Goal: Task Accomplishment & Management: Manage account settings

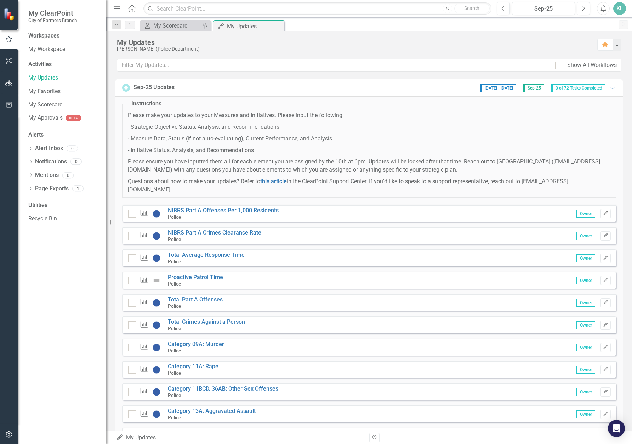
click at [602, 217] on button "Edit" at bounding box center [605, 213] width 10 height 9
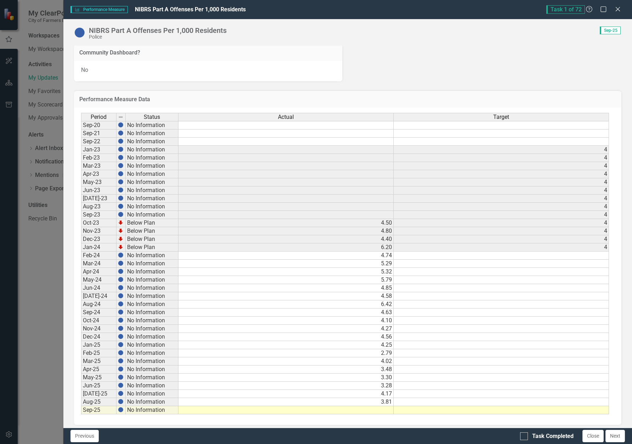
scroll to position [194, 0]
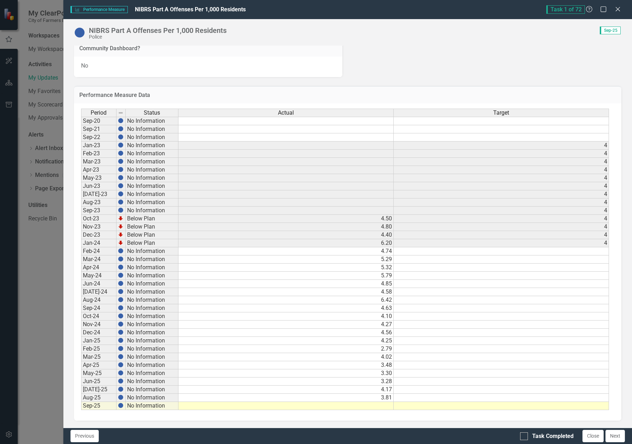
click at [365, 406] on td at bounding box center [285, 406] width 215 height 8
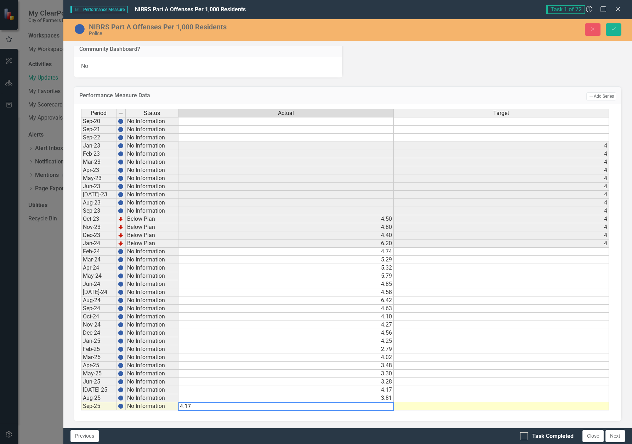
type textarea "4.172"
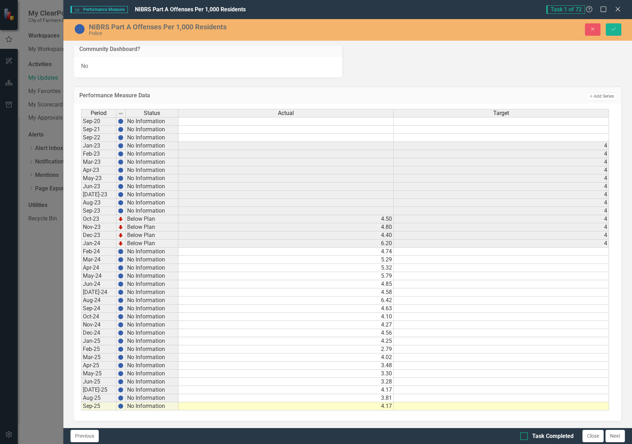
click at [523, 437] on input "Task Completed" at bounding box center [522, 434] width 5 height 5
checkbox input "true"
click at [611, 32] on button "Save" at bounding box center [614, 29] width 16 height 12
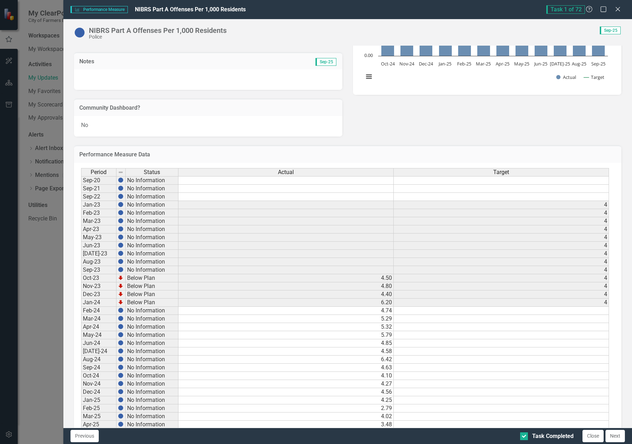
scroll to position [142, 0]
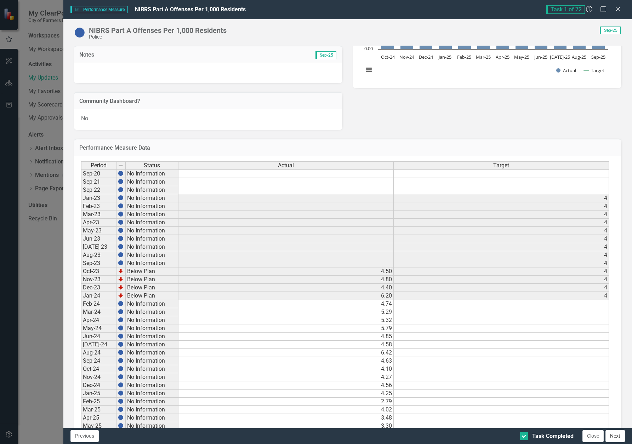
click at [612, 436] on button "Next" at bounding box center [614, 436] width 19 height 12
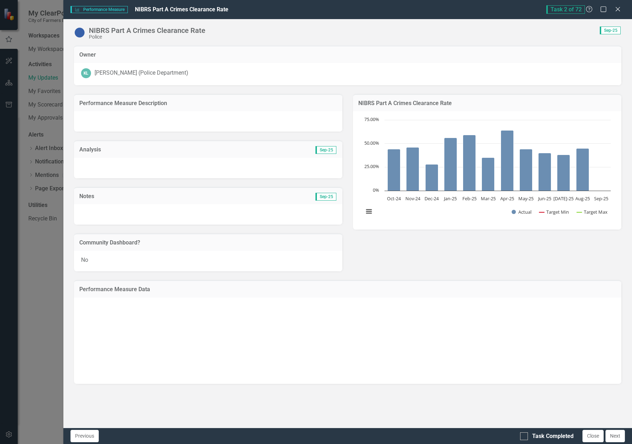
checkbox input "true"
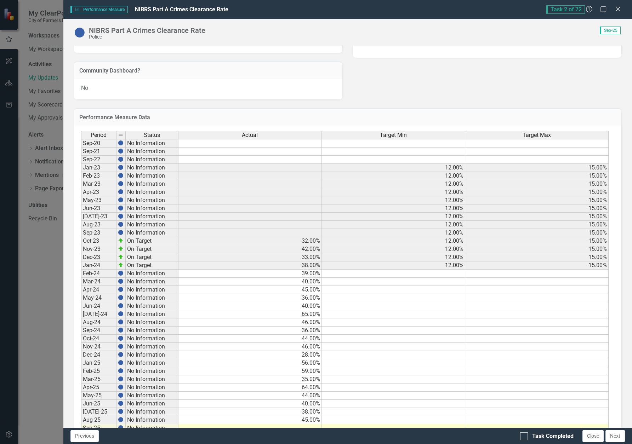
scroll to position [194, 0]
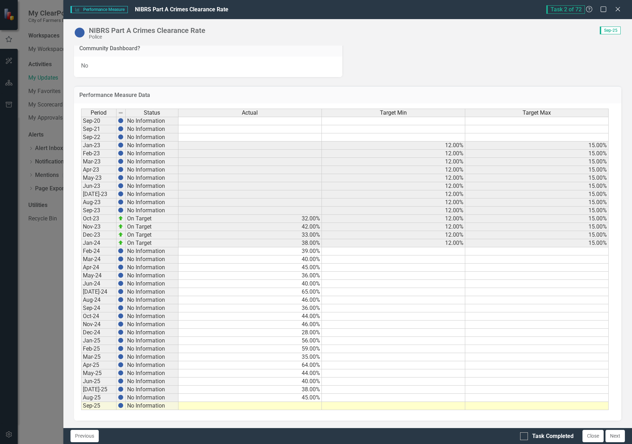
drag, startPoint x: 308, startPoint y: 218, endPoint x: 309, endPoint y: 223, distance: 4.3
click at [308, 218] on td "32.00%" at bounding box center [249, 219] width 143 height 8
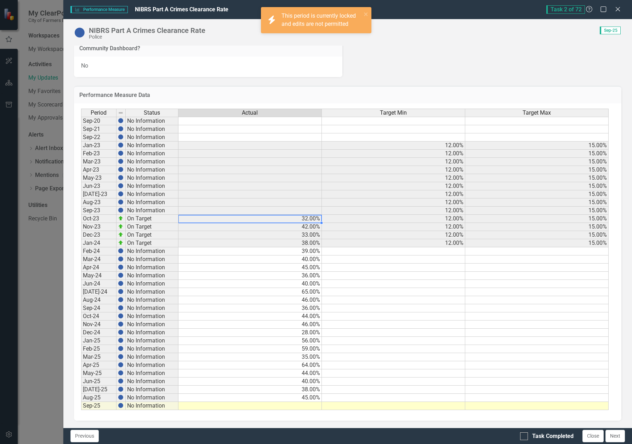
click at [311, 403] on td at bounding box center [249, 406] width 143 height 8
type textarea "46"
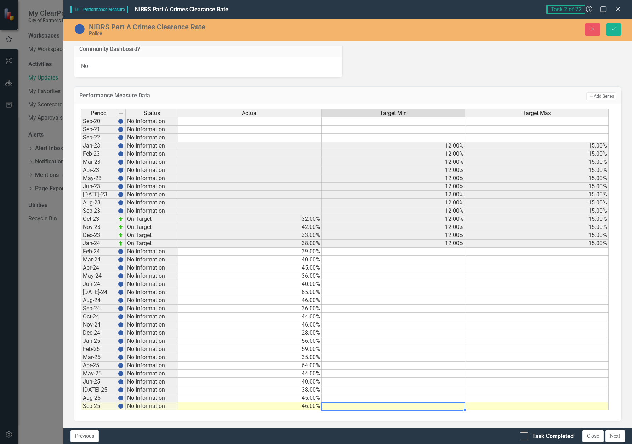
scroll to position [195, 0]
click at [308, 407] on td "46.00%" at bounding box center [249, 406] width 143 height 8
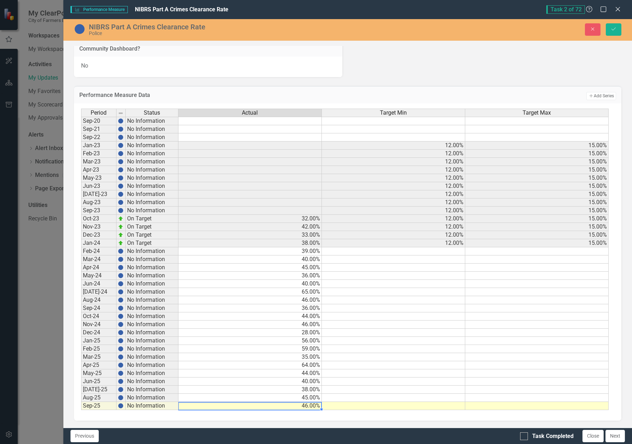
click at [348, 354] on td at bounding box center [393, 357] width 143 height 8
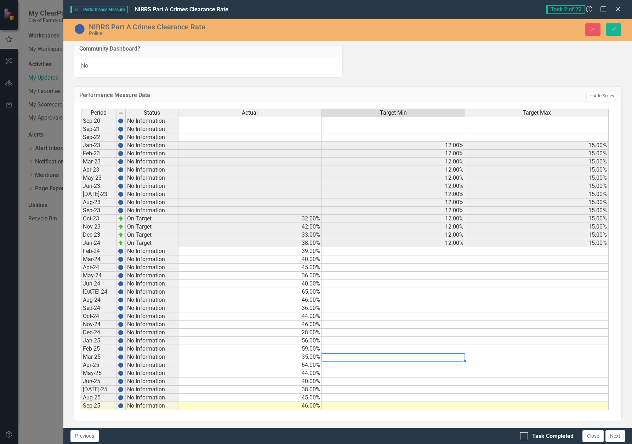
click at [315, 399] on td "45.00%" at bounding box center [249, 398] width 143 height 8
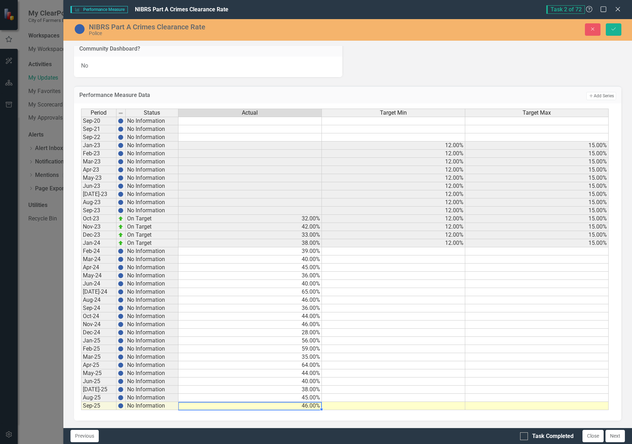
click at [309, 408] on td "46.00%" at bounding box center [249, 406] width 143 height 8
type textarea "42"
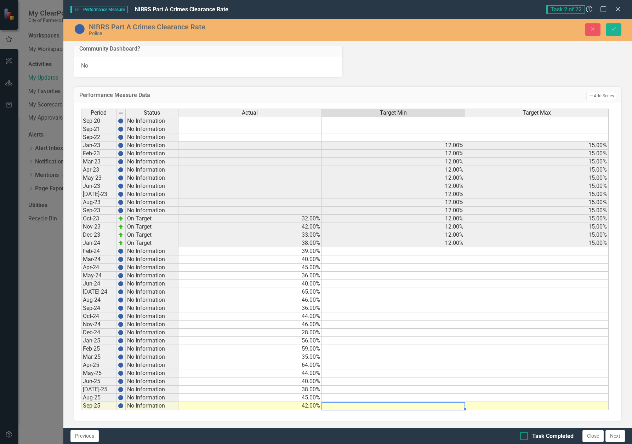
click at [526, 438] on div at bounding box center [524, 436] width 8 height 8
click at [525, 437] on input "Task Completed" at bounding box center [522, 434] width 5 height 5
checkbox input "true"
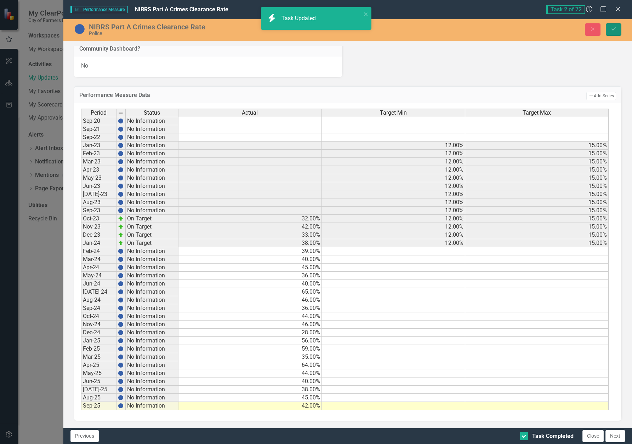
click at [614, 31] on icon "Save" at bounding box center [613, 29] width 6 height 5
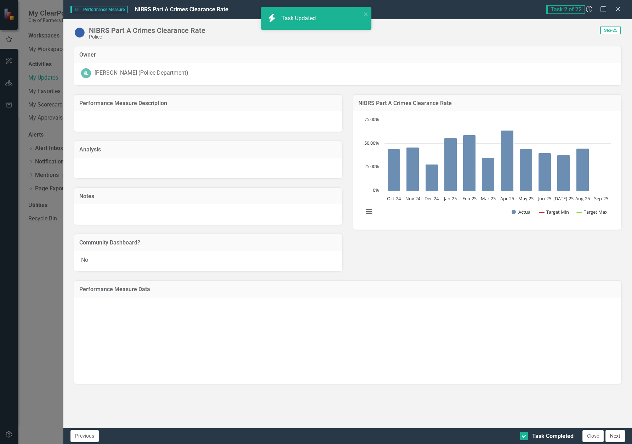
click at [619, 439] on button "Next" at bounding box center [614, 436] width 19 height 12
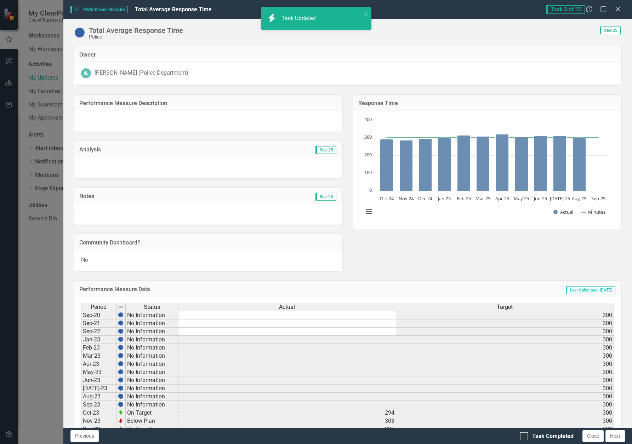
checkbox input "true"
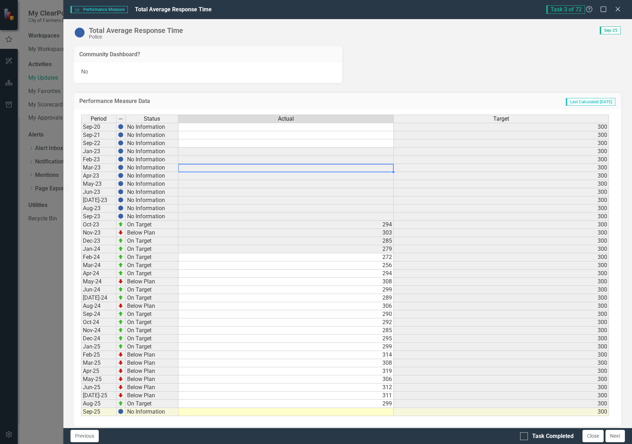
scroll to position [194, 0]
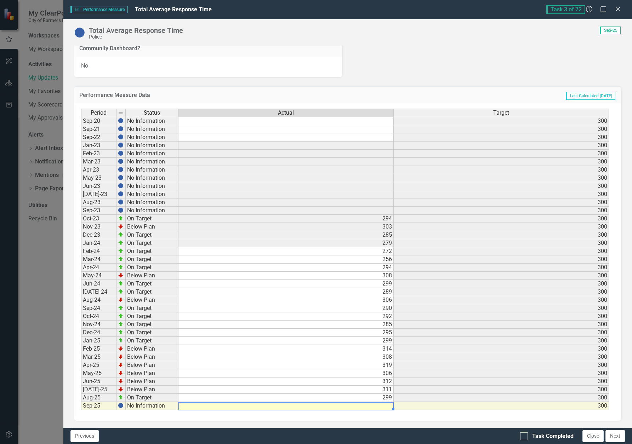
click at [372, 405] on td at bounding box center [285, 406] width 215 height 8
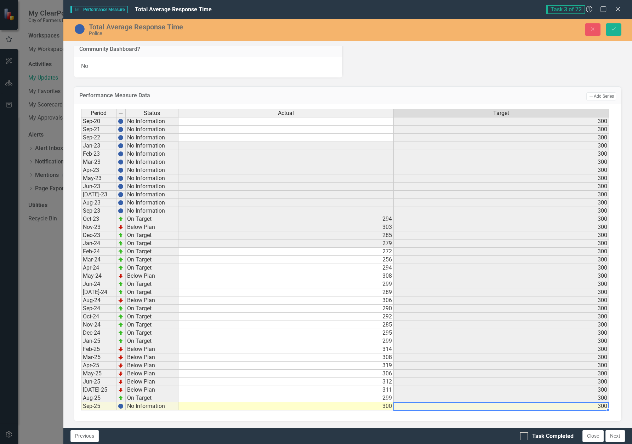
click at [238, 246] on td "279" at bounding box center [285, 244] width 215 height 8
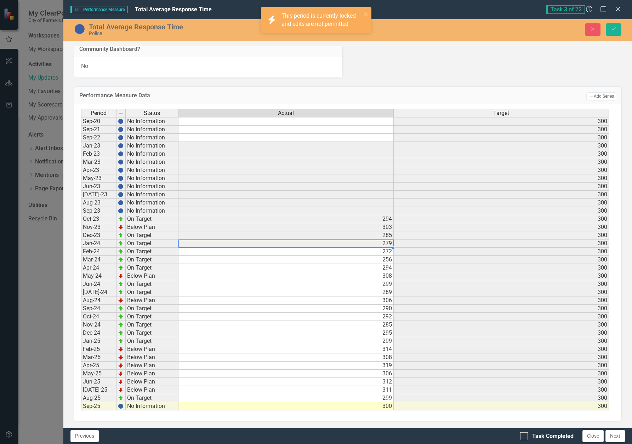
click at [384, 405] on td "300" at bounding box center [285, 406] width 215 height 8
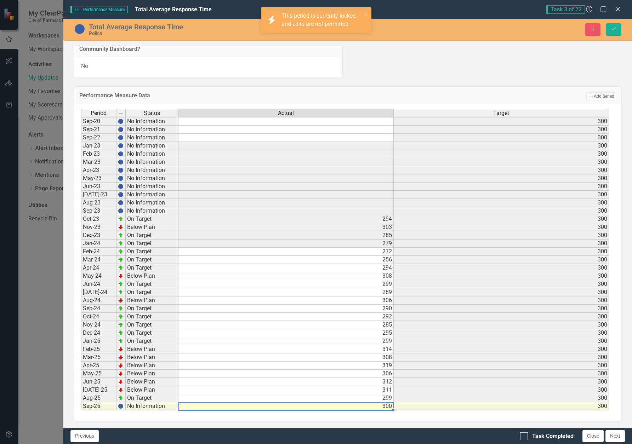
click at [384, 405] on td "300" at bounding box center [285, 406] width 215 height 8
type textarea "300"
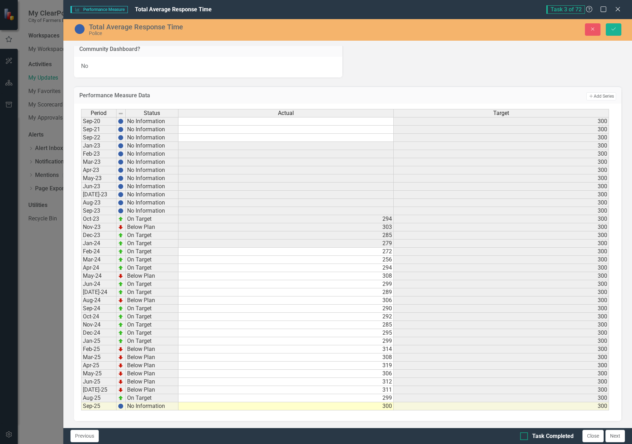
click at [547, 437] on div "Task Completed" at bounding box center [552, 436] width 41 height 8
click at [525, 437] on input "Task Completed" at bounding box center [522, 434] width 5 height 5
checkbox input "true"
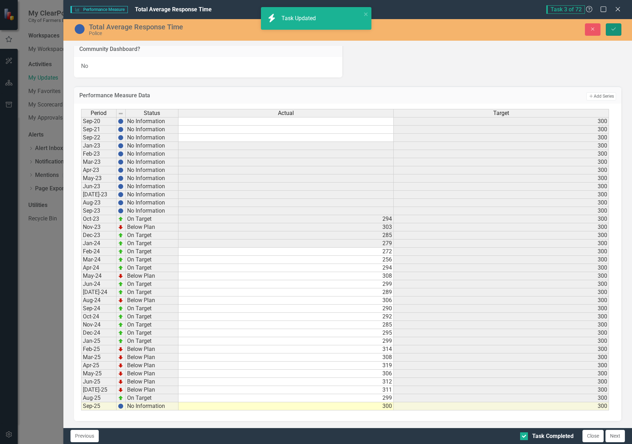
click at [614, 30] on icon "Save" at bounding box center [613, 29] width 6 height 5
click at [616, 433] on button "Next" at bounding box center [614, 436] width 19 height 12
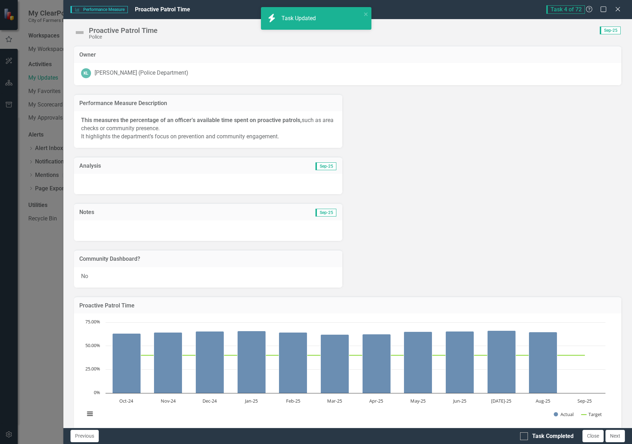
checkbox input "true"
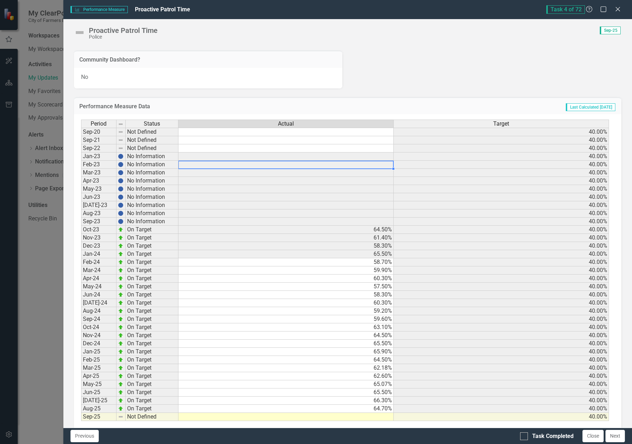
scroll to position [210, 0]
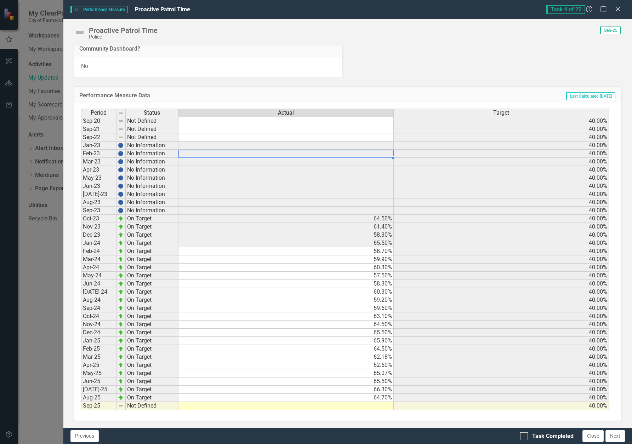
click at [379, 411] on div "Period Status Actual Target Sep-20 Not Defined 40.00% Sep-21 Not Defined 40.00%…" at bounding box center [348, 261] width 548 height 317
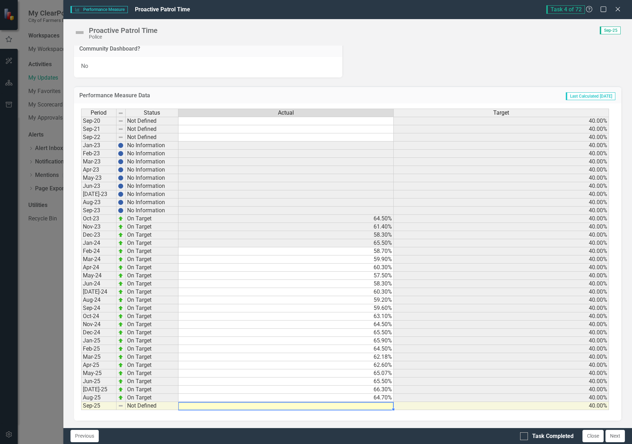
click at [379, 406] on td at bounding box center [285, 406] width 215 height 8
click at [340, 404] on td at bounding box center [285, 406] width 215 height 8
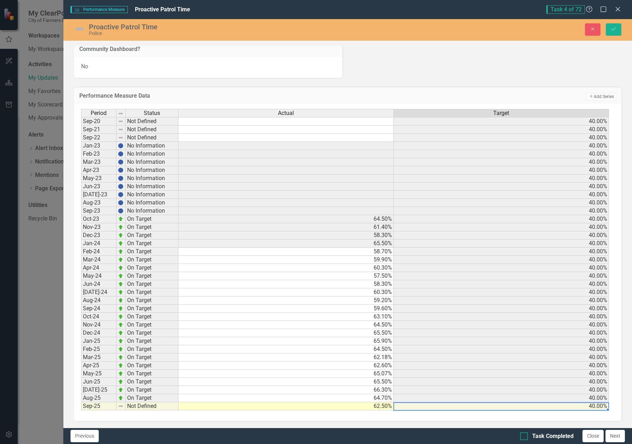
type textarea "62.5"
click at [528, 434] on div "Task Completed" at bounding box center [546, 436] width 53 height 8
click at [525, 434] on input "Task Completed" at bounding box center [522, 434] width 5 height 5
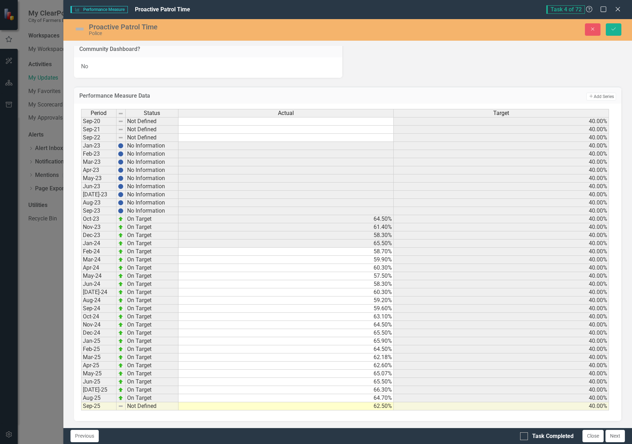
checkbox input "true"
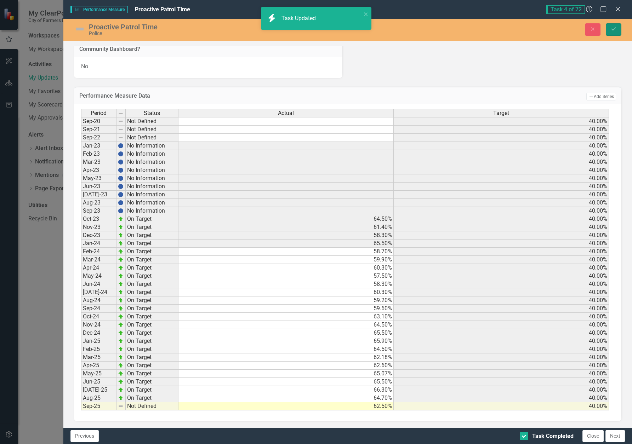
click at [611, 31] on icon "Save" at bounding box center [613, 29] width 6 height 5
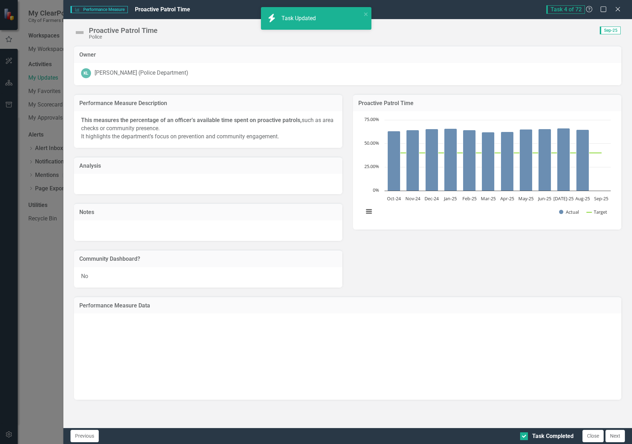
click at [615, 434] on button "Next" at bounding box center [614, 436] width 19 height 12
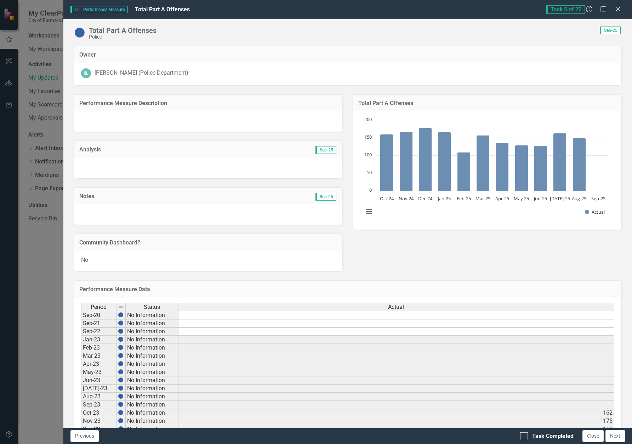
checkbox input "true"
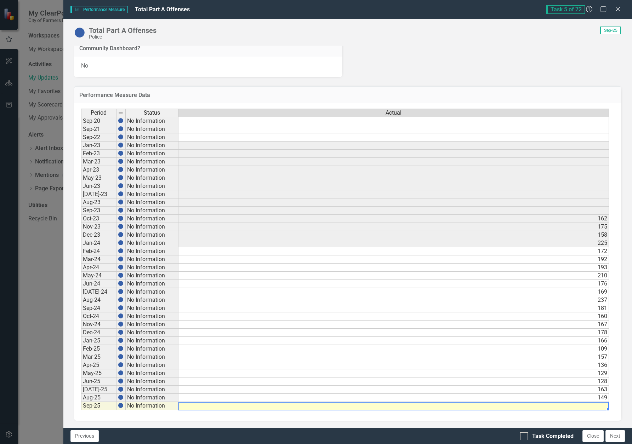
click at [81, 409] on div "Period Status Actual Sep-20 No Information Sep-21 No Information Sep-22 No Info…" at bounding box center [81, 260] width 0 height 302
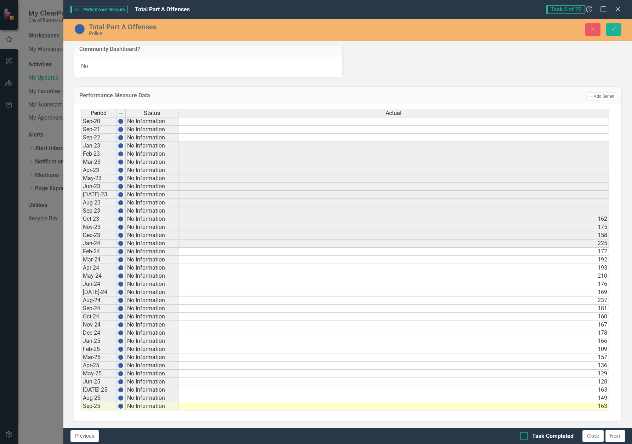
type textarea "163"
click at [526, 439] on div at bounding box center [524, 436] width 8 height 8
click at [525, 437] on input "Task Completed" at bounding box center [522, 434] width 5 height 5
checkbox input "true"
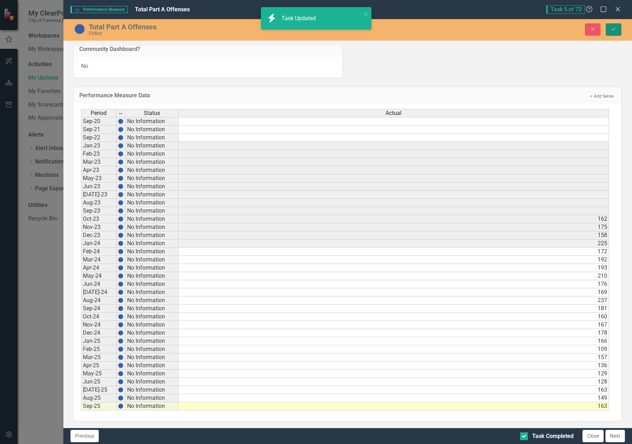
click at [618, 29] on button "Save" at bounding box center [614, 29] width 16 height 12
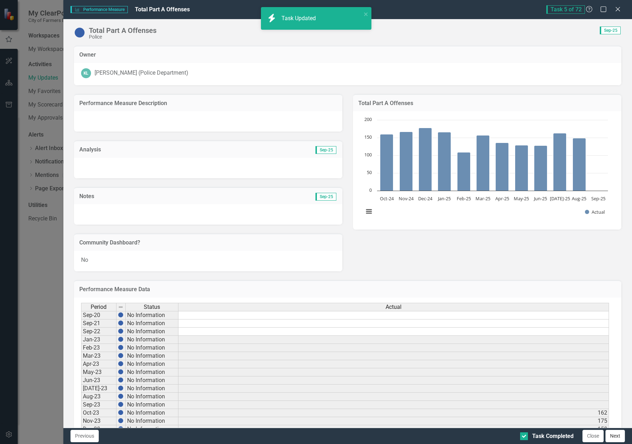
click at [616, 441] on button "Next" at bounding box center [614, 436] width 19 height 12
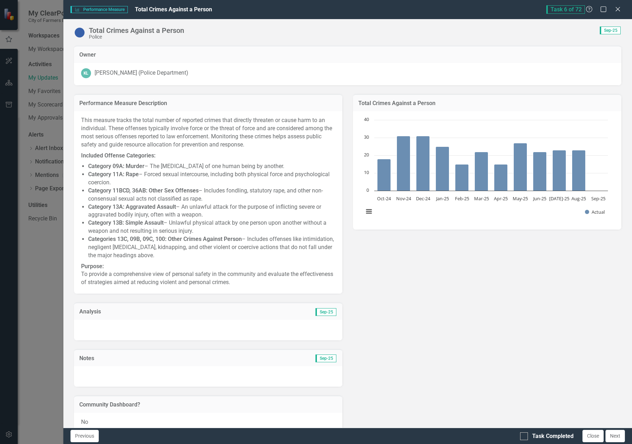
checkbox input "true"
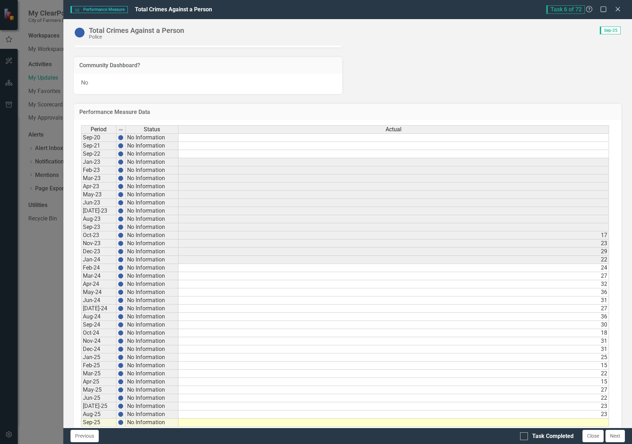
scroll to position [356, 0]
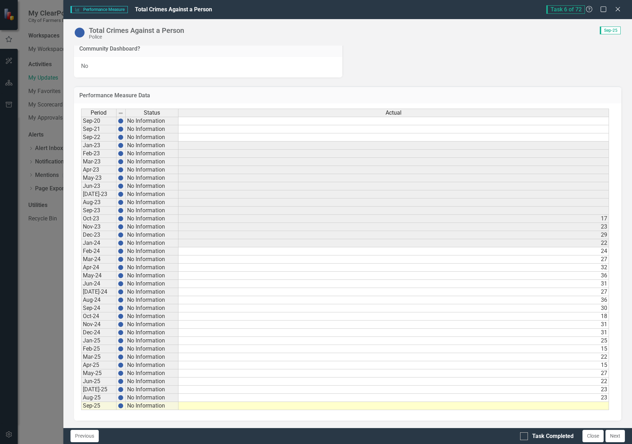
click at [599, 408] on td at bounding box center [393, 406] width 430 height 8
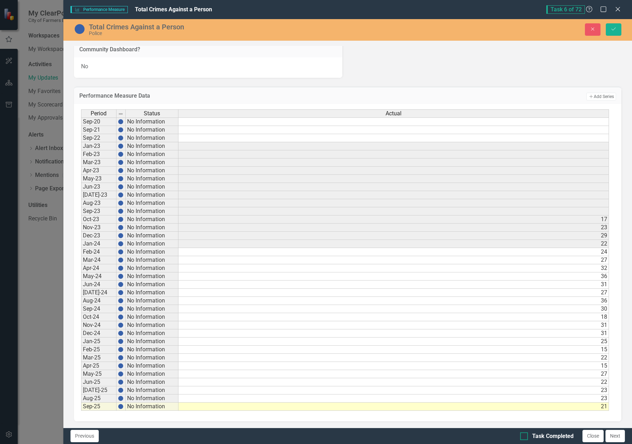
type textarea "21"
click at [522, 436] on input "Task Completed" at bounding box center [522, 434] width 5 height 5
checkbox input "true"
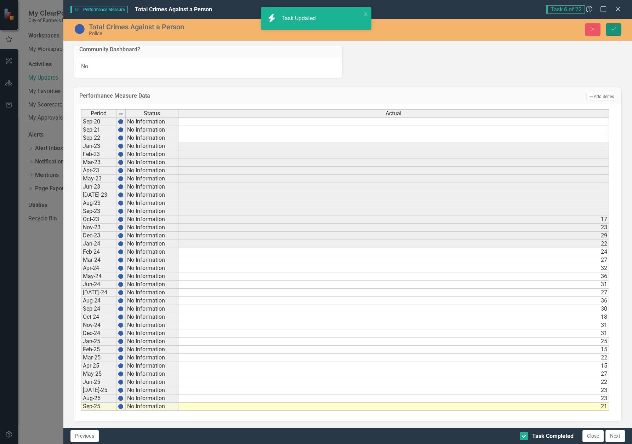
click at [612, 29] on icon "Save" at bounding box center [613, 29] width 6 height 5
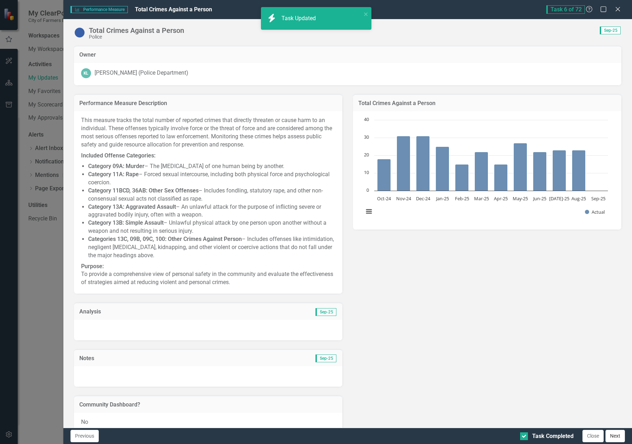
click at [616, 436] on button "Next" at bounding box center [614, 436] width 19 height 12
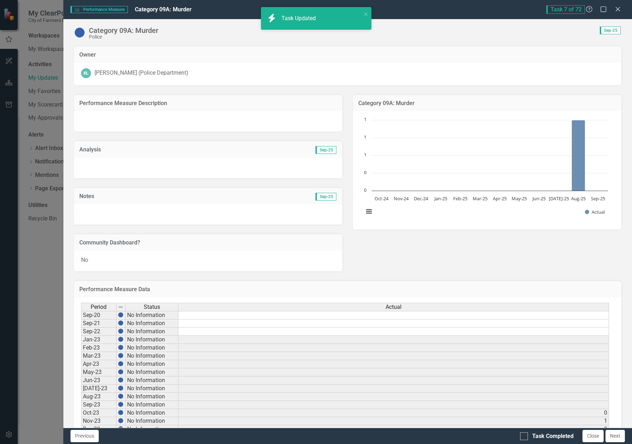
checkbox input "true"
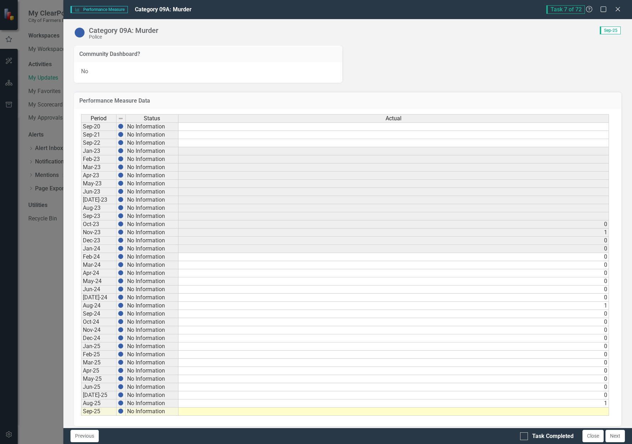
scroll to position [194, 0]
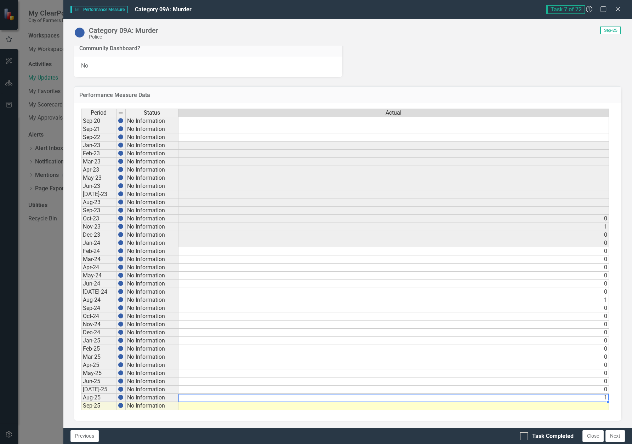
click at [582, 400] on td "1" at bounding box center [393, 398] width 430 height 8
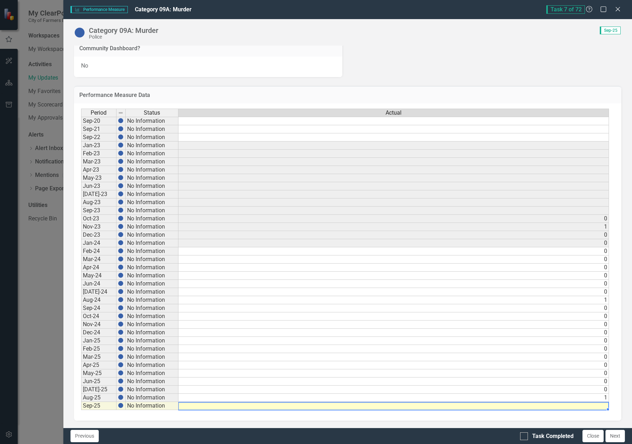
click at [583, 405] on td at bounding box center [393, 406] width 430 height 8
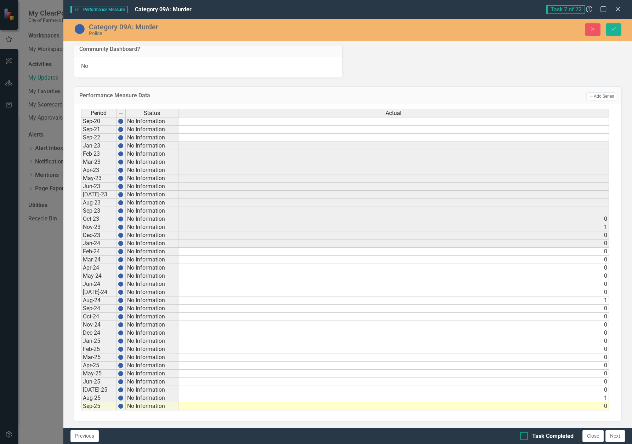
type textarea "0"
click at [558, 435] on div "Task Completed" at bounding box center [552, 436] width 41 height 8
click at [525, 435] on input "Task Completed" at bounding box center [522, 434] width 5 height 5
checkbox input "true"
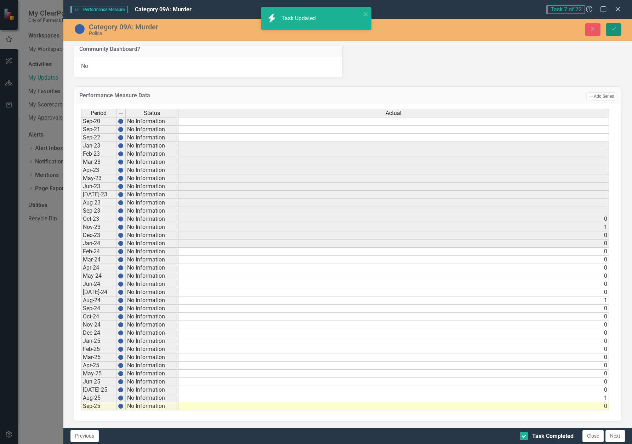
click at [607, 30] on button "Save" at bounding box center [614, 29] width 16 height 12
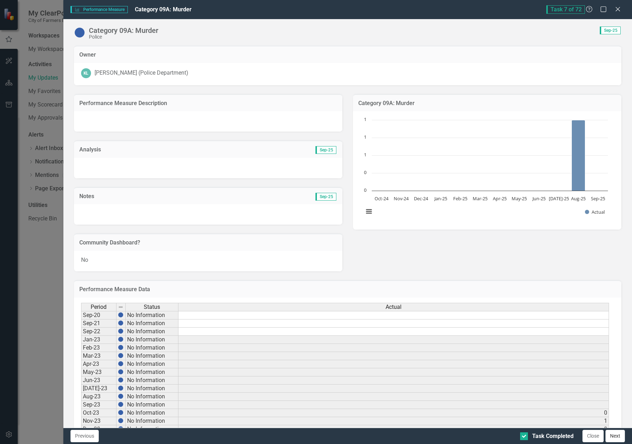
click at [619, 442] on button "Next" at bounding box center [614, 436] width 19 height 12
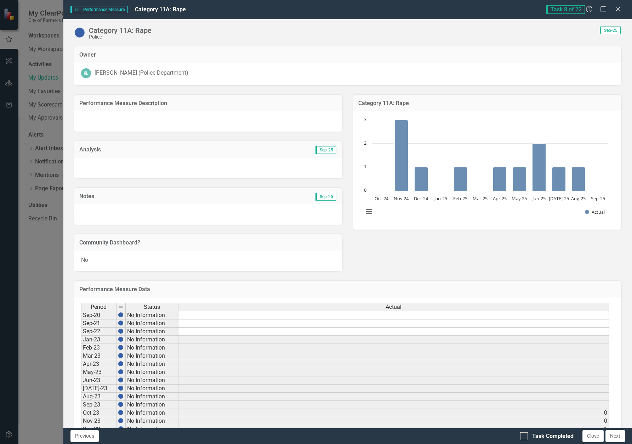
checkbox input "true"
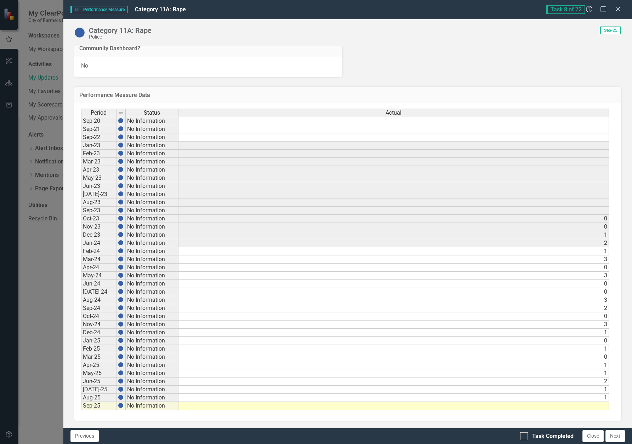
click at [574, 406] on td at bounding box center [393, 406] width 430 height 8
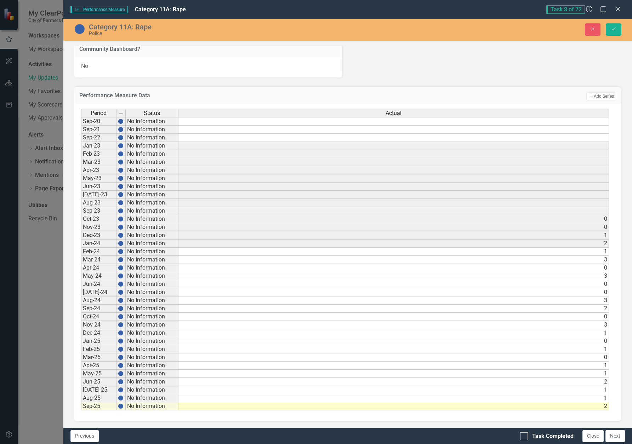
type textarea "2"
click at [557, 441] on div "Task Completed Close Next" at bounding box center [573, 436] width 107 height 12
click at [558, 436] on div "Task Completed" at bounding box center [552, 436] width 41 height 8
click at [525, 436] on input "Task Completed" at bounding box center [522, 434] width 5 height 5
checkbox input "true"
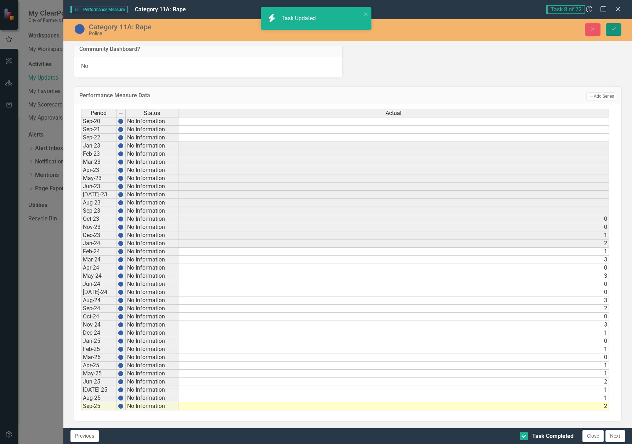
click at [614, 30] on icon "Save" at bounding box center [613, 29] width 6 height 5
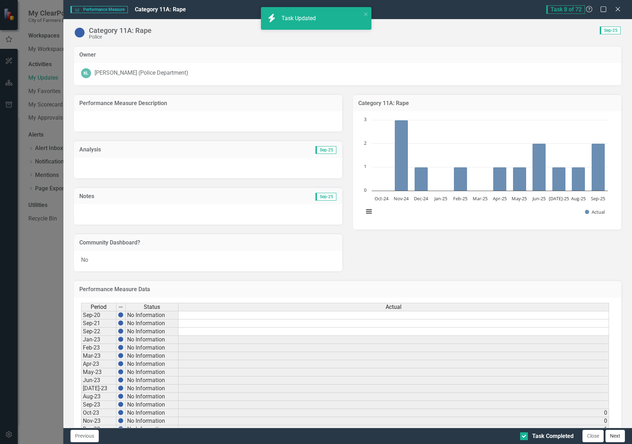
click at [617, 439] on button "Next" at bounding box center [614, 436] width 19 height 12
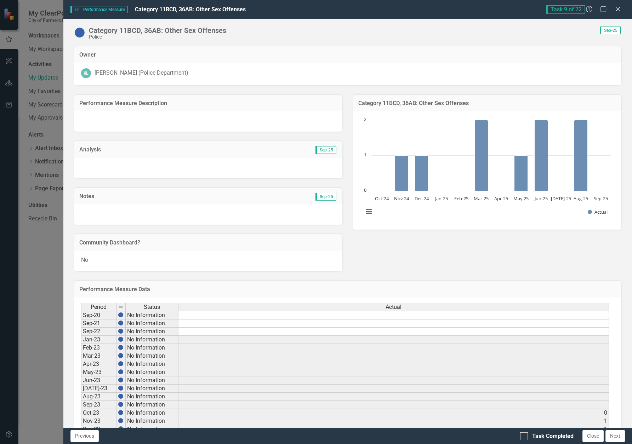
checkbox input "true"
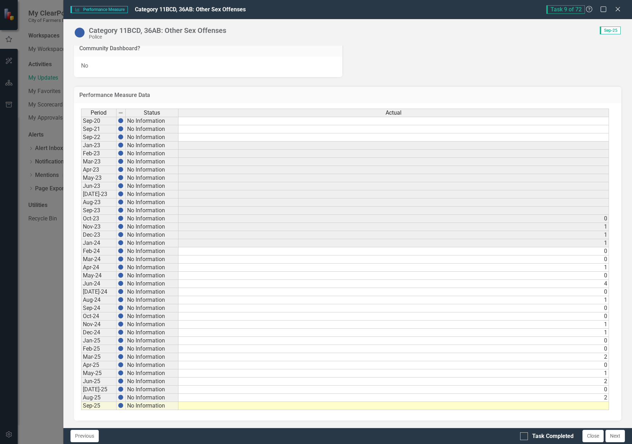
click at [567, 405] on td at bounding box center [393, 406] width 430 height 8
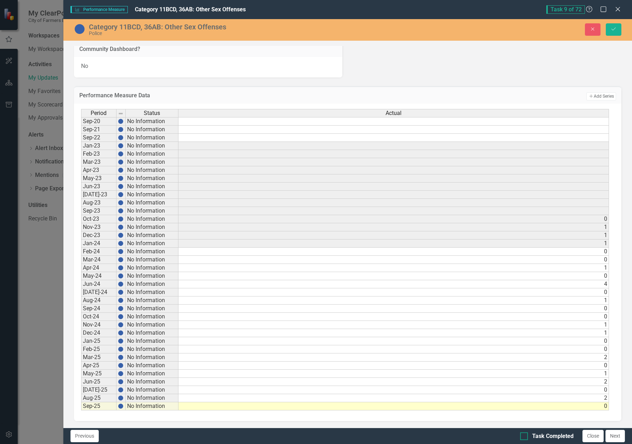
type textarea "0"
click at [556, 438] on div "Task Completed" at bounding box center [552, 436] width 41 height 8
click at [525, 437] on input "Task Completed" at bounding box center [522, 434] width 5 height 5
checkbox input "true"
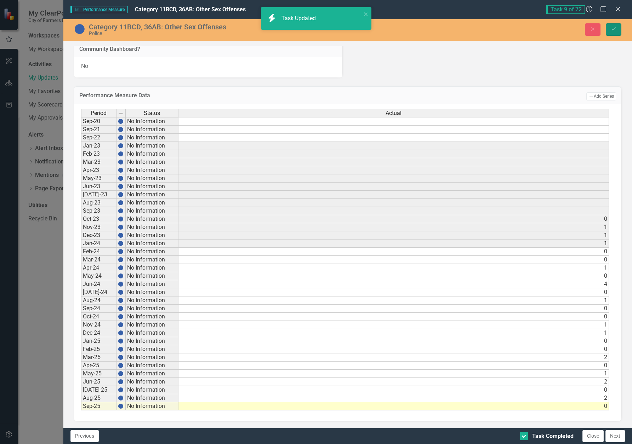
click at [615, 24] on button "Save" at bounding box center [614, 29] width 16 height 12
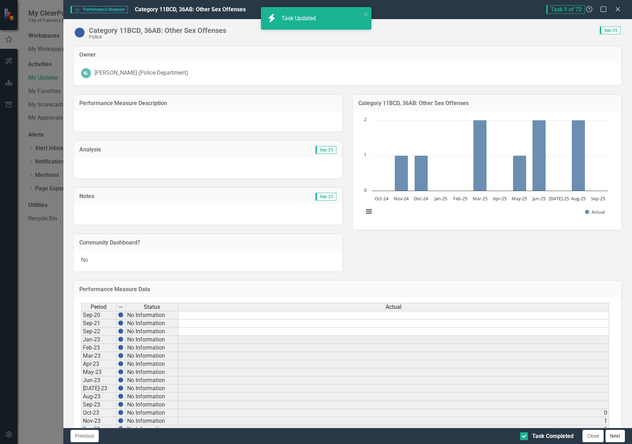
click at [612, 441] on button "Next" at bounding box center [614, 436] width 19 height 12
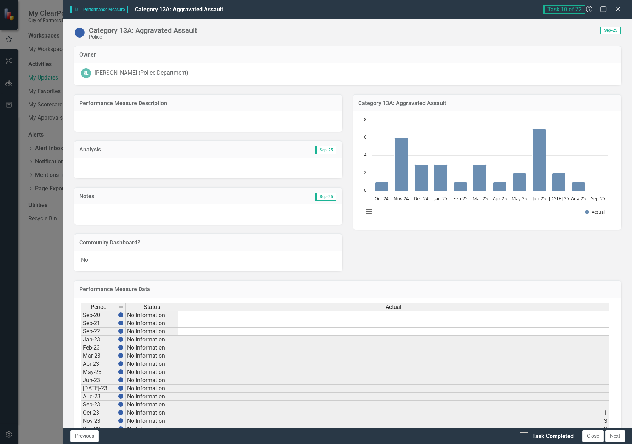
checkbox input "true"
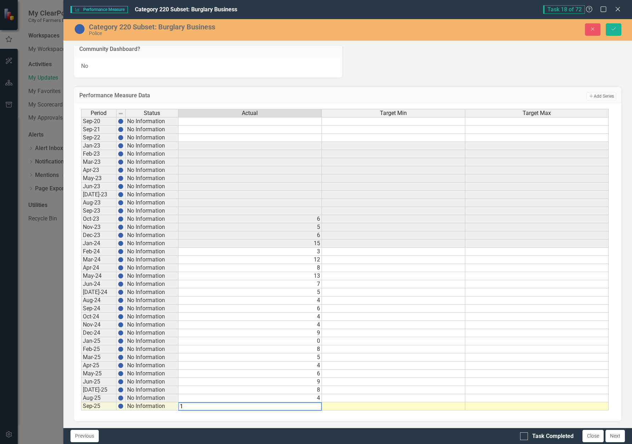
type textarea "14"
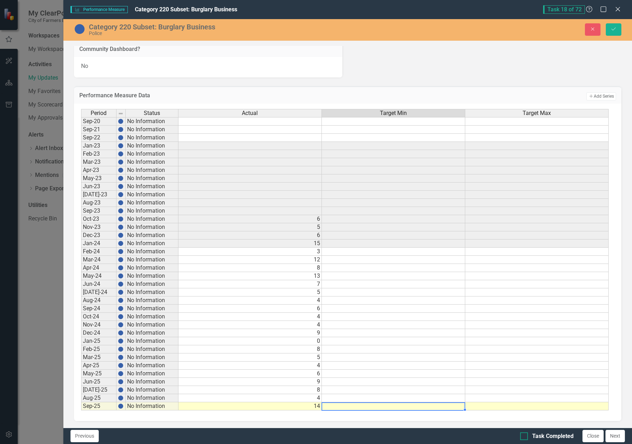
click at [523, 436] on input "Task Completed" at bounding box center [522, 434] width 5 height 5
checkbox input "true"
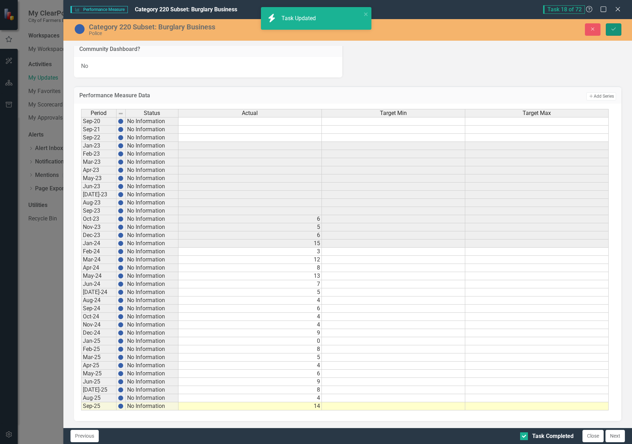
click at [616, 34] on button "Save" at bounding box center [614, 29] width 16 height 12
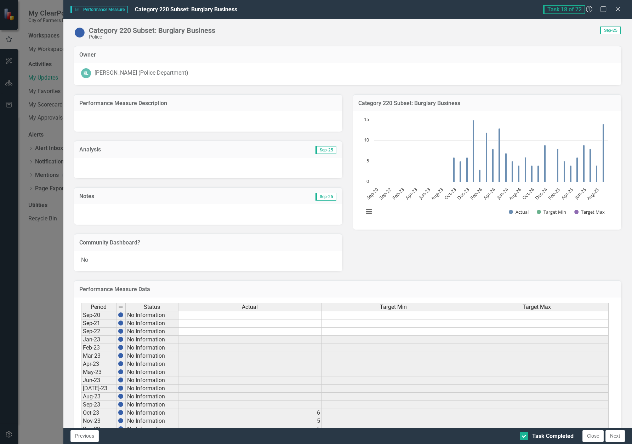
click at [612, 434] on button "Next" at bounding box center [614, 436] width 19 height 12
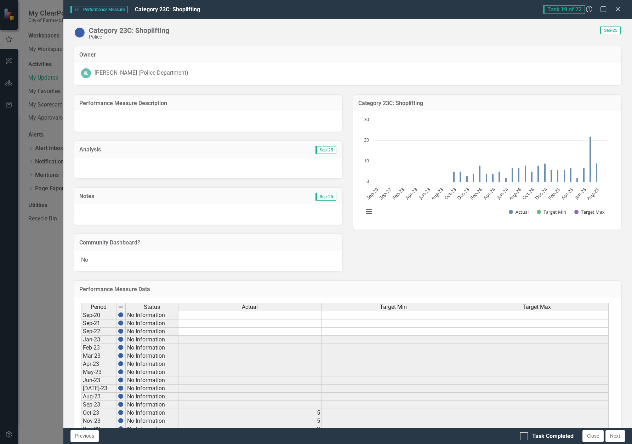
checkbox input "true"
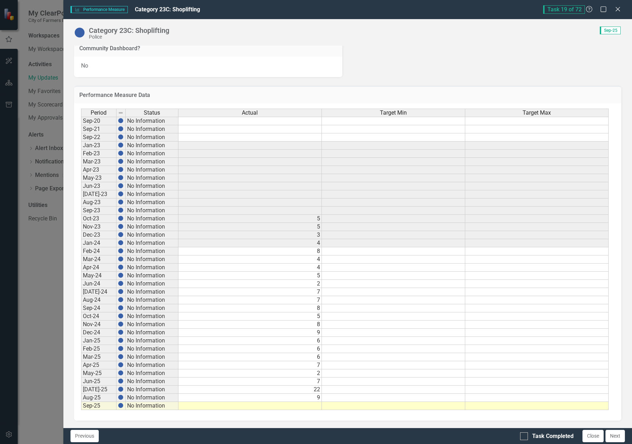
click at [314, 406] on td at bounding box center [249, 406] width 143 height 8
type textarea "5"
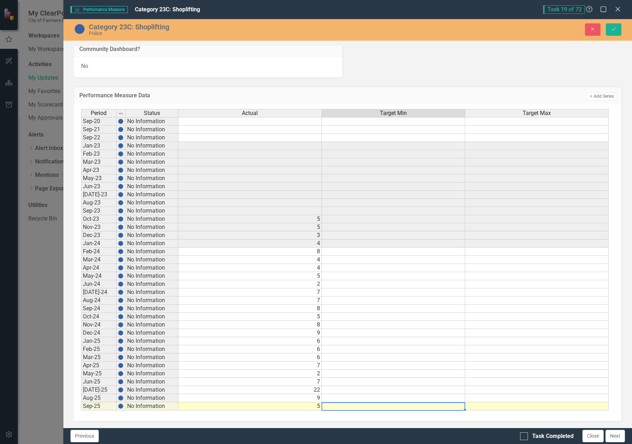
click at [525, 441] on div "Task Completed Close Next" at bounding box center [573, 436] width 107 height 12
click at [525, 437] on div at bounding box center [524, 436] width 8 height 8
click at [525, 437] on input "Task Completed" at bounding box center [522, 434] width 5 height 5
checkbox input "true"
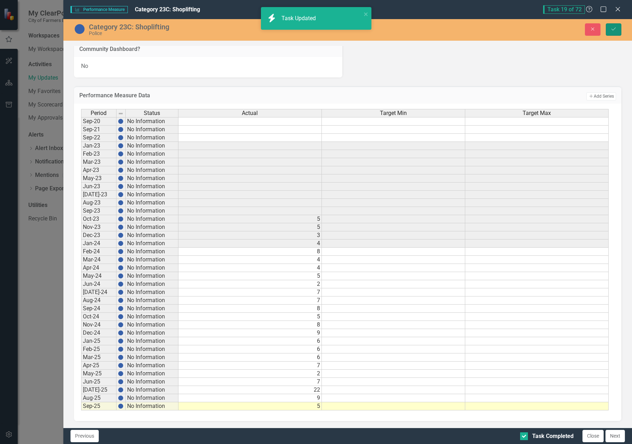
click at [610, 28] on button "Save" at bounding box center [614, 29] width 16 height 12
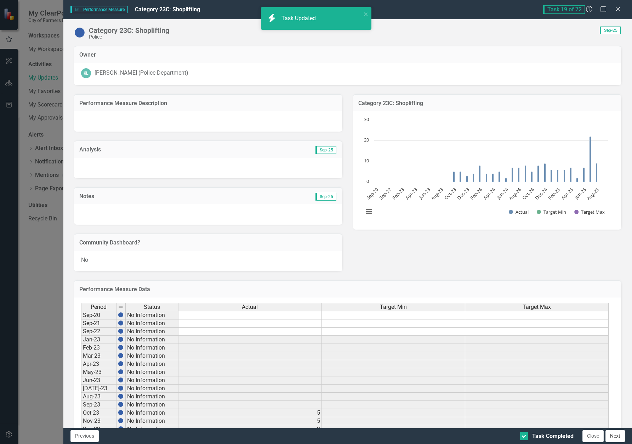
click at [618, 438] on button "Next" at bounding box center [614, 436] width 19 height 12
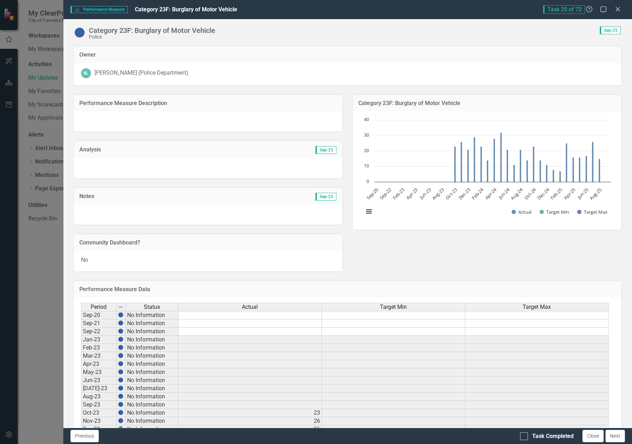
checkbox input "true"
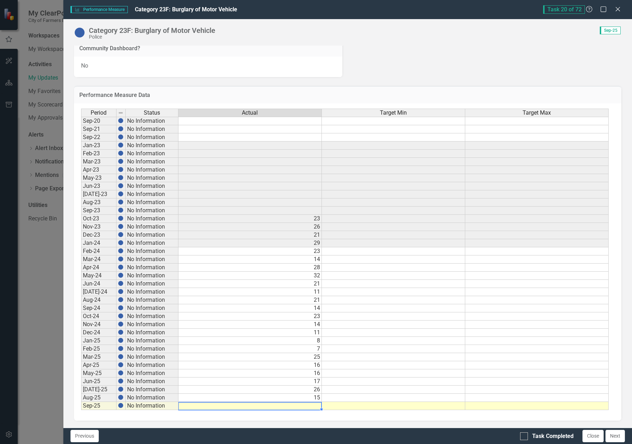
drag, startPoint x: 320, startPoint y: 407, endPoint x: 389, endPoint y: 425, distance: 71.5
click at [319, 407] on td at bounding box center [249, 406] width 143 height 8
type textarea "16"
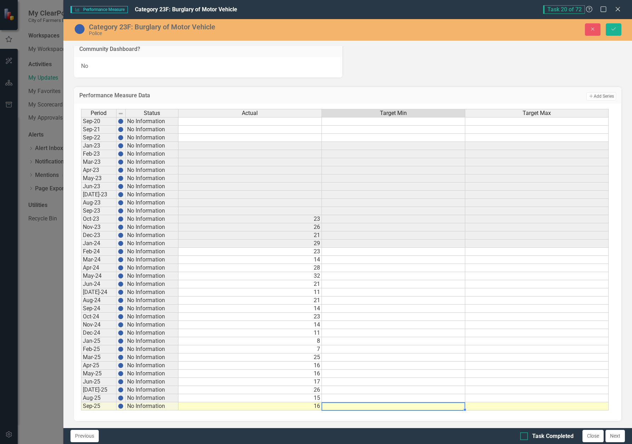
click at [521, 439] on div at bounding box center [524, 436] width 8 height 8
click at [521, 437] on input "Task Completed" at bounding box center [522, 434] width 5 height 5
checkbox input "true"
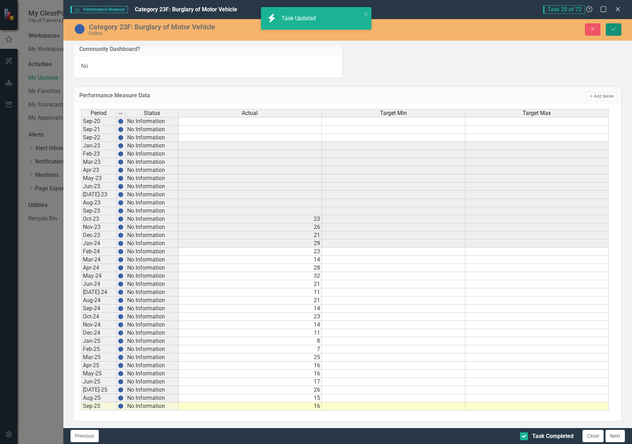
click at [611, 26] on button "Save" at bounding box center [614, 29] width 16 height 12
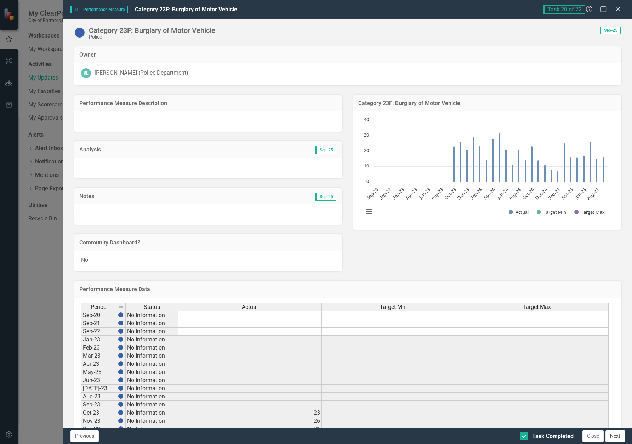
click at [620, 436] on button "Next" at bounding box center [614, 436] width 19 height 12
checkbox input "true"
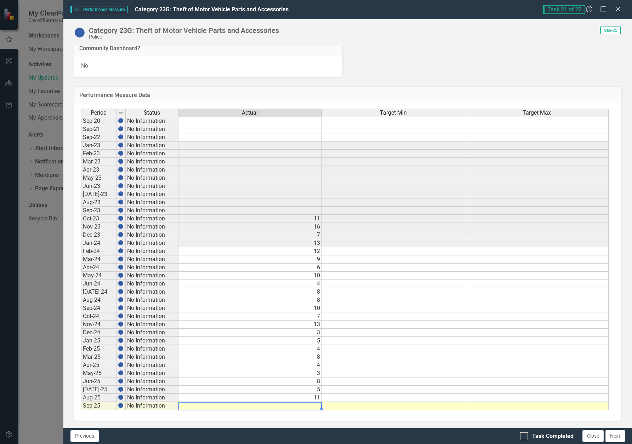
click at [302, 406] on td at bounding box center [249, 406] width 143 height 8
type textarea "9"
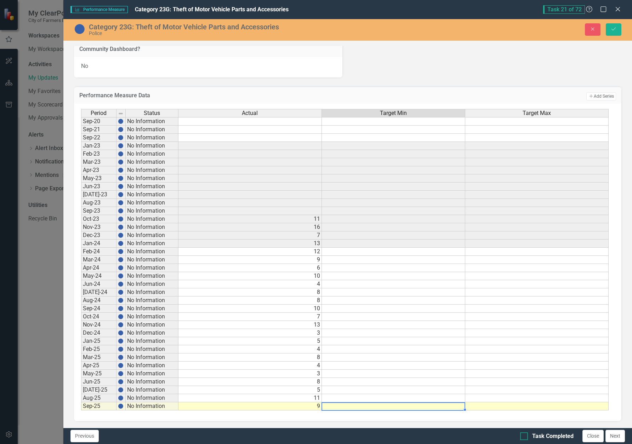
click at [527, 438] on div at bounding box center [524, 436] width 8 height 8
click at [525, 437] on input "Task Completed" at bounding box center [522, 434] width 5 height 5
checkbox input "true"
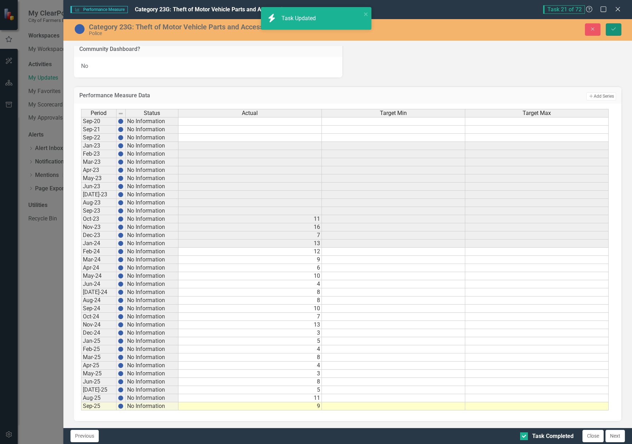
click at [615, 30] on icon "Save" at bounding box center [613, 29] width 6 height 5
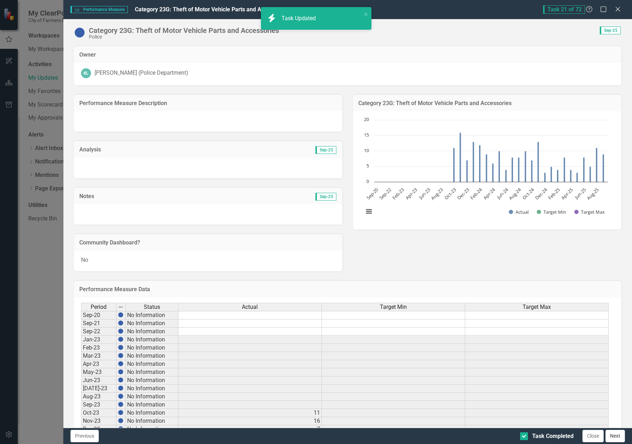
click at [619, 439] on button "Next" at bounding box center [614, 436] width 19 height 12
checkbox input "true"
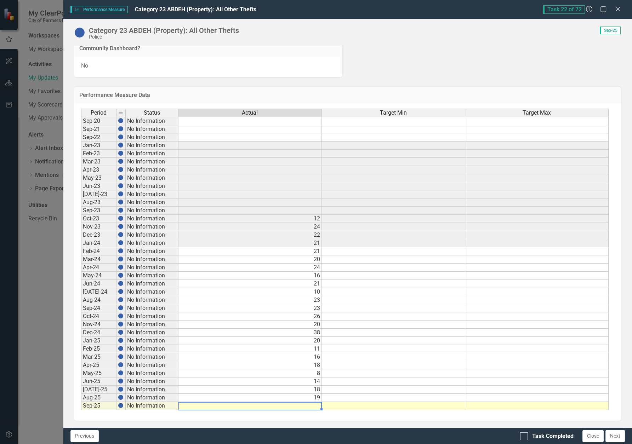
click at [312, 405] on td at bounding box center [249, 406] width 143 height 8
type textarea "25"
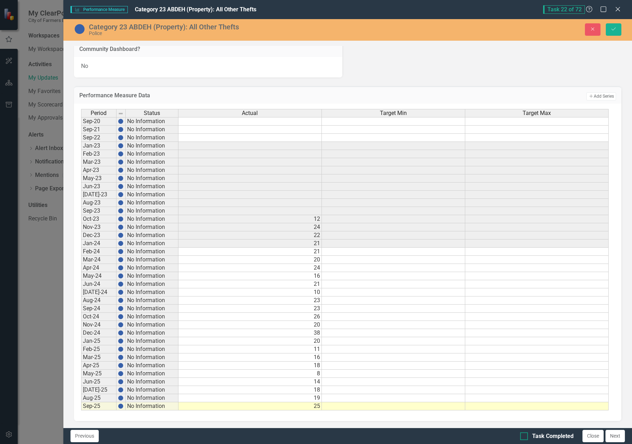
click at [527, 438] on div at bounding box center [524, 436] width 8 height 8
click at [525, 437] on input "Task Completed" at bounding box center [522, 434] width 5 height 5
checkbox input "true"
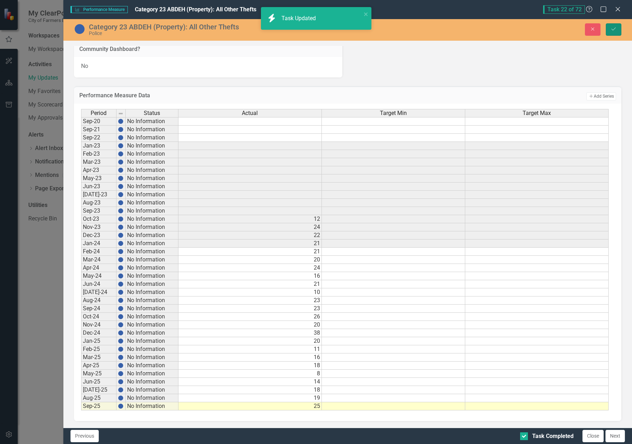
click at [616, 30] on icon "Save" at bounding box center [613, 29] width 6 height 5
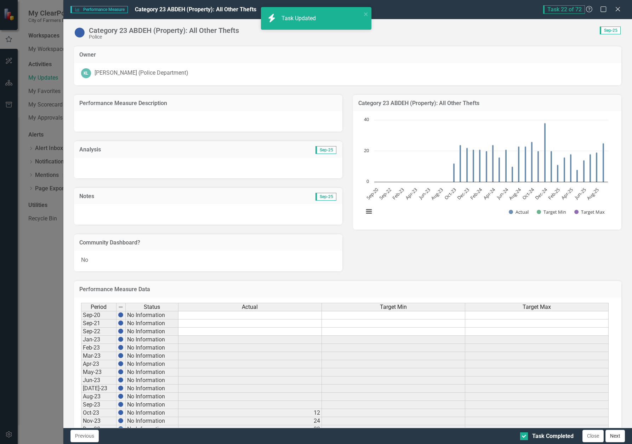
click at [615, 438] on button "Next" at bounding box center [614, 436] width 19 height 12
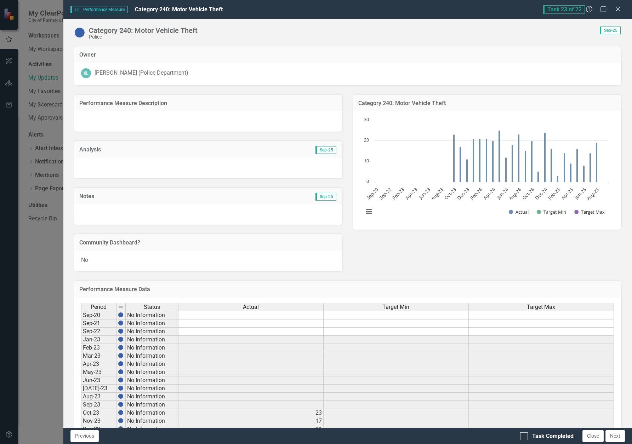
checkbox input "true"
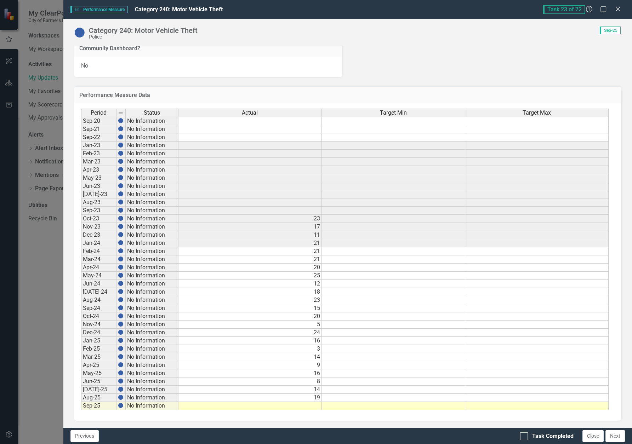
click at [308, 407] on td at bounding box center [249, 406] width 143 height 8
type textarea "13"
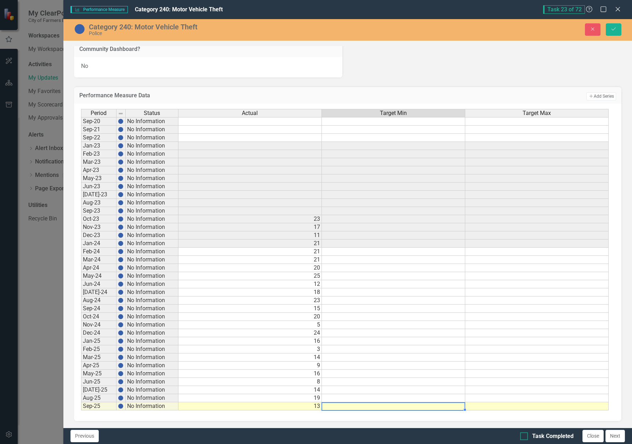
click at [523, 436] on input "Task Completed" at bounding box center [522, 434] width 5 height 5
checkbox input "true"
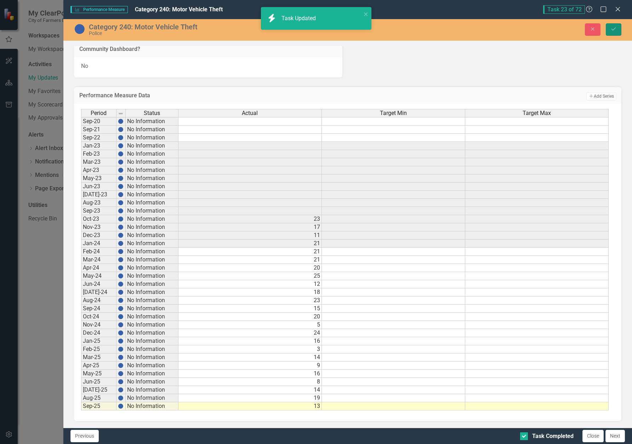
click at [611, 24] on button "Save" at bounding box center [614, 29] width 16 height 12
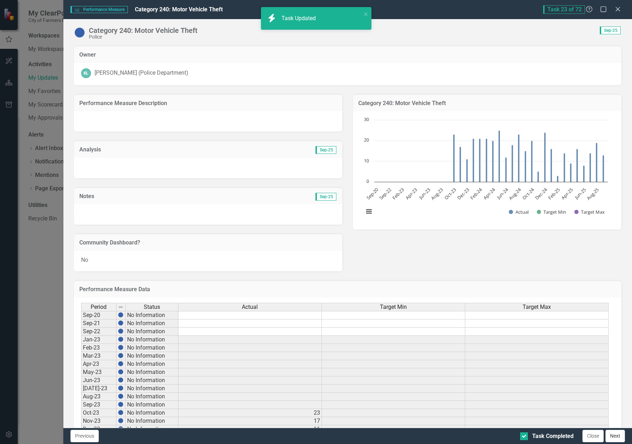
click at [620, 436] on button "Next" at bounding box center [614, 436] width 19 height 12
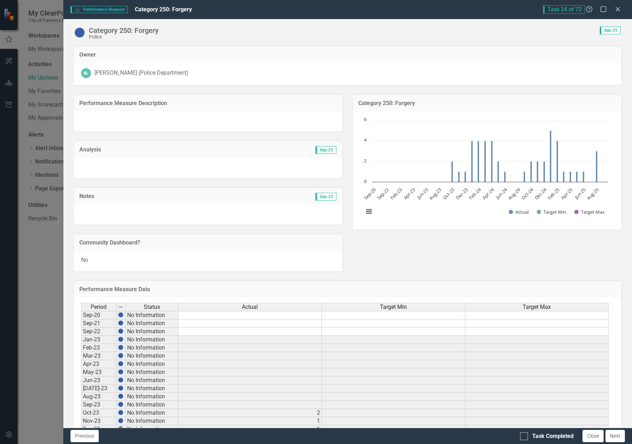
checkbox input "true"
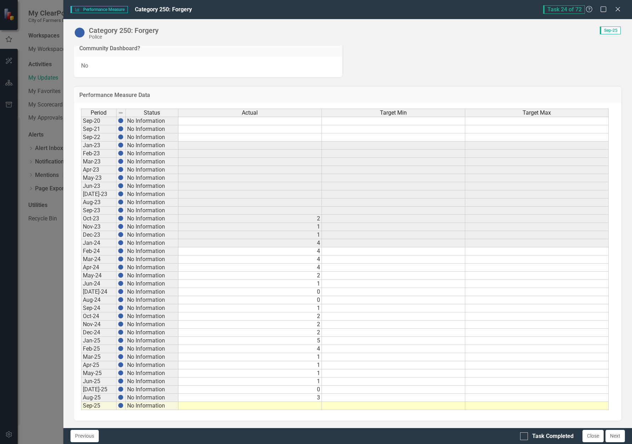
click at [311, 407] on td at bounding box center [249, 406] width 143 height 8
type textarea "1"
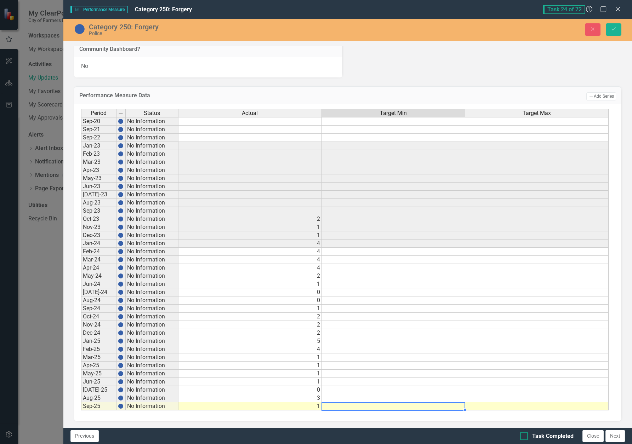
click at [523, 434] on input "Task Completed" at bounding box center [522, 434] width 5 height 5
checkbox input "true"
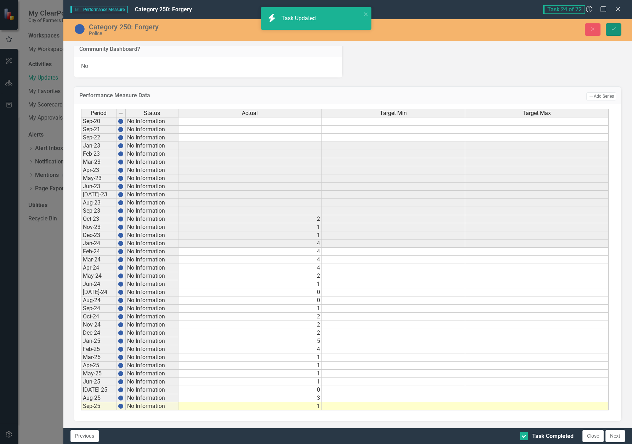
click at [614, 25] on button "Save" at bounding box center [614, 29] width 16 height 12
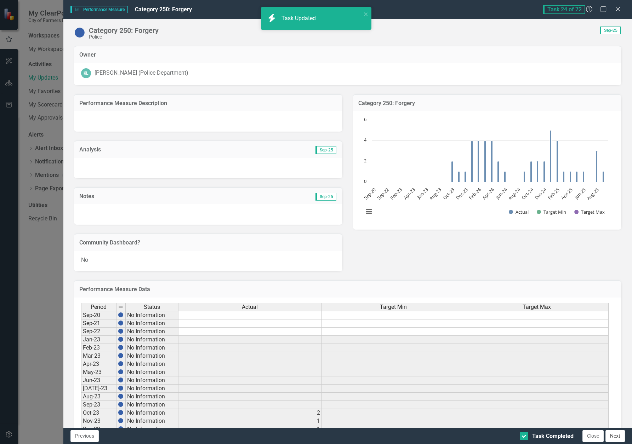
click at [613, 435] on button "Next" at bounding box center [614, 436] width 19 height 12
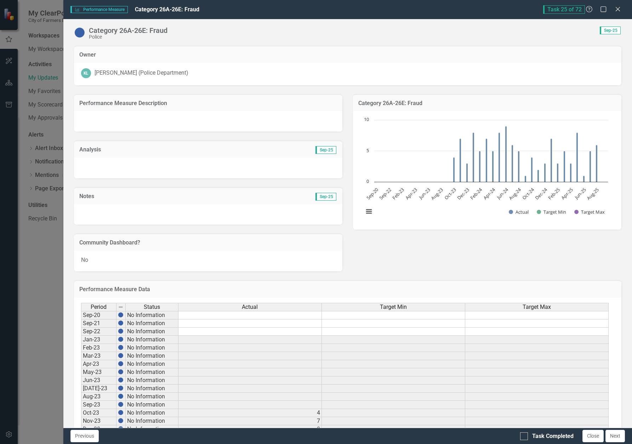
checkbox input "true"
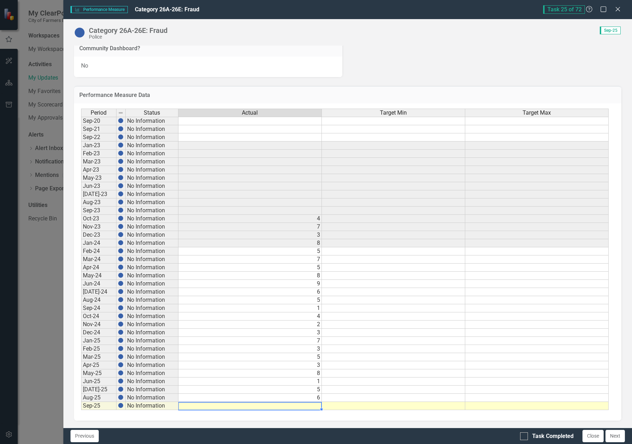
click at [319, 407] on td at bounding box center [249, 406] width 143 height 8
type textarea "7"
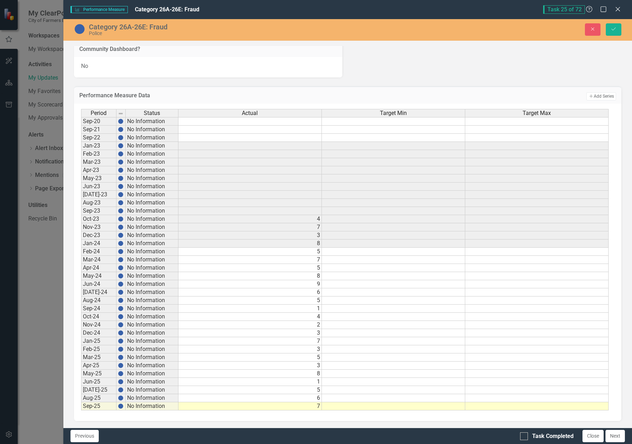
click at [519, 438] on div "Previous Task Completed Close Next" at bounding box center [347, 436] width 569 height 16
click at [522, 437] on div at bounding box center [524, 436] width 8 height 8
click at [522, 437] on input "Task Completed" at bounding box center [522, 434] width 5 height 5
checkbox input "true"
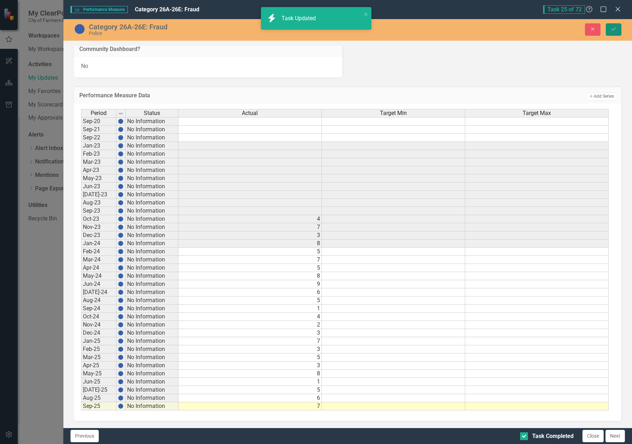
click at [616, 30] on icon "Save" at bounding box center [613, 29] width 6 height 5
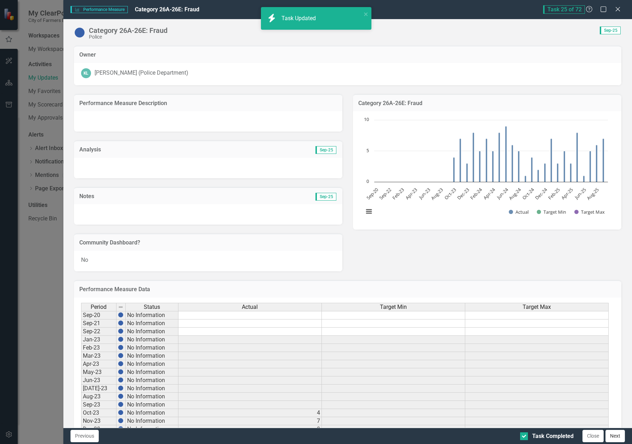
click at [618, 436] on button "Next" at bounding box center [614, 436] width 19 height 12
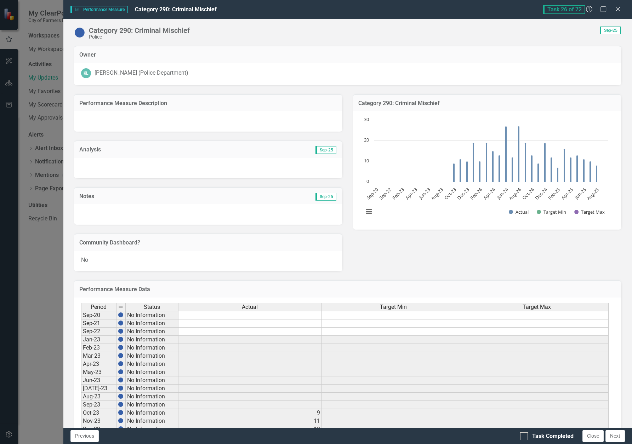
checkbox input "true"
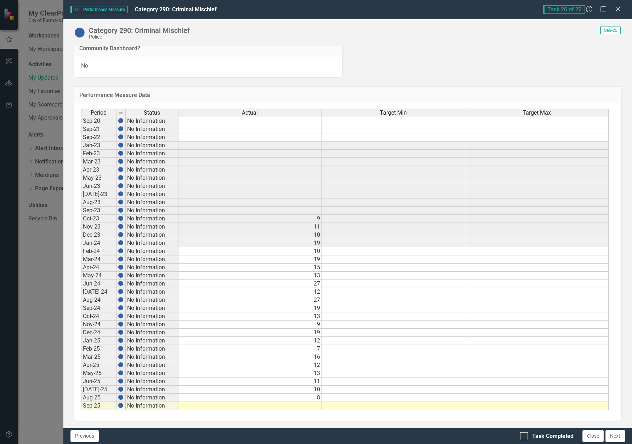
click at [311, 403] on td at bounding box center [249, 406] width 143 height 8
type textarea "11"
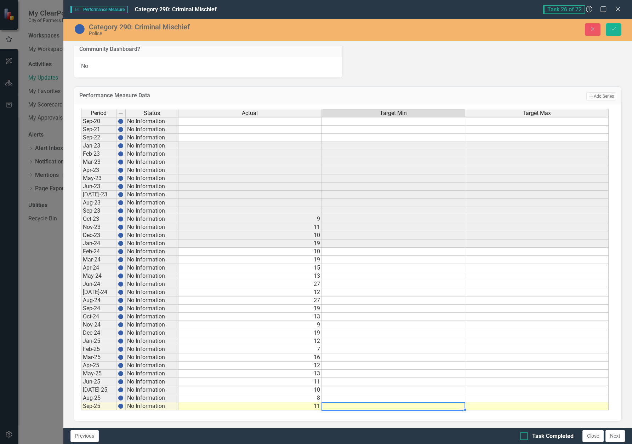
click at [527, 436] on div at bounding box center [524, 436] width 8 height 8
click at [525, 436] on input "Task Completed" at bounding box center [522, 434] width 5 height 5
checkbox input "true"
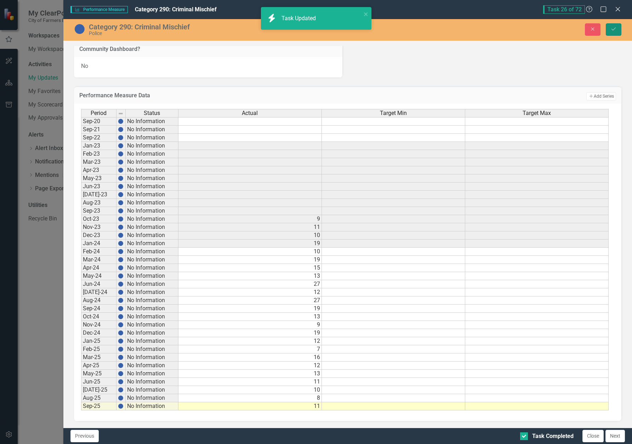
click at [612, 27] on button "Save" at bounding box center [614, 29] width 16 height 12
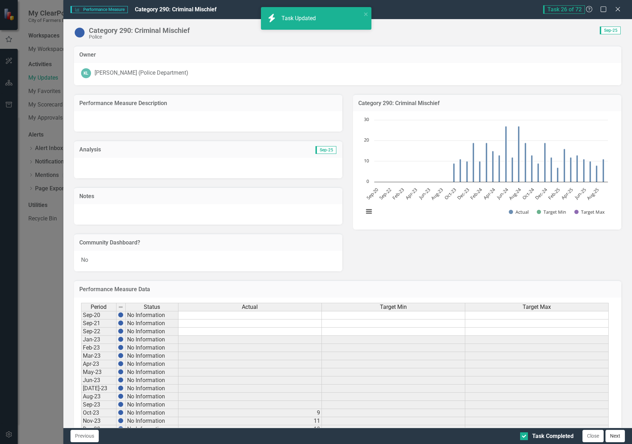
click at [617, 434] on button "Next" at bounding box center [614, 436] width 19 height 12
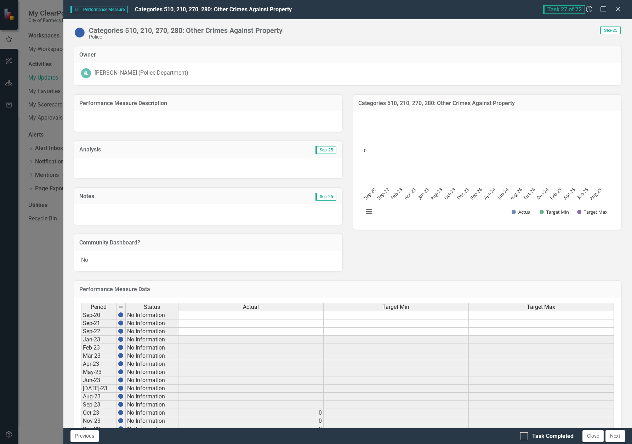
checkbox input "true"
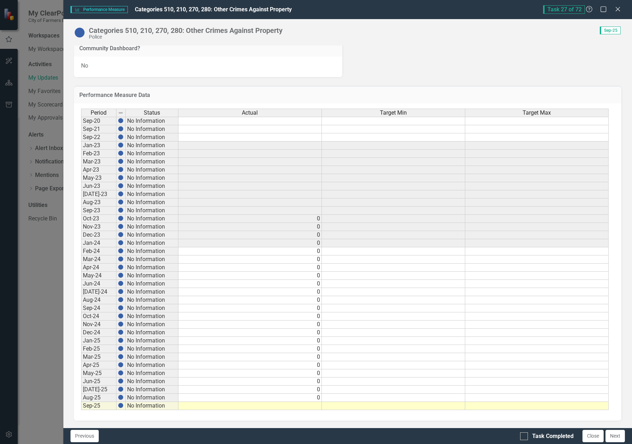
click at [307, 408] on td at bounding box center [249, 406] width 143 height 8
type textarea "0"
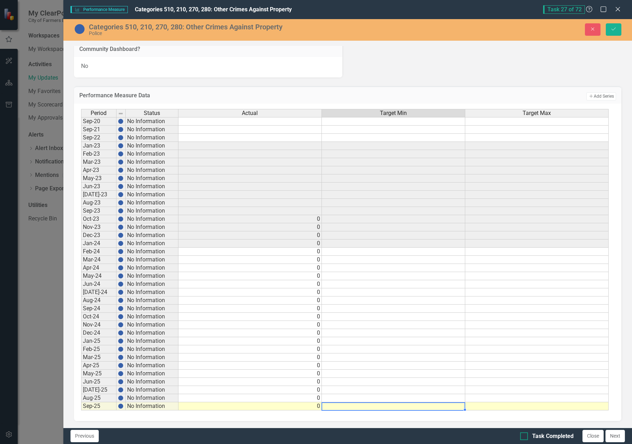
click at [526, 439] on div at bounding box center [524, 436] width 8 height 8
click at [525, 437] on input "Task Completed" at bounding box center [522, 434] width 5 height 5
checkbox input "true"
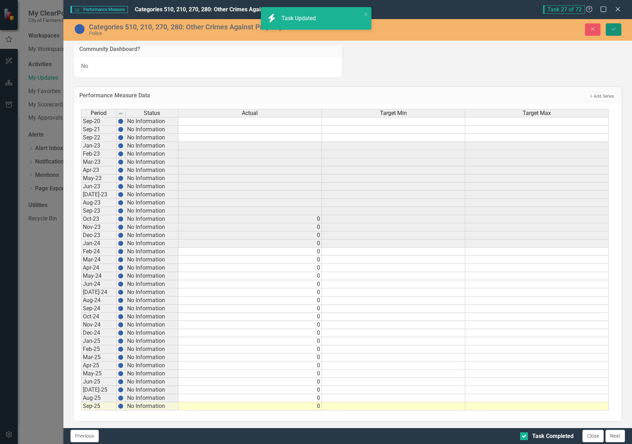
click at [611, 27] on icon "Save" at bounding box center [613, 29] width 6 height 5
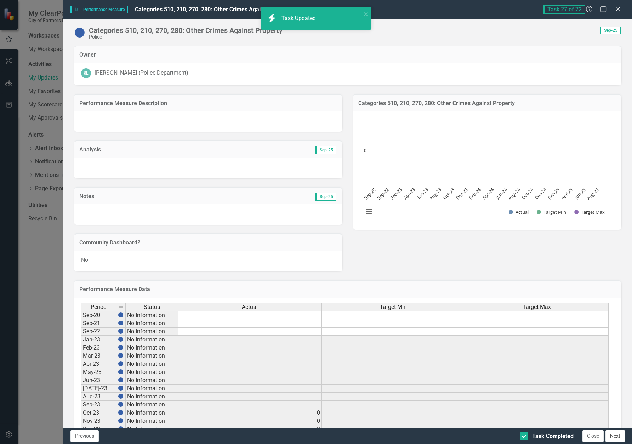
click at [613, 439] on button "Next" at bounding box center [614, 436] width 19 height 12
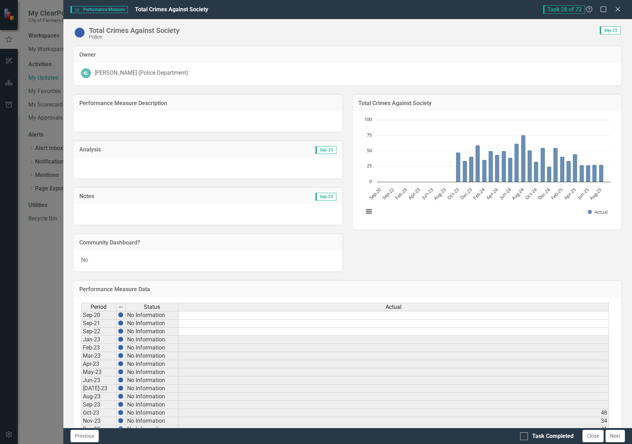
checkbox input "true"
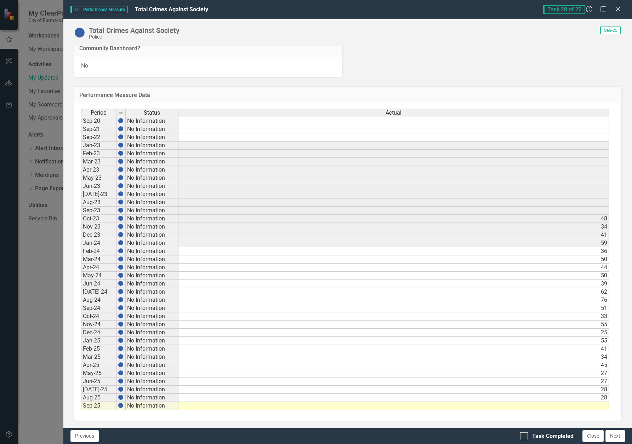
click at [554, 405] on td at bounding box center [393, 406] width 430 height 8
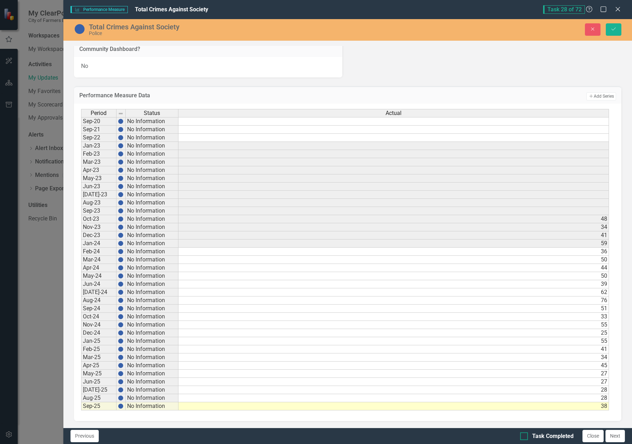
type textarea "38"
click at [546, 437] on div "Task Completed" at bounding box center [552, 436] width 41 height 8
click at [525, 437] on input "Task Completed" at bounding box center [522, 434] width 5 height 5
checkbox input "true"
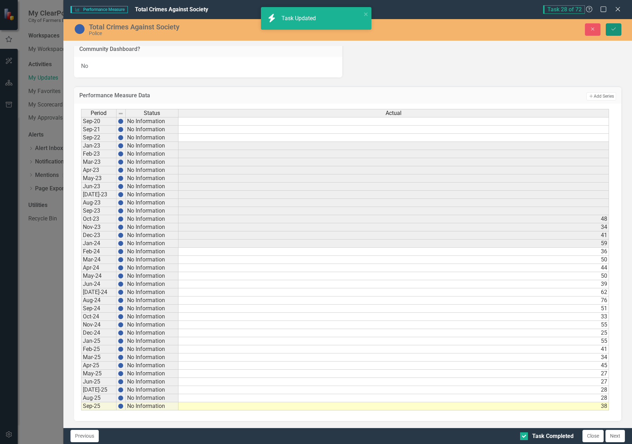
click at [617, 30] on button "Save" at bounding box center [614, 29] width 16 height 12
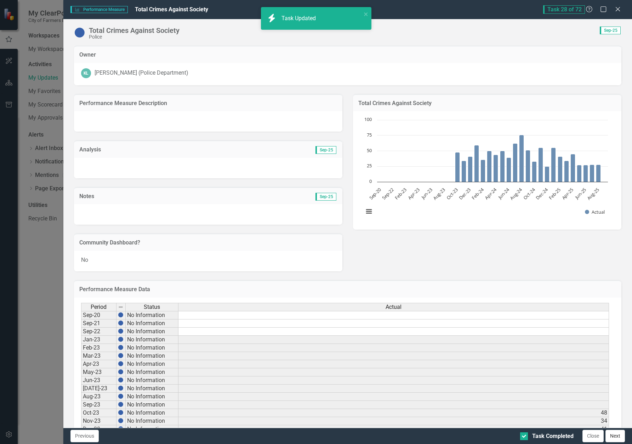
click at [618, 432] on button "Next" at bounding box center [614, 436] width 19 height 12
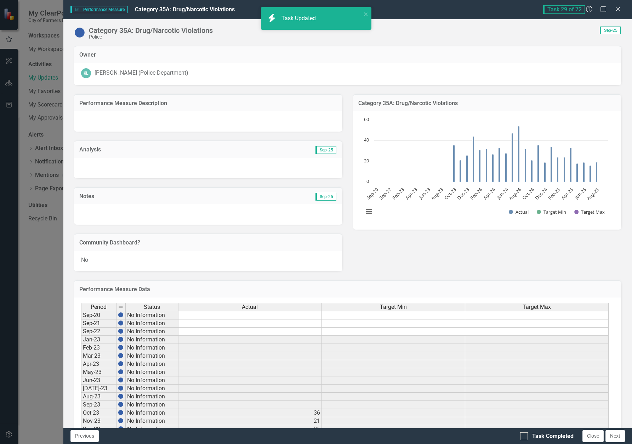
checkbox input "true"
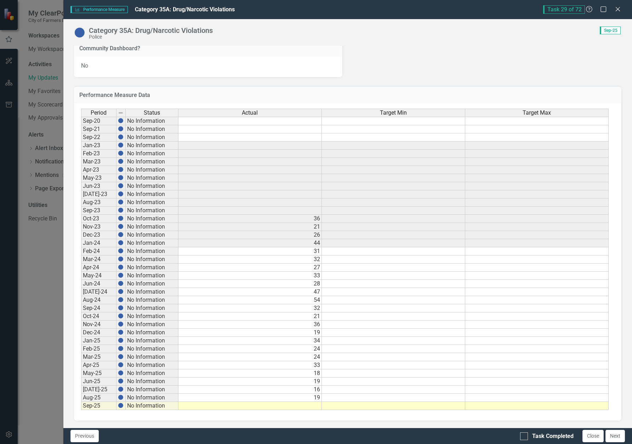
click at [313, 405] on td at bounding box center [249, 406] width 143 height 8
type textarea "31"
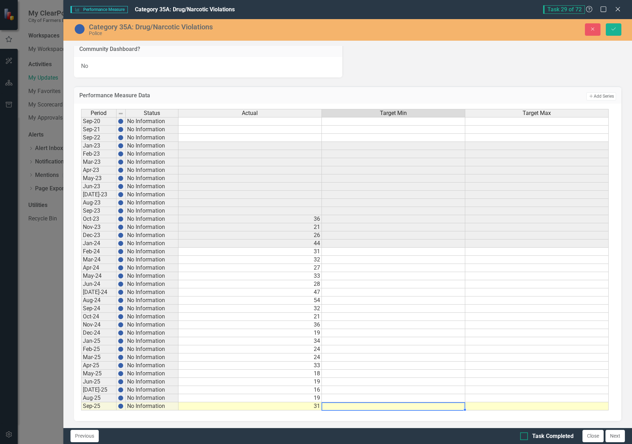
click at [538, 437] on div "Task Completed" at bounding box center [552, 436] width 41 height 8
click at [525, 437] on input "Task Completed" at bounding box center [522, 434] width 5 height 5
checkbox input "true"
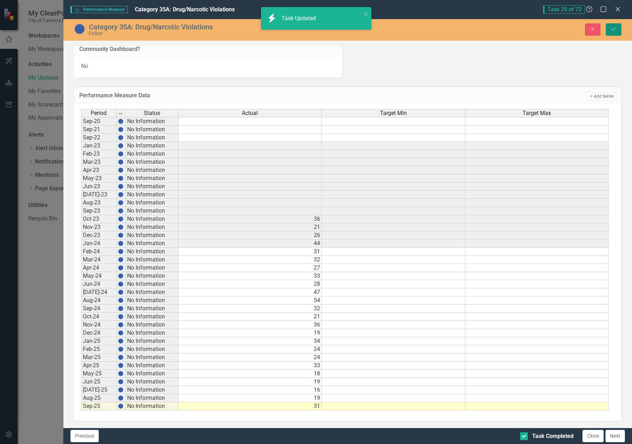
click at [618, 31] on button "Save" at bounding box center [614, 29] width 16 height 12
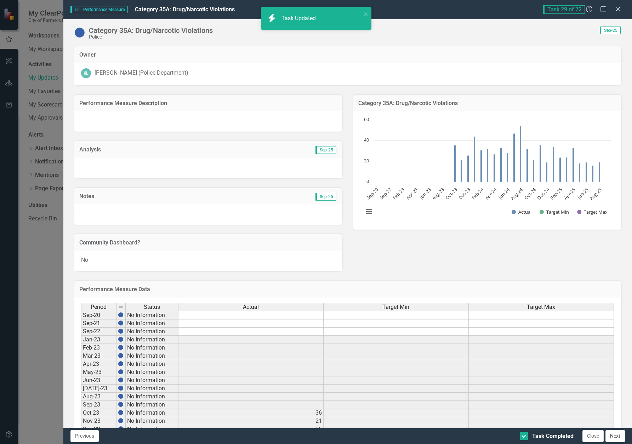
click at [616, 435] on button "Next" at bounding box center [614, 436] width 19 height 12
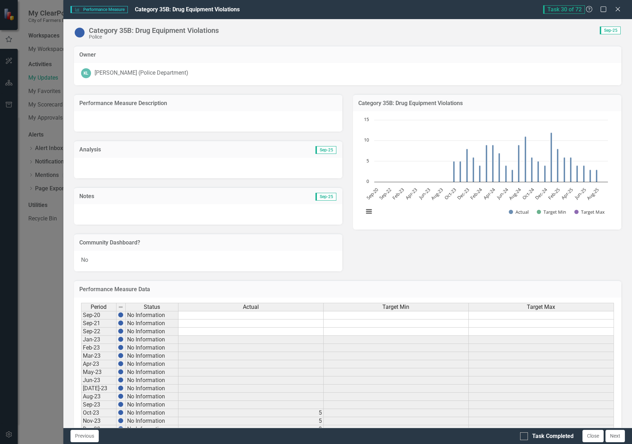
checkbox input "true"
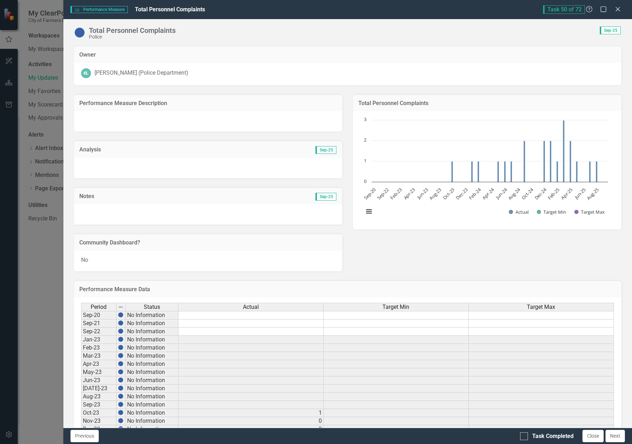
checkbox input "true"
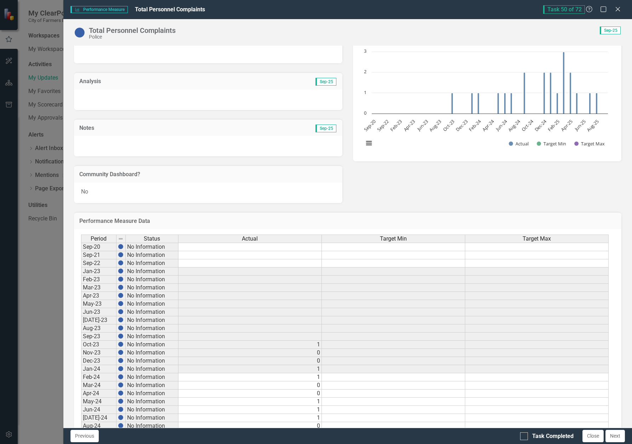
scroll to position [194, 0]
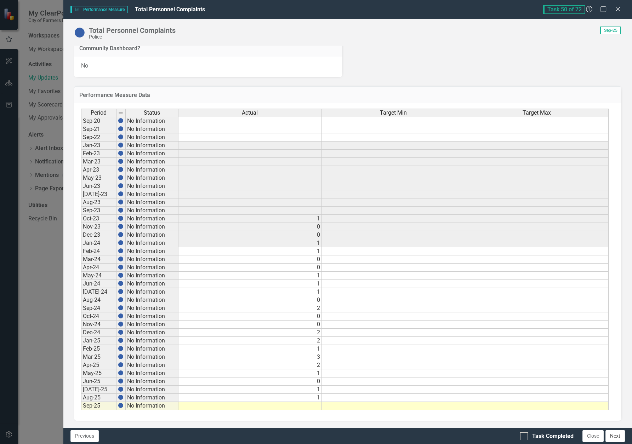
click at [619, 436] on button "Next" at bounding box center [614, 436] width 19 height 12
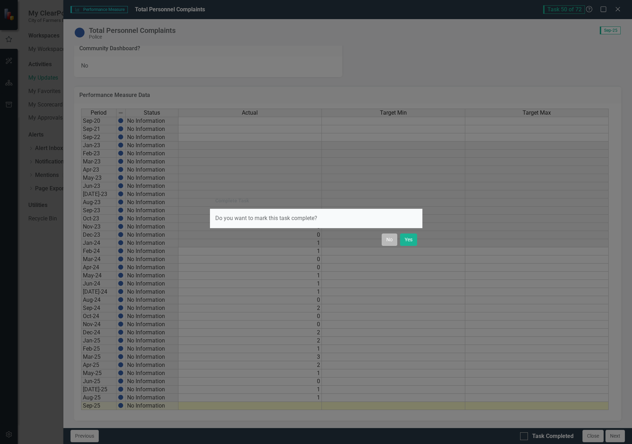
click at [390, 241] on button "No" at bounding box center [390, 240] width 16 height 12
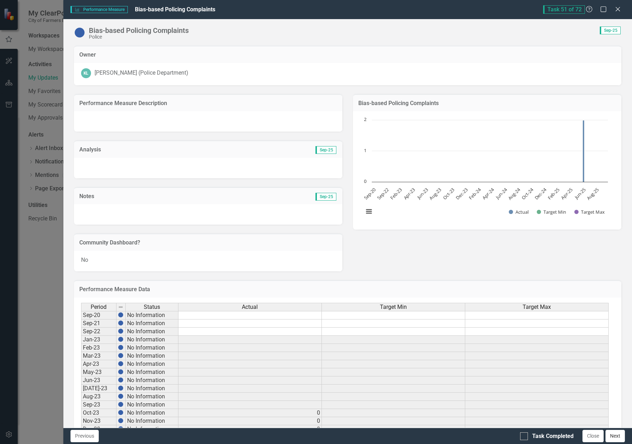
click at [618, 438] on button "Next" at bounding box center [614, 436] width 19 height 12
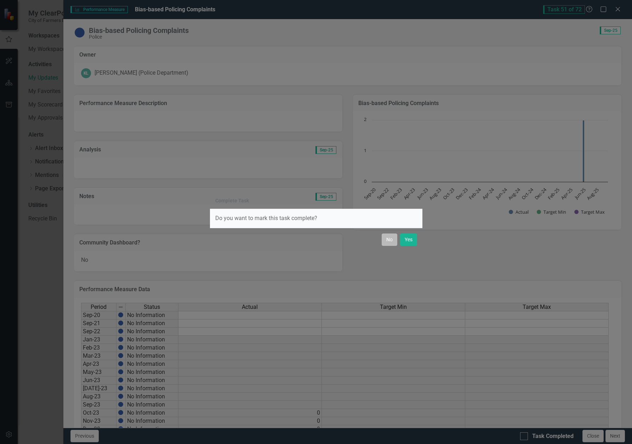
click at [385, 240] on button "No" at bounding box center [390, 240] width 16 height 12
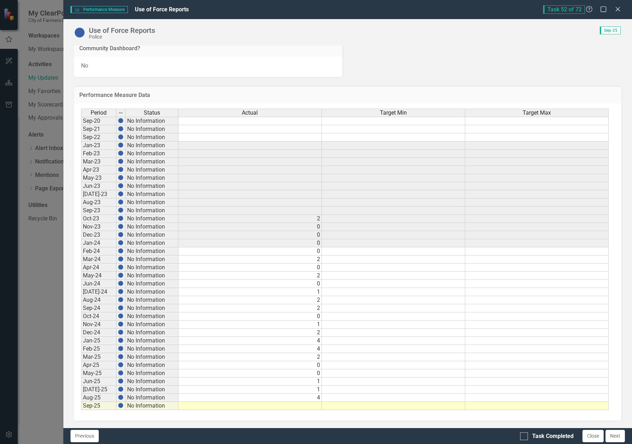
click at [319, 409] on td at bounding box center [249, 406] width 143 height 8
type textarea "1"
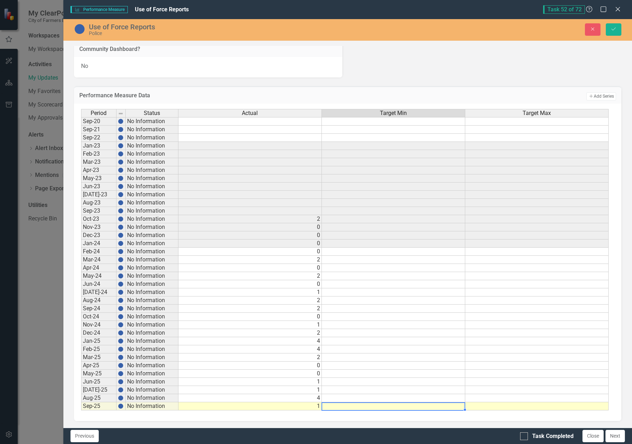
click at [532, 441] on div "Task Completed Close Next" at bounding box center [573, 436] width 107 height 12
click at [527, 438] on div at bounding box center [524, 436] width 8 height 8
click at [525, 437] on input "Task Completed" at bounding box center [522, 434] width 5 height 5
checkbox input "true"
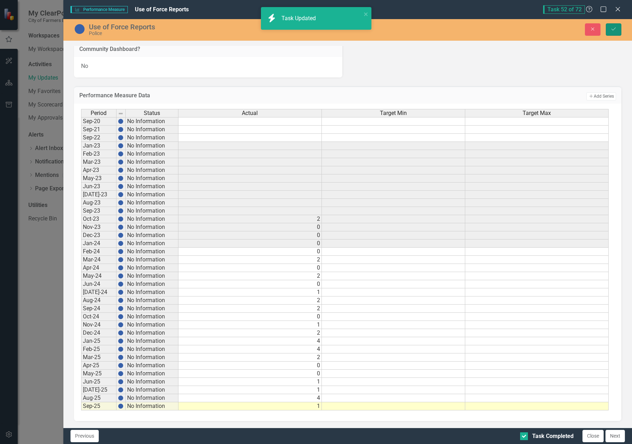
click at [610, 28] on button "Save" at bounding box center [614, 29] width 16 height 12
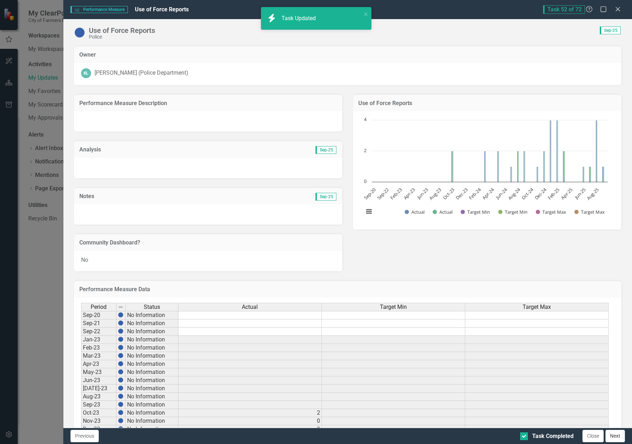
click at [617, 439] on button "Next" at bounding box center [614, 436] width 19 height 12
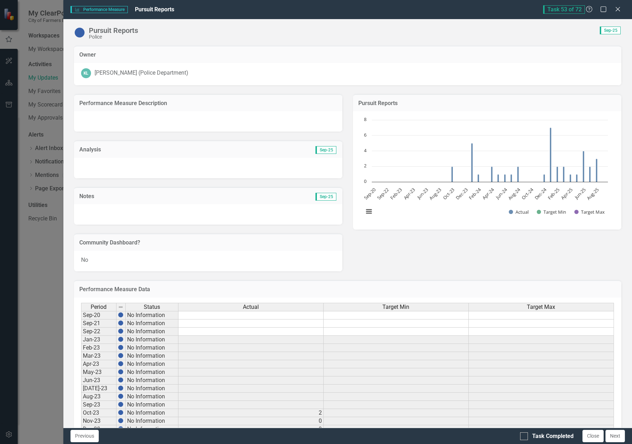
checkbox input "true"
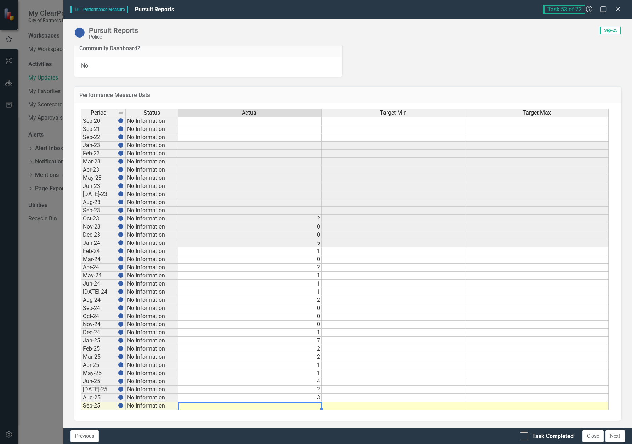
click at [316, 406] on td at bounding box center [249, 406] width 143 height 8
type textarea "4"
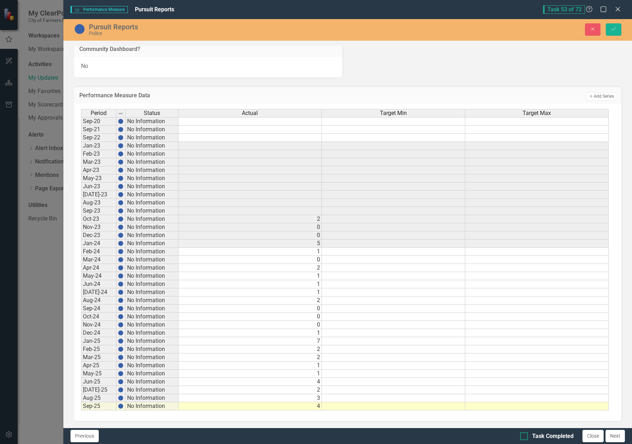
click at [522, 438] on div at bounding box center [524, 436] width 8 height 8
click at [522, 437] on input "Task Completed" at bounding box center [522, 434] width 5 height 5
checkbox input "true"
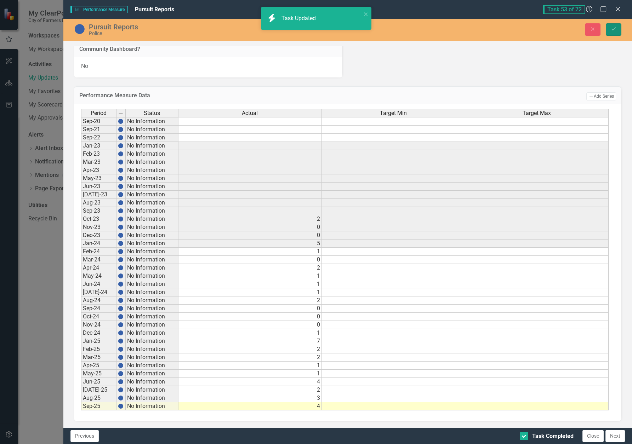
click at [614, 35] on button "Save" at bounding box center [614, 29] width 16 height 12
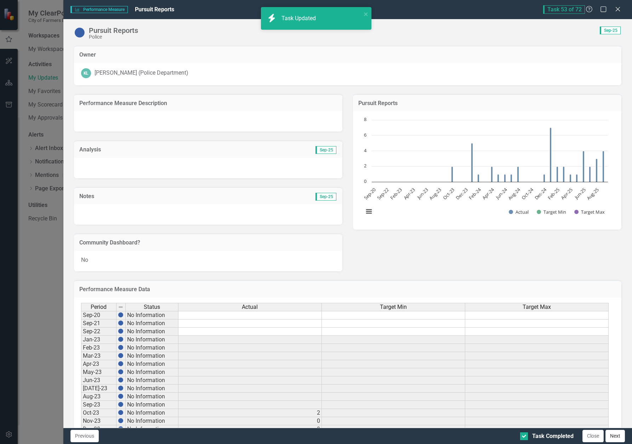
click at [615, 436] on button "Next" at bounding box center [614, 436] width 19 height 12
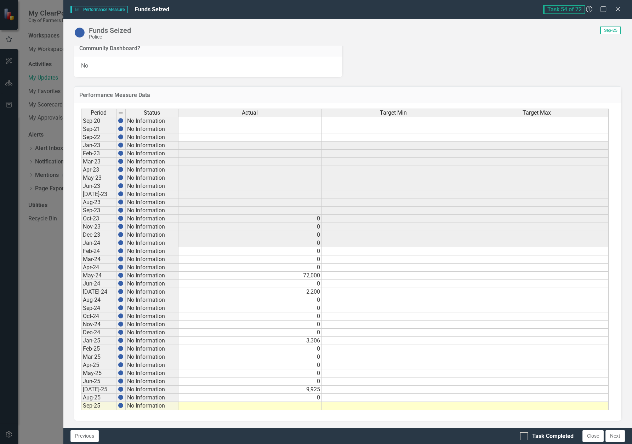
checkbox input "true"
click at [312, 405] on td at bounding box center [249, 406] width 143 height 8
type textarea "0"
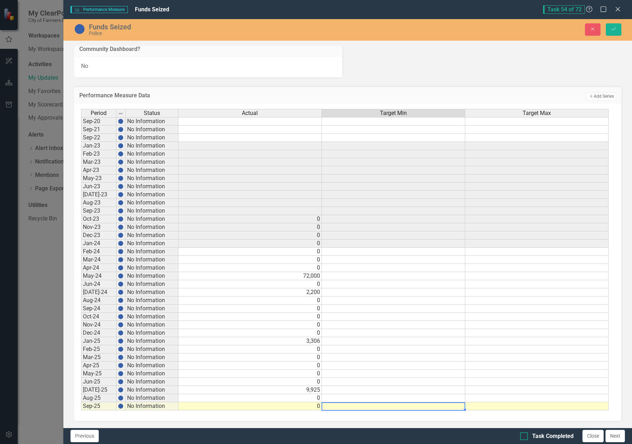
click at [561, 438] on div "Task Completed" at bounding box center [552, 436] width 41 height 8
click at [525, 437] on input "Task Completed" at bounding box center [522, 434] width 5 height 5
checkbox input "true"
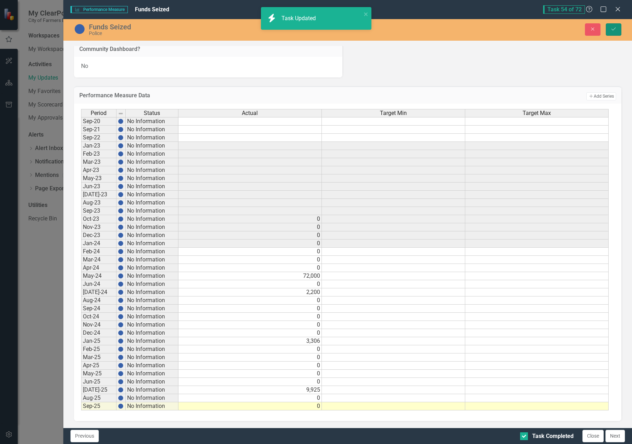
click at [618, 28] on button "Save" at bounding box center [614, 29] width 16 height 12
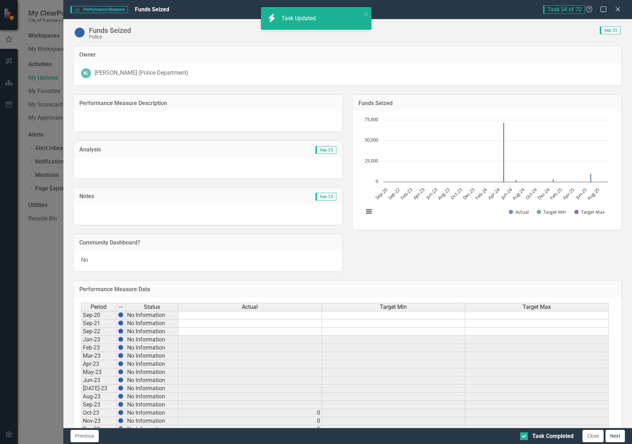
click at [617, 434] on button "Next" at bounding box center [614, 436] width 19 height 12
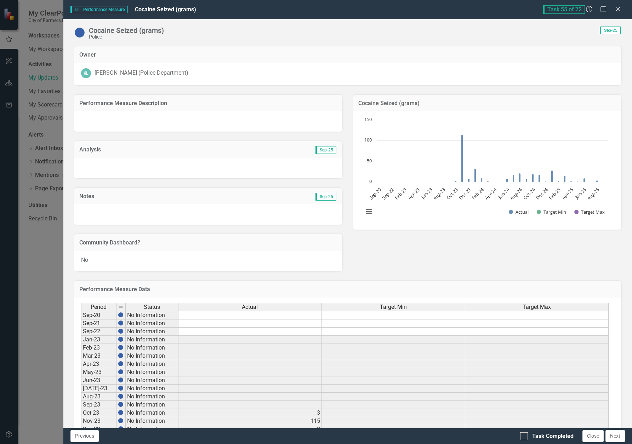
checkbox input "true"
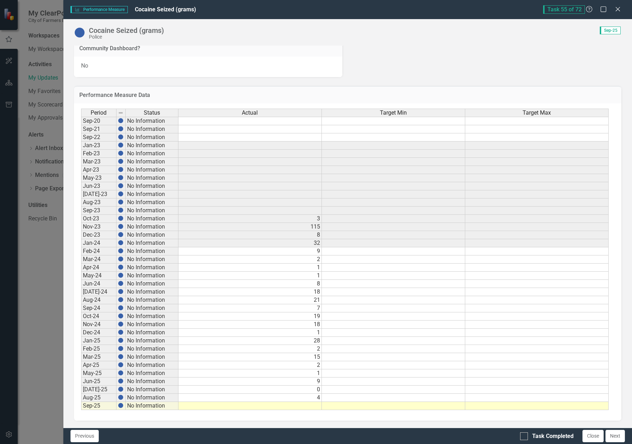
click at [281, 407] on td at bounding box center [249, 406] width 143 height 8
type textarea "24"
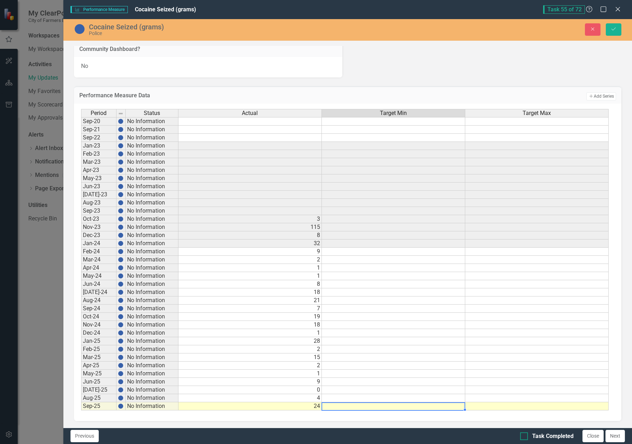
click at [526, 440] on div at bounding box center [524, 436] width 8 height 8
click at [525, 437] on input "Task Completed" at bounding box center [522, 434] width 5 height 5
checkbox input "true"
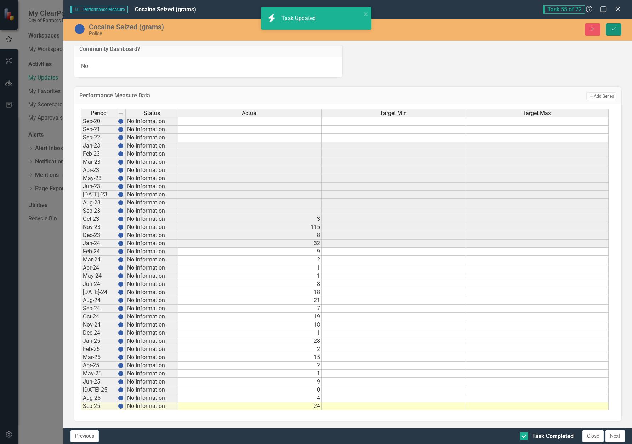
click at [614, 29] on icon "Save" at bounding box center [613, 29] width 6 height 5
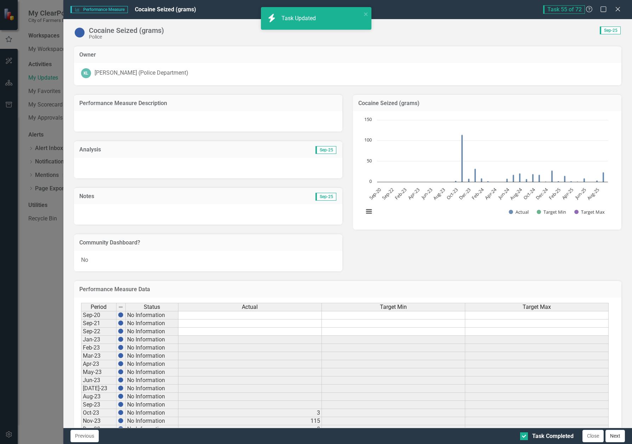
click at [617, 436] on button "Next" at bounding box center [614, 436] width 19 height 12
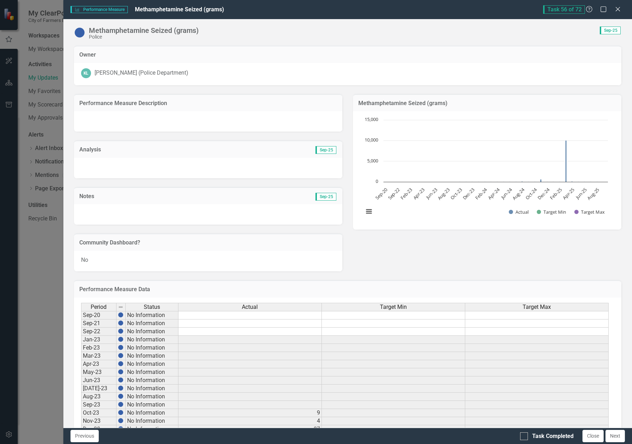
checkbox input "true"
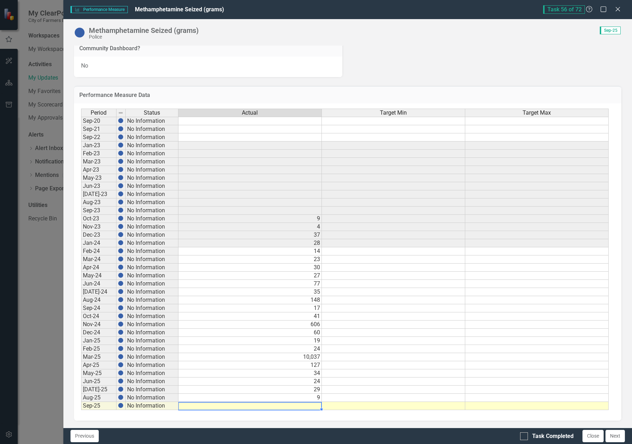
click at [309, 408] on td at bounding box center [249, 406] width 143 height 8
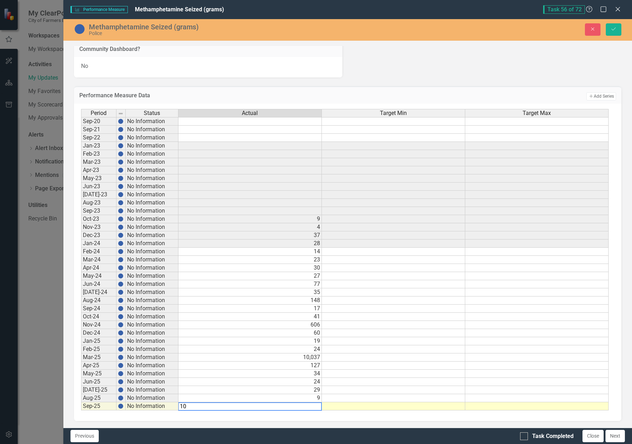
type textarea "106"
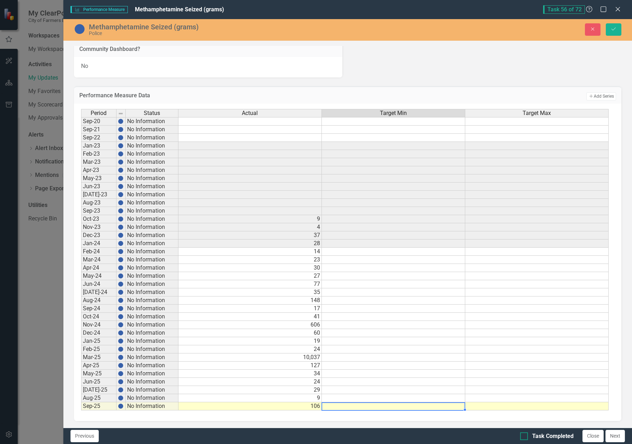
click at [524, 435] on input "Task Completed" at bounding box center [522, 434] width 5 height 5
checkbox input "true"
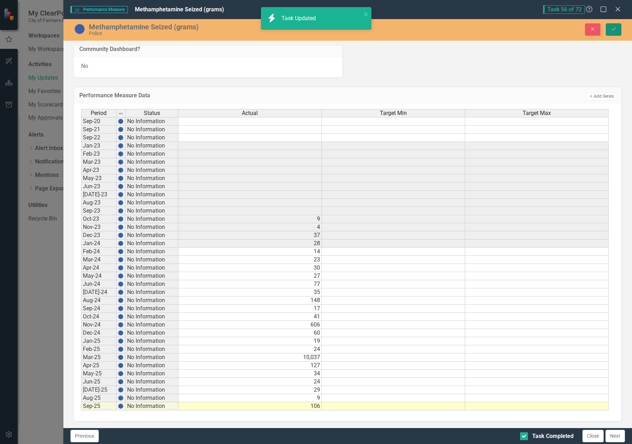
click at [614, 30] on icon "Save" at bounding box center [613, 29] width 6 height 5
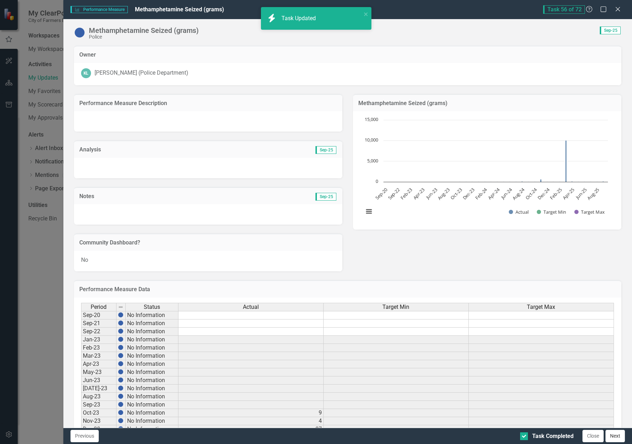
click at [614, 436] on button "Next" at bounding box center [614, 436] width 19 height 12
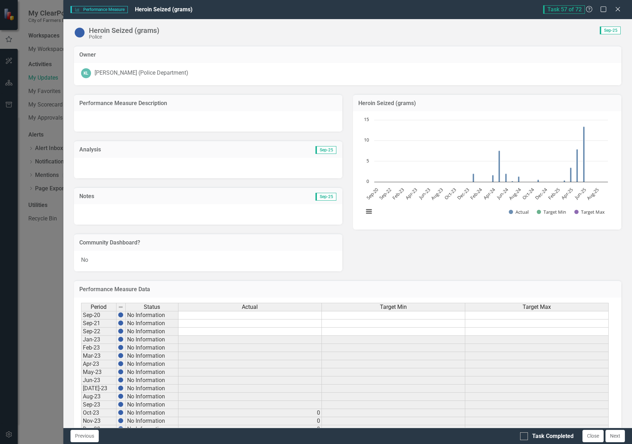
checkbox input "true"
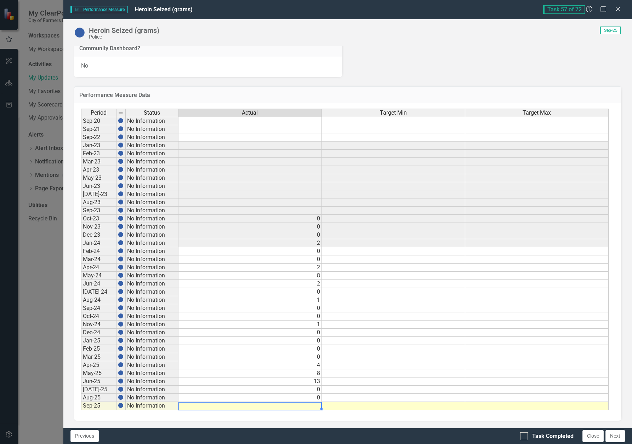
click at [272, 407] on td at bounding box center [249, 406] width 143 height 8
type textarea "0"
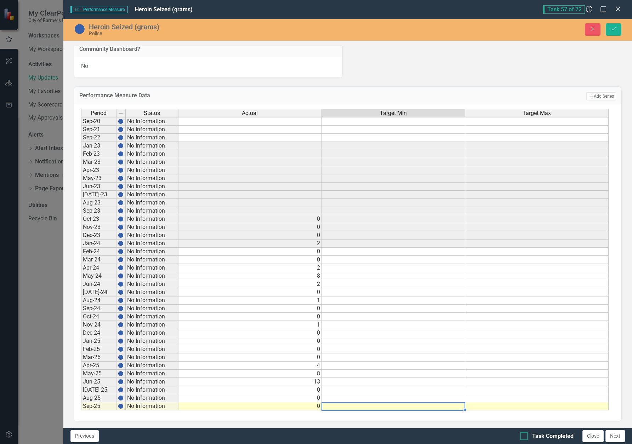
click at [522, 436] on input "Task Completed" at bounding box center [522, 434] width 5 height 5
checkbox input "false"
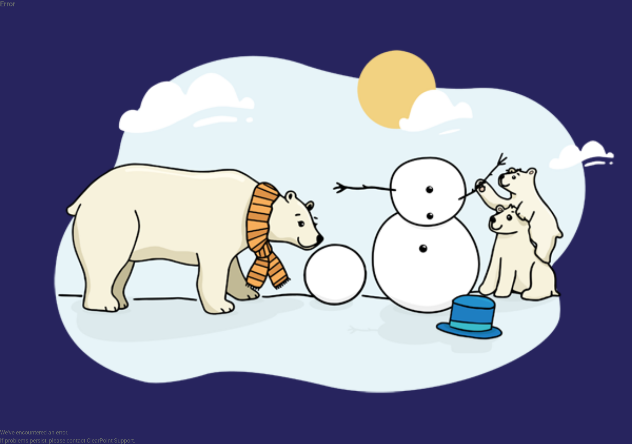
drag, startPoint x: 293, startPoint y: 154, endPoint x: 307, endPoint y: 163, distance: 16.4
click at [292, 444] on button "Refresh the Page" at bounding box center [288, 451] width 47 height 12
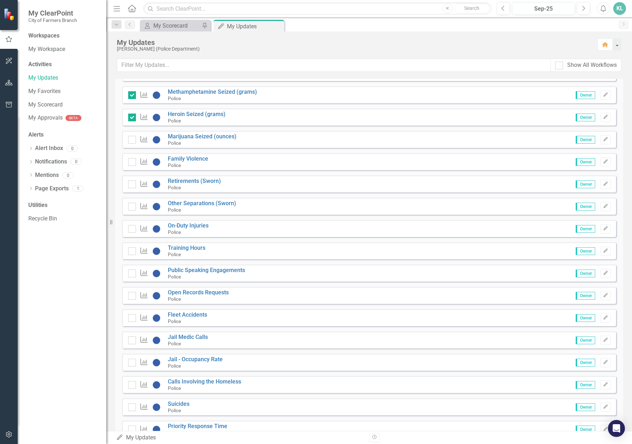
scroll to position [1310, 0]
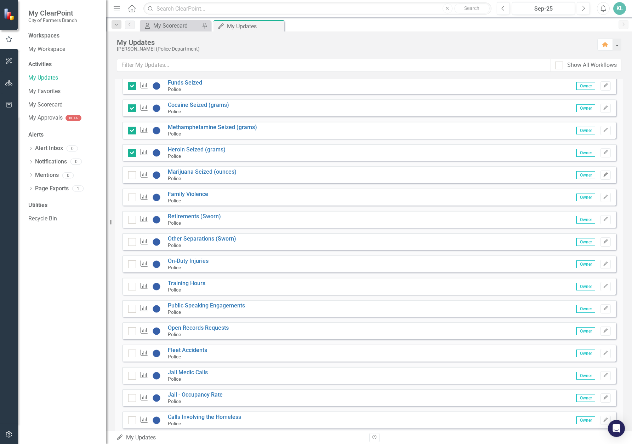
click at [605, 175] on button "Edit" at bounding box center [605, 175] width 10 height 9
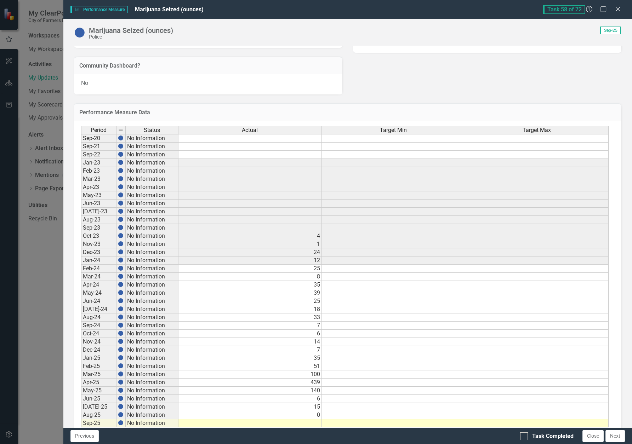
scroll to position [194, 0]
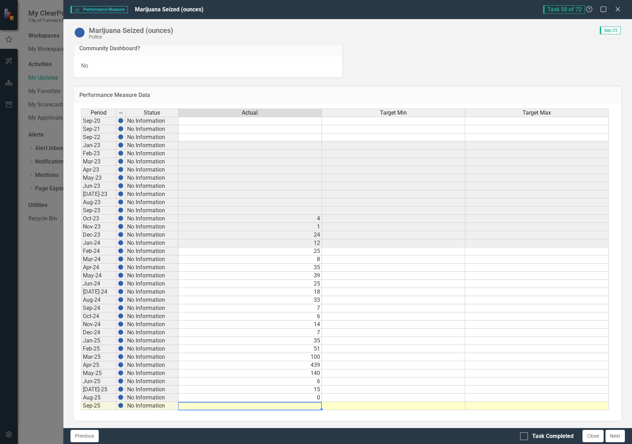
click at [305, 405] on td at bounding box center [249, 406] width 143 height 8
click at [312, 403] on td at bounding box center [249, 406] width 143 height 8
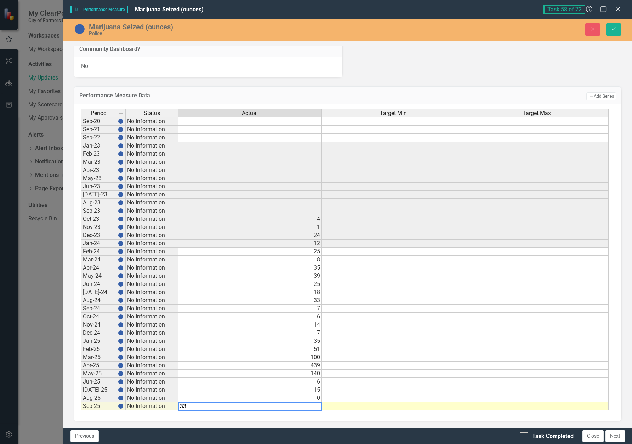
type textarea "33.1"
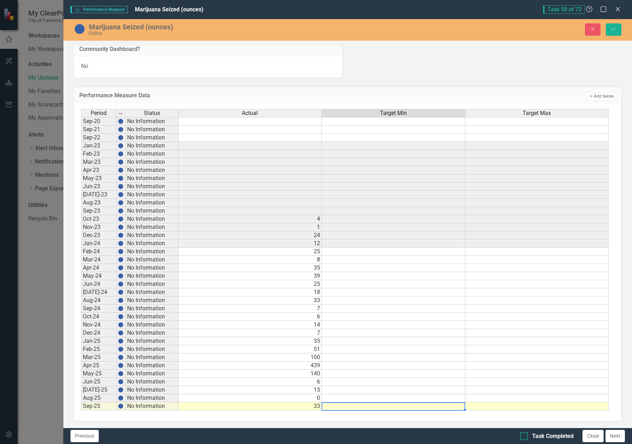
click at [526, 440] on div at bounding box center [524, 436] width 8 height 8
click at [525, 437] on input "Task Completed" at bounding box center [522, 434] width 5 height 5
checkbox input "true"
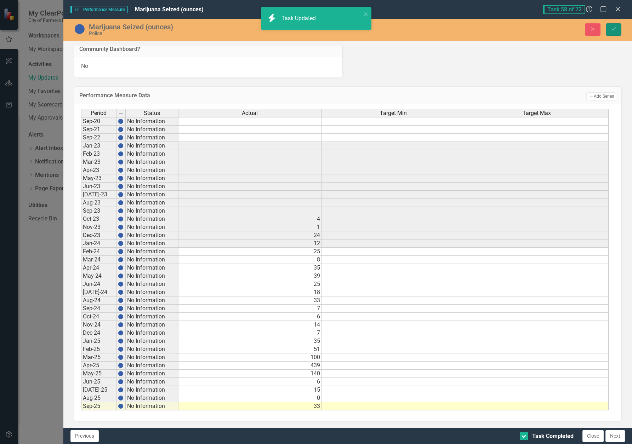
click at [607, 31] on button "Save" at bounding box center [614, 29] width 16 height 12
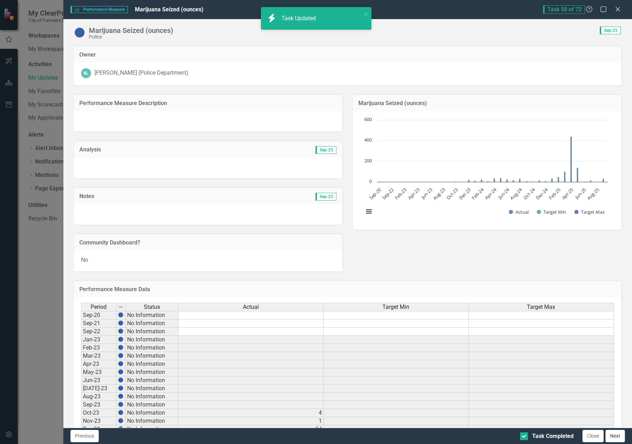
click at [613, 437] on button "Next" at bounding box center [614, 436] width 19 height 12
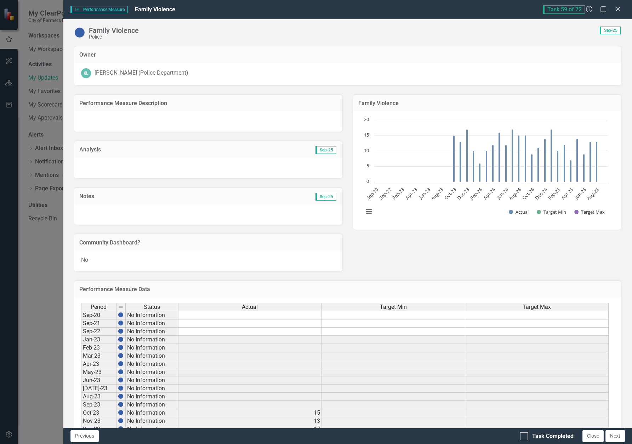
checkbox input "true"
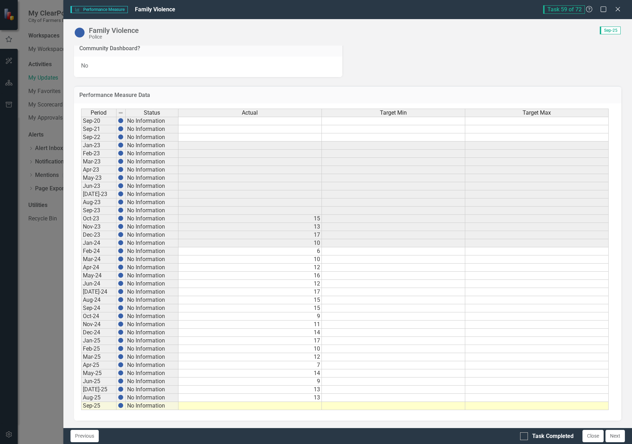
click at [291, 404] on td at bounding box center [249, 406] width 143 height 8
type textarea "10"
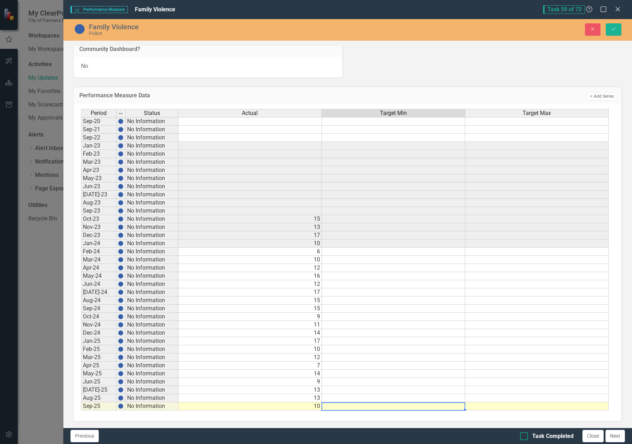
click at [523, 436] on input "Task Completed" at bounding box center [522, 434] width 5 height 5
checkbox input "true"
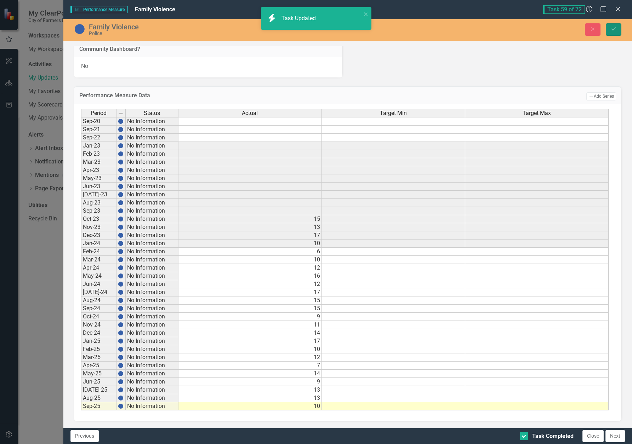
click at [613, 31] on icon "Save" at bounding box center [613, 29] width 6 height 5
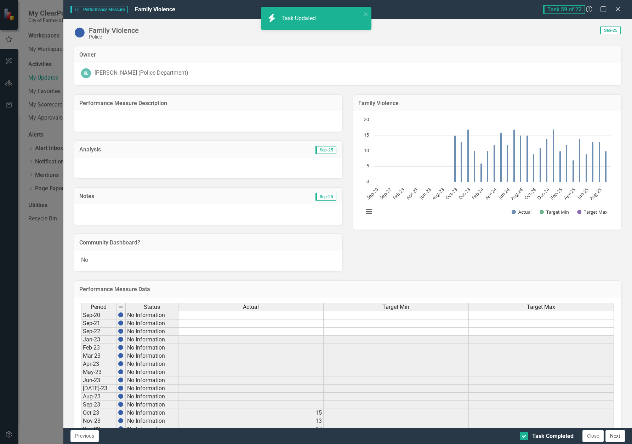
click at [620, 438] on button "Next" at bounding box center [614, 436] width 19 height 12
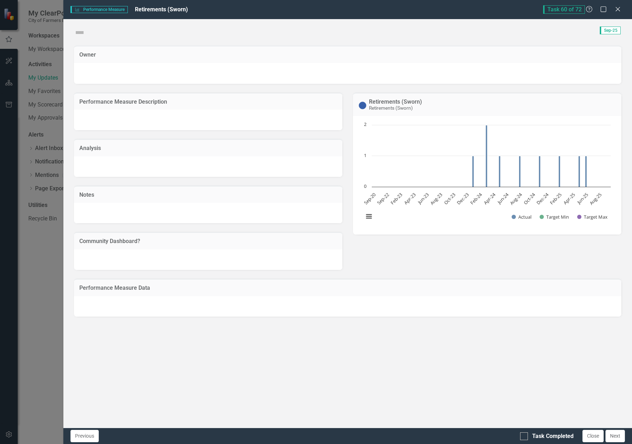
checkbox input "true"
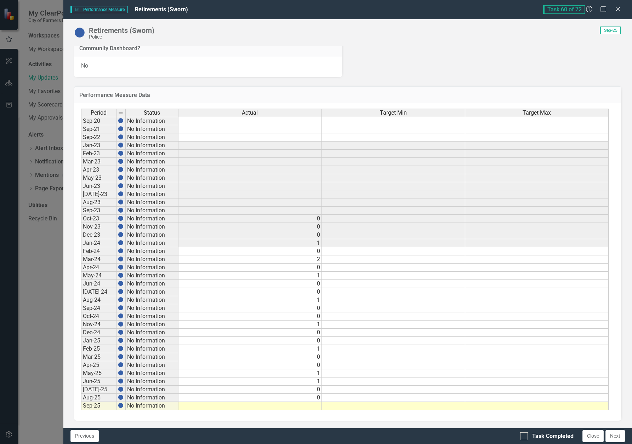
click at [626, 376] on div "Owner KL Katherine Lozano (Police Department) Performance Measure Description A…" at bounding box center [347, 135] width 569 height 585
click at [314, 405] on td at bounding box center [249, 406] width 143 height 8
type textarea "0"
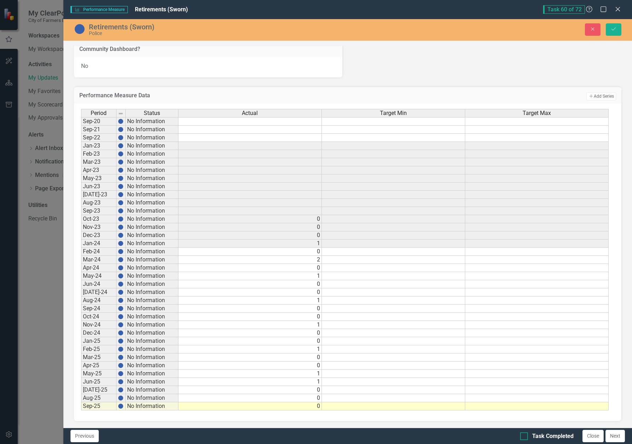
click at [532, 435] on div "Task Completed" at bounding box center [552, 436] width 41 height 8
click at [525, 435] on input "Task Completed" at bounding box center [522, 434] width 5 height 5
checkbox input "true"
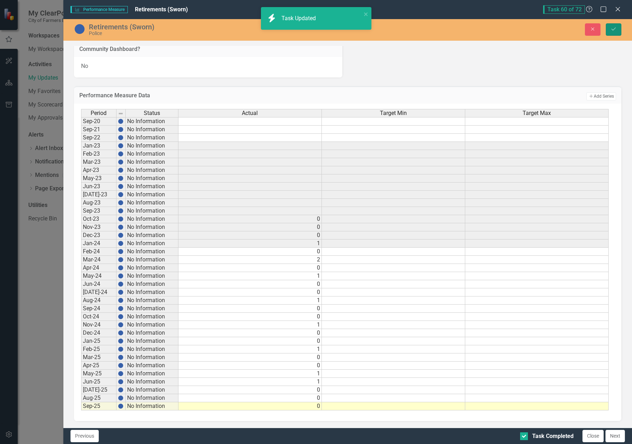
click at [615, 29] on icon "Save" at bounding box center [613, 29] width 6 height 5
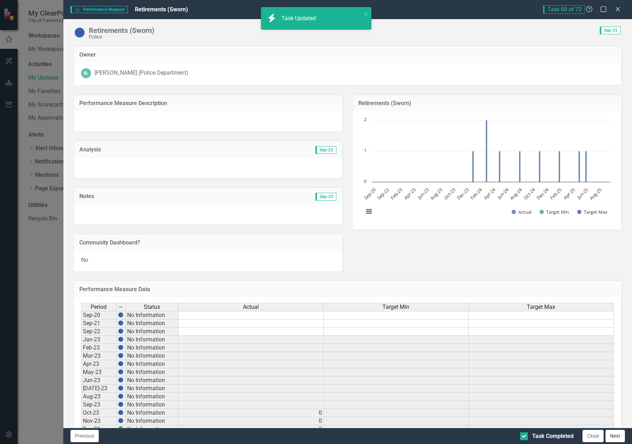
click at [616, 437] on button "Next" at bounding box center [614, 436] width 19 height 12
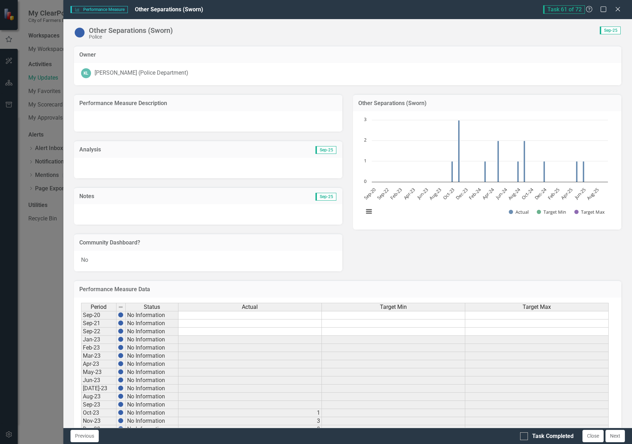
checkbox input "true"
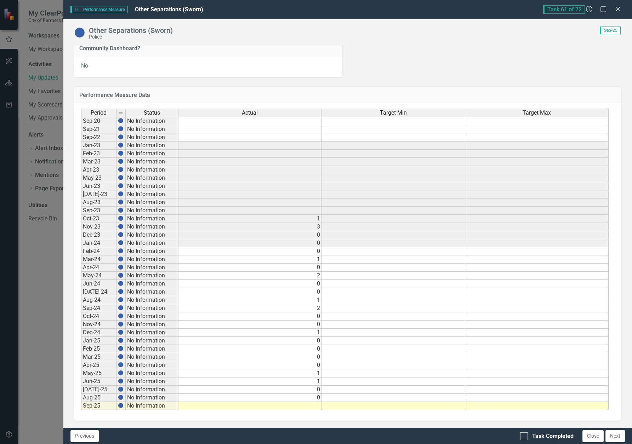
click at [305, 409] on td at bounding box center [249, 406] width 143 height 8
type textarea "2"
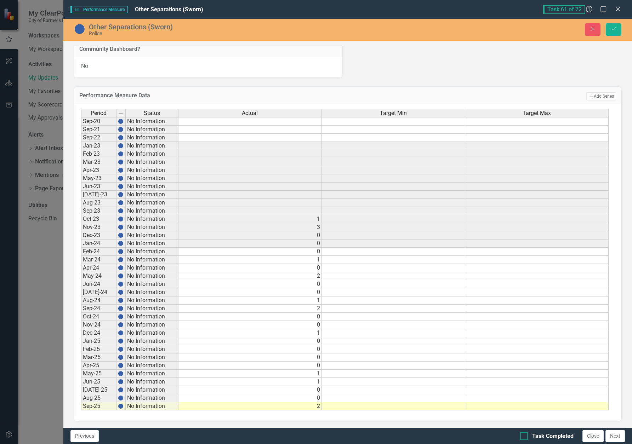
click at [523, 436] on input "Task Completed" at bounding box center [522, 434] width 5 height 5
checkbox input "true"
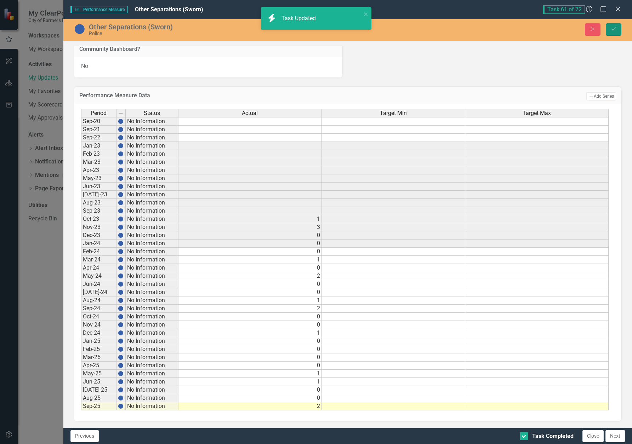
click at [611, 31] on icon "Save" at bounding box center [613, 29] width 6 height 5
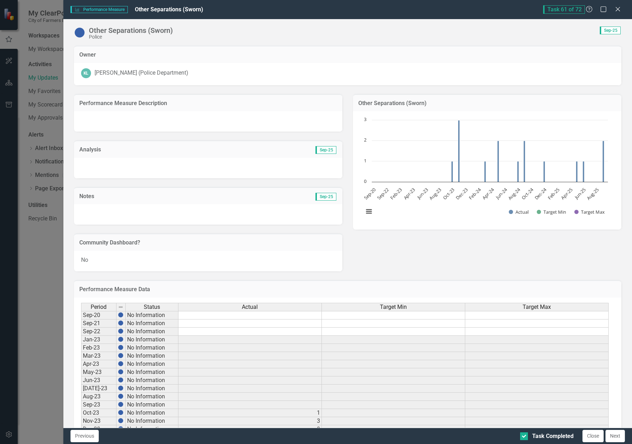
click at [601, 267] on div "Performance Measure Description Analysis Sep-25 Notes Sep-25 Community Dashboar…" at bounding box center [348, 178] width 558 height 186
click at [614, 439] on button "Next" at bounding box center [614, 436] width 19 height 12
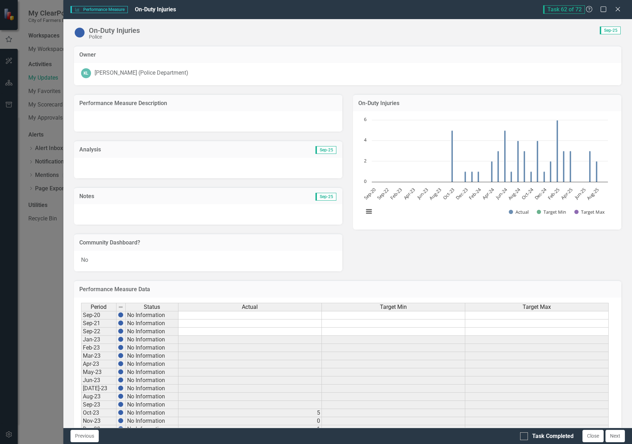
checkbox input "true"
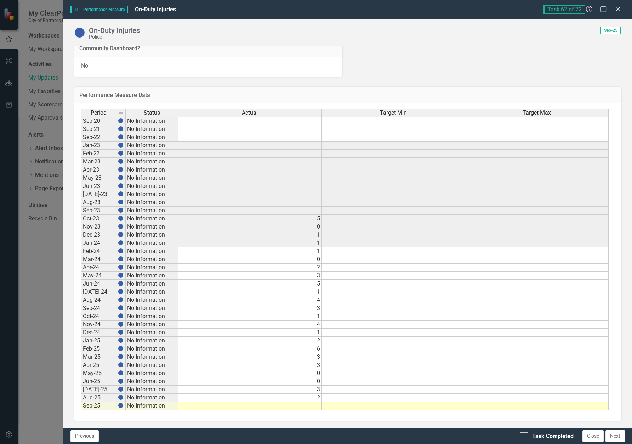
click at [306, 406] on td at bounding box center [249, 406] width 143 height 8
type textarea "1"
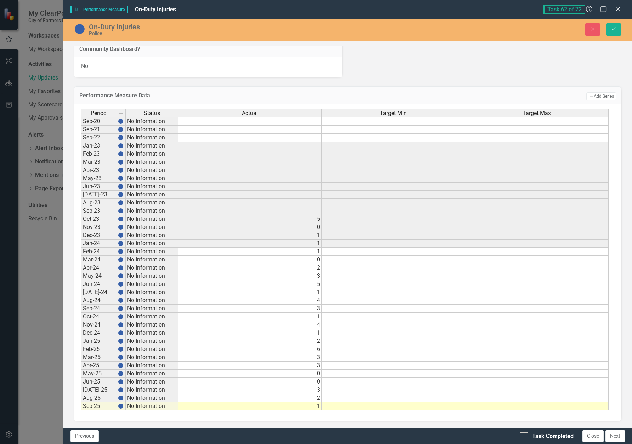
click at [527, 441] on div "Task Completed Close Next" at bounding box center [573, 436] width 107 height 12
click at [526, 437] on div at bounding box center [524, 436] width 8 height 8
click at [525, 437] on input "Task Completed" at bounding box center [522, 434] width 5 height 5
checkbox input "true"
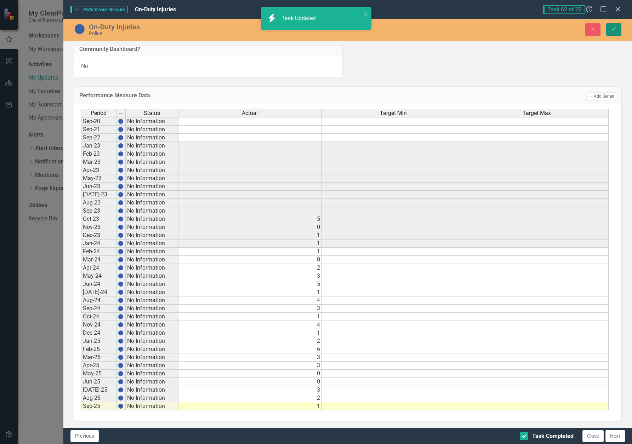
click at [617, 33] on button "Save" at bounding box center [614, 29] width 16 height 12
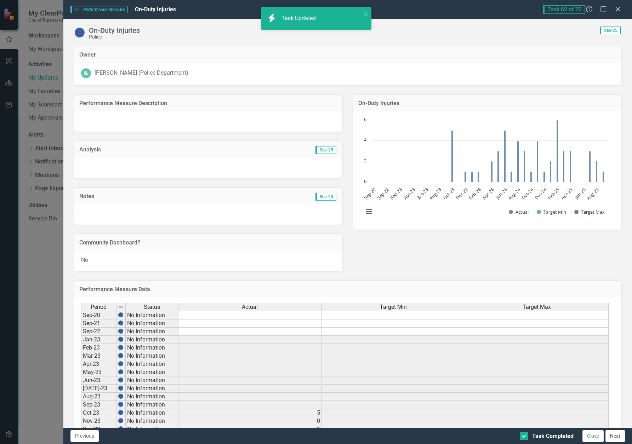
click at [612, 438] on button "Next" at bounding box center [614, 436] width 19 height 12
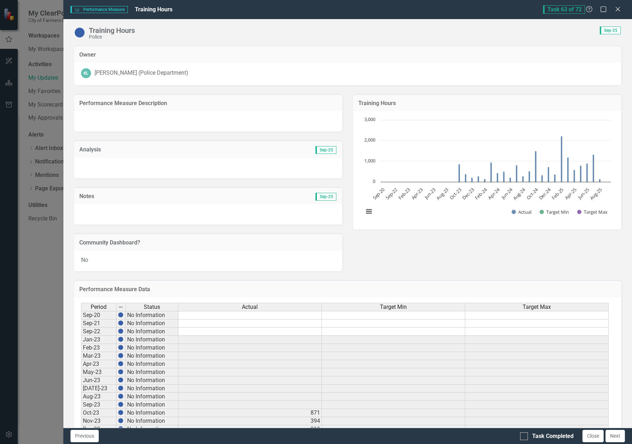
checkbox input "true"
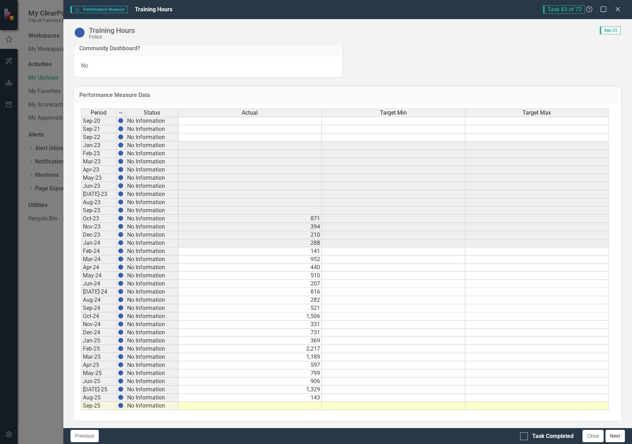
click at [610, 438] on button "Next" at bounding box center [614, 436] width 19 height 12
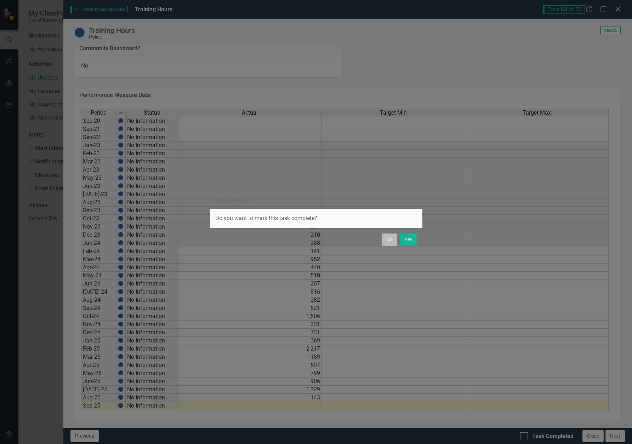
click at [391, 245] on button "No" at bounding box center [390, 240] width 16 height 12
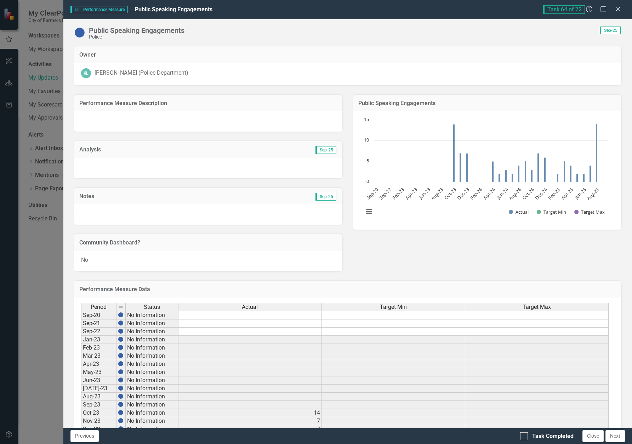
click at [361, 255] on div "Performance Measure Description Analysis Sep-25 Notes Sep-25 Community Dashboar…" at bounding box center [348, 178] width 558 height 186
click at [612, 434] on button "Next" at bounding box center [614, 436] width 19 height 12
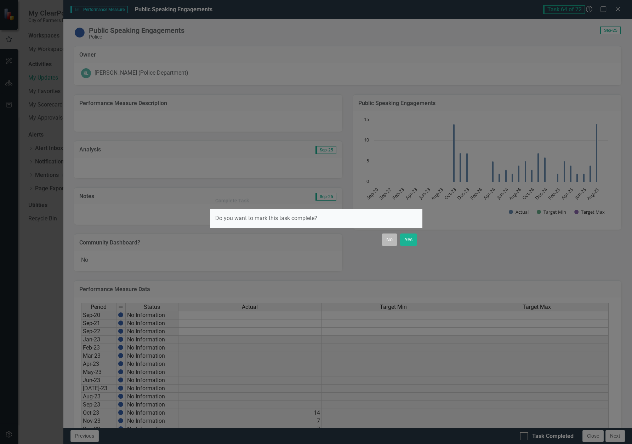
click at [386, 242] on button "No" at bounding box center [390, 240] width 16 height 12
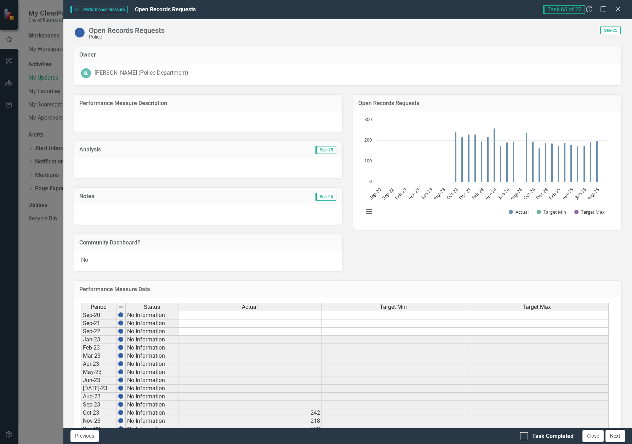
click at [609, 437] on button "Next" at bounding box center [614, 436] width 19 height 12
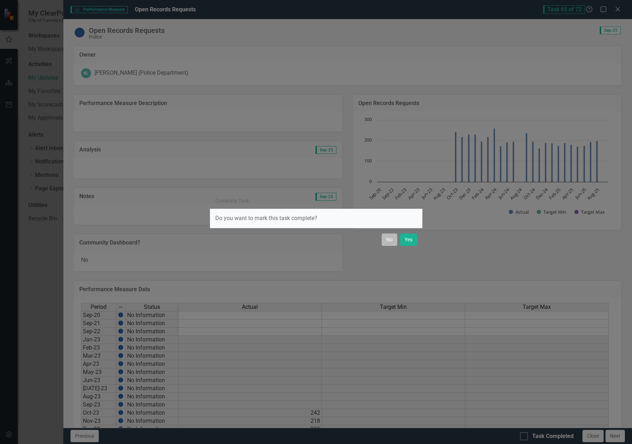
click at [386, 241] on button "No" at bounding box center [390, 240] width 16 height 12
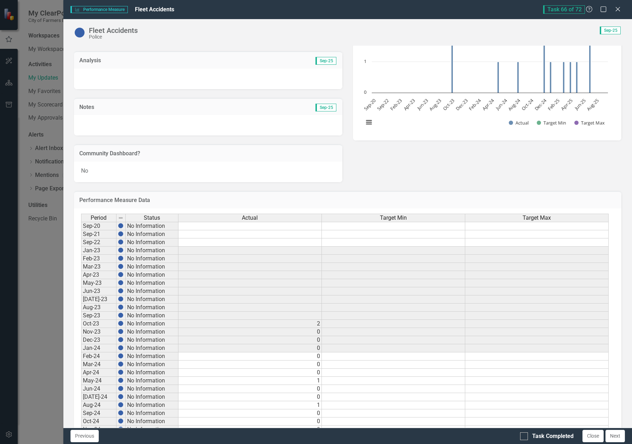
scroll to position [177, 0]
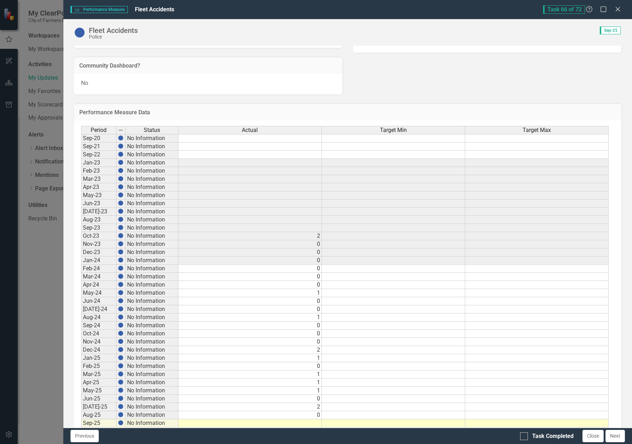
click at [317, 423] on td at bounding box center [249, 423] width 143 height 8
type textarea "0"
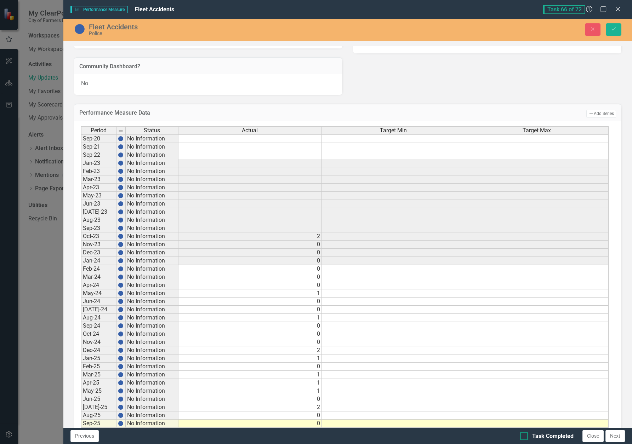
click at [525, 435] on div at bounding box center [524, 436] width 8 height 8
click at [525, 435] on input "Task Completed" at bounding box center [522, 434] width 5 height 5
checkbox input "true"
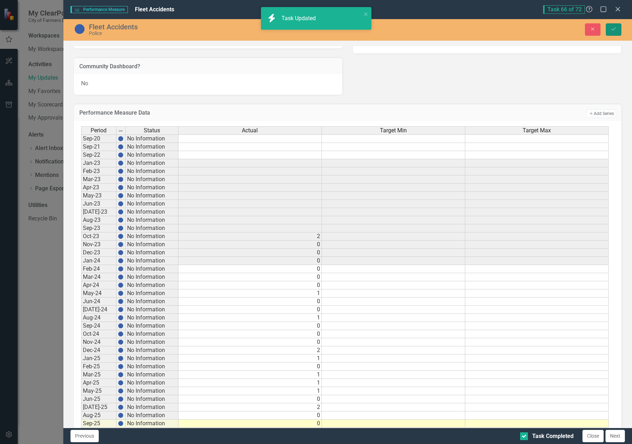
click at [609, 27] on button "Save" at bounding box center [614, 29] width 16 height 12
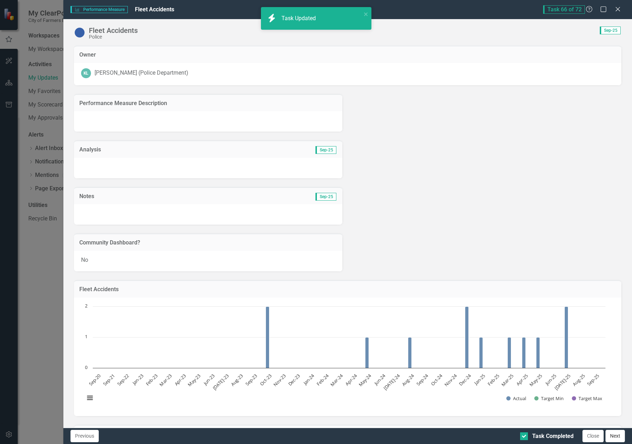
click at [617, 438] on button "Next" at bounding box center [614, 436] width 19 height 12
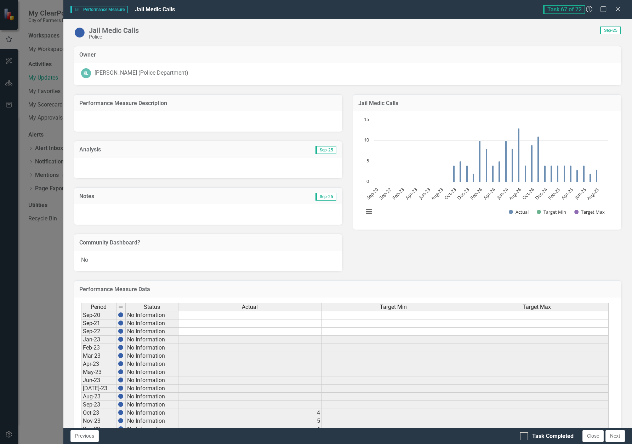
checkbox input "true"
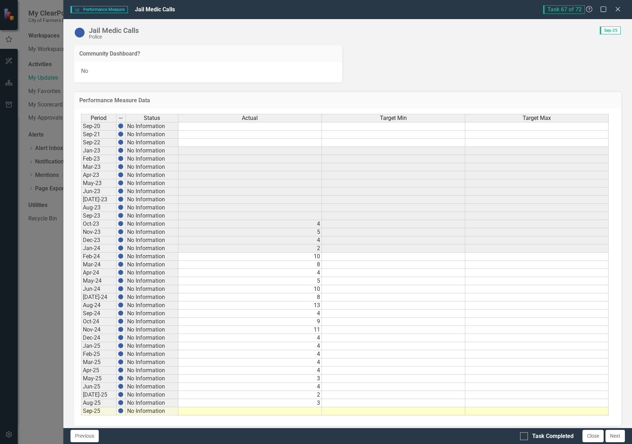
scroll to position [194, 0]
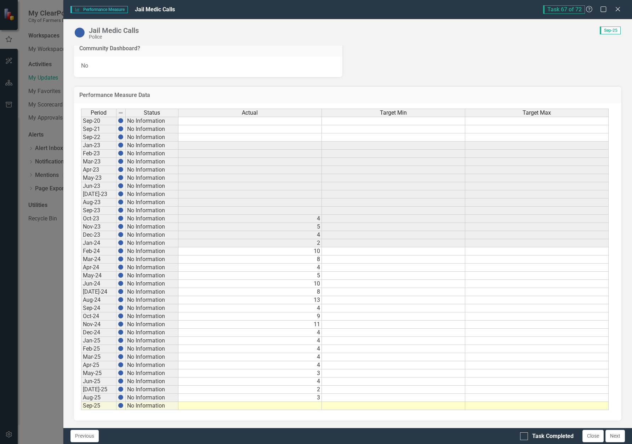
click at [315, 407] on td at bounding box center [249, 406] width 143 height 8
type textarea "3"
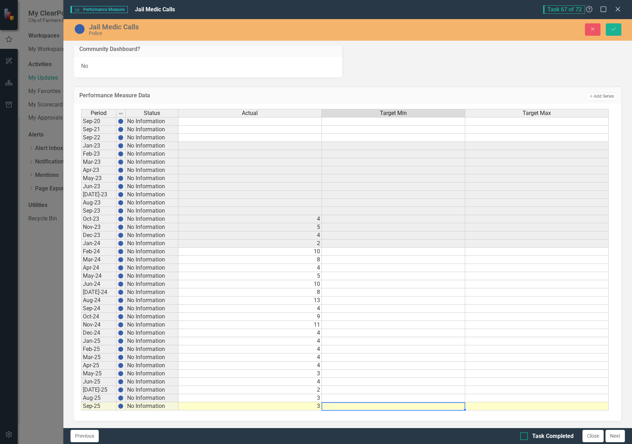
click at [520, 437] on input "Task Completed" at bounding box center [522, 434] width 5 height 5
checkbox input "true"
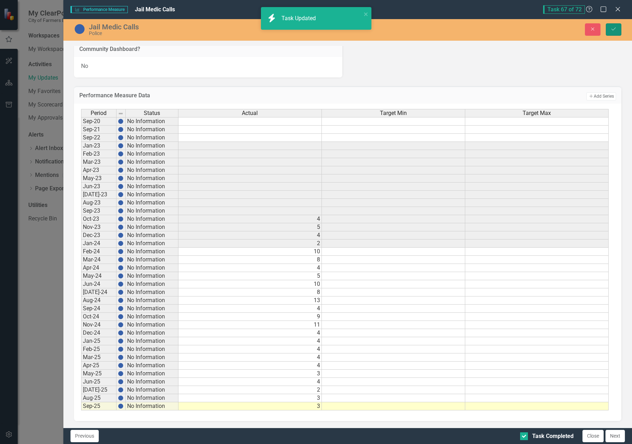
click at [614, 26] on button "Save" at bounding box center [614, 29] width 16 height 12
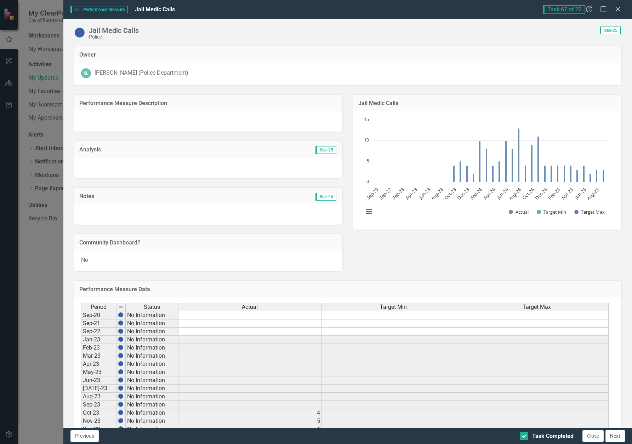
click at [613, 441] on button "Next" at bounding box center [614, 436] width 19 height 12
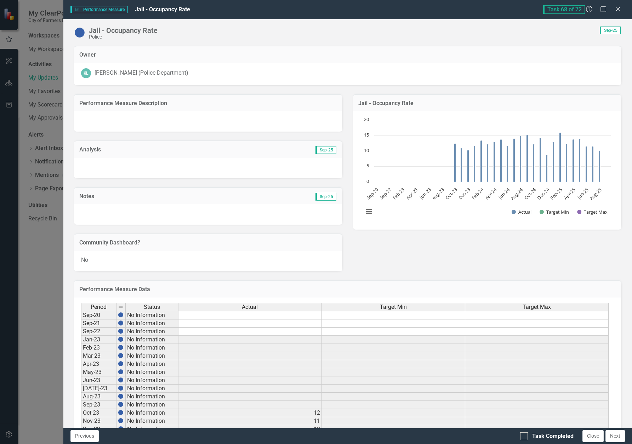
checkbox input "true"
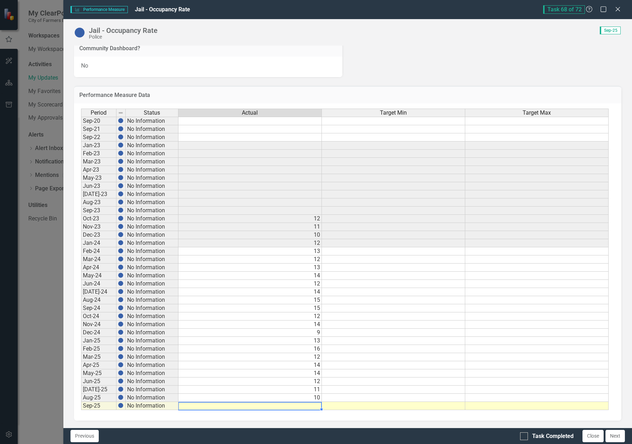
drag, startPoint x: 314, startPoint y: 404, endPoint x: 324, endPoint y: 409, distance: 11.4
click at [314, 405] on td at bounding box center [249, 406] width 143 height 8
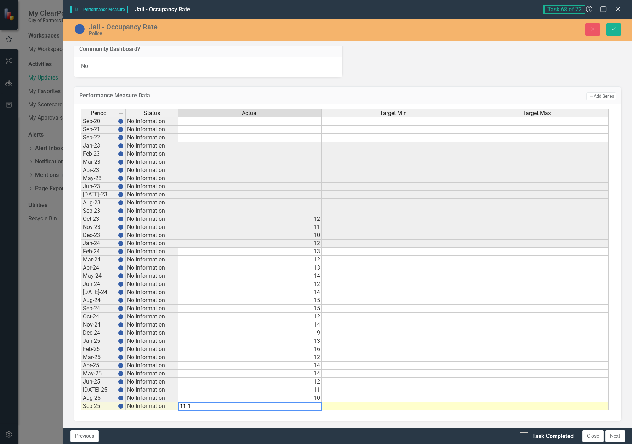
type textarea "11.13"
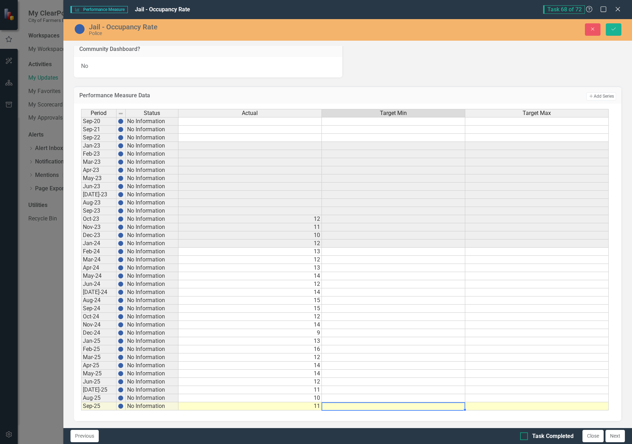
click at [526, 436] on div at bounding box center [524, 436] width 8 height 8
click at [525, 436] on input "Task Completed" at bounding box center [522, 434] width 5 height 5
checkbox input "true"
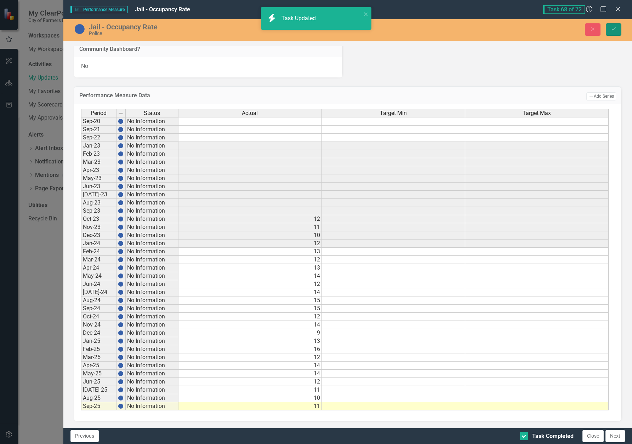
click at [615, 29] on icon "Save" at bounding box center [613, 29] width 6 height 5
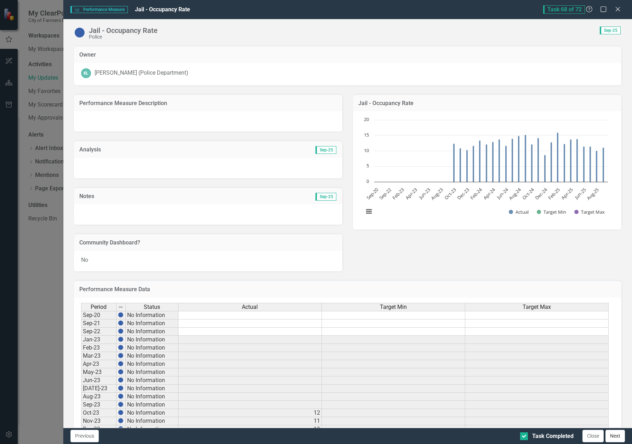
click at [618, 440] on button "Next" at bounding box center [614, 436] width 19 height 12
checkbox input "true"
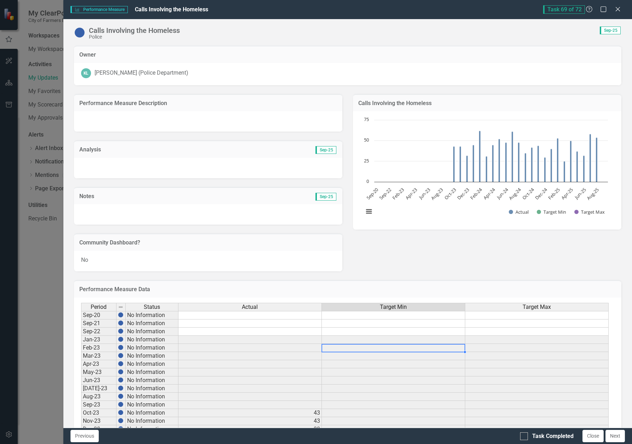
click at [436, 345] on td at bounding box center [393, 348] width 143 height 8
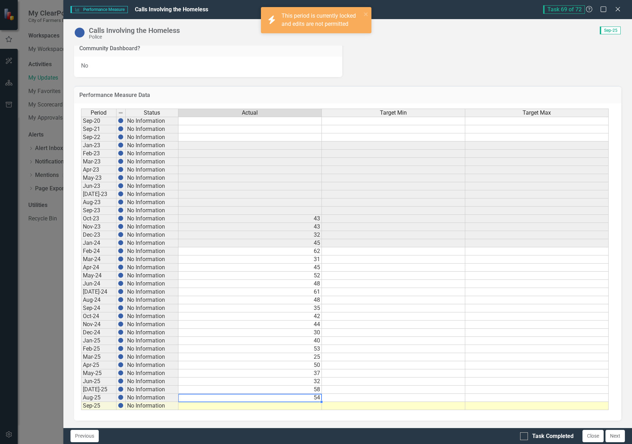
click at [316, 399] on td "54" at bounding box center [249, 398] width 143 height 8
click at [315, 405] on td at bounding box center [249, 406] width 143 height 8
type textarea "37"
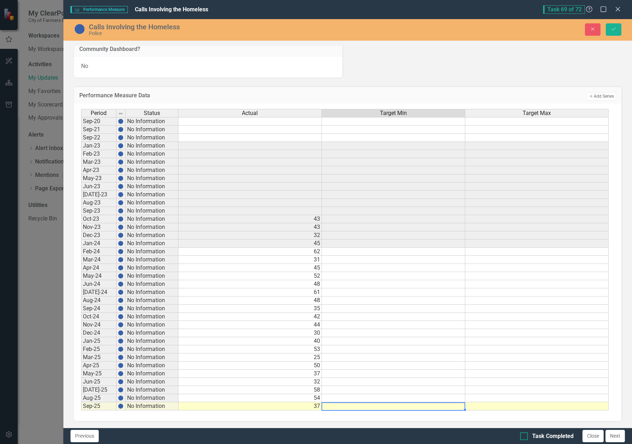
click at [523, 436] on input "Task Completed" at bounding box center [522, 434] width 5 height 5
checkbox input "true"
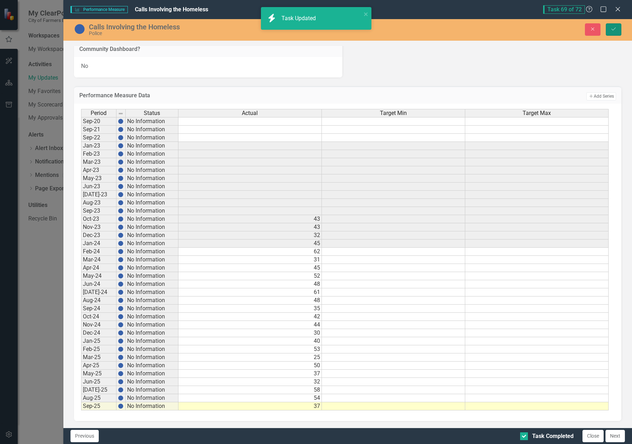
click at [618, 30] on button "Save" at bounding box center [614, 29] width 16 height 12
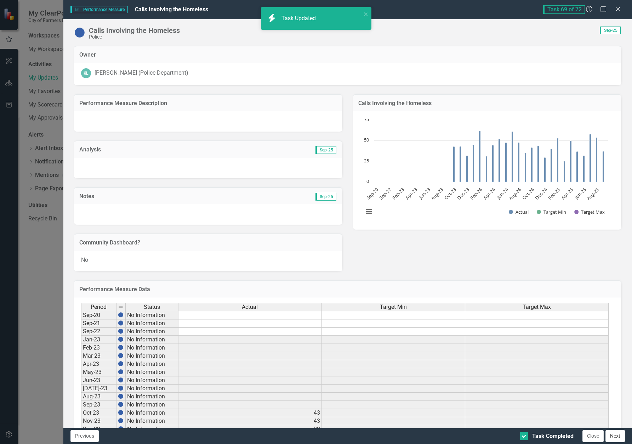
click at [620, 437] on button "Next" at bounding box center [614, 436] width 19 height 12
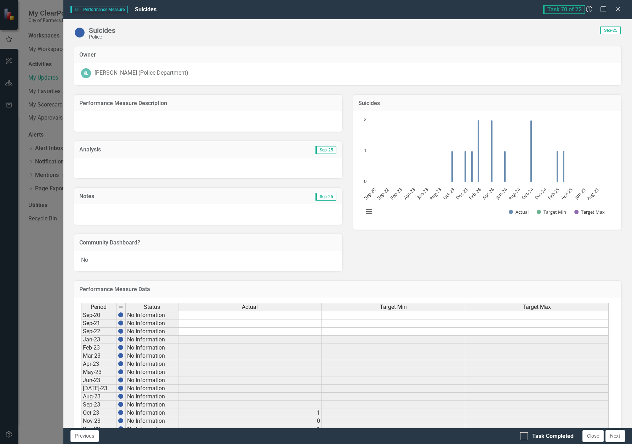
checkbox input "true"
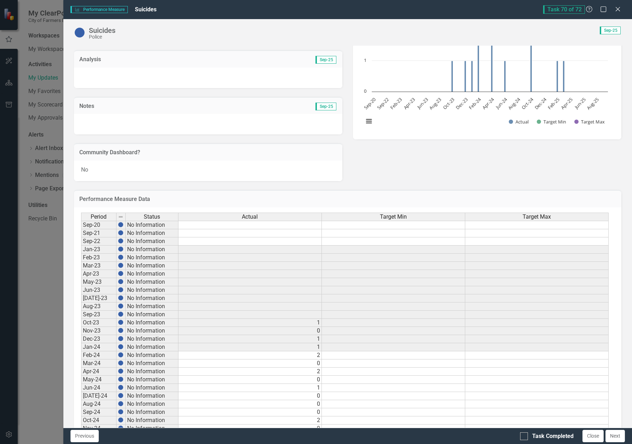
scroll to position [177, 0]
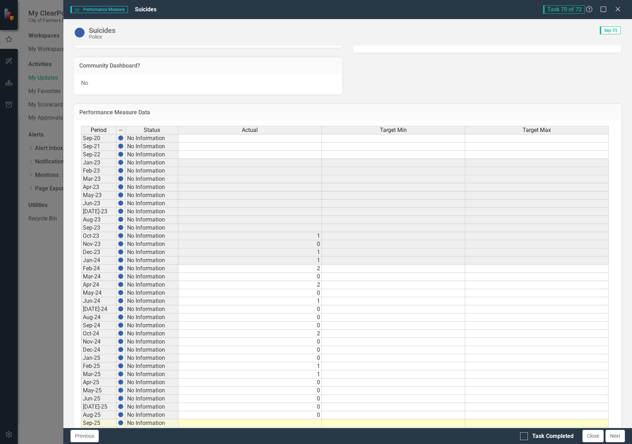
scroll to position [194, 0]
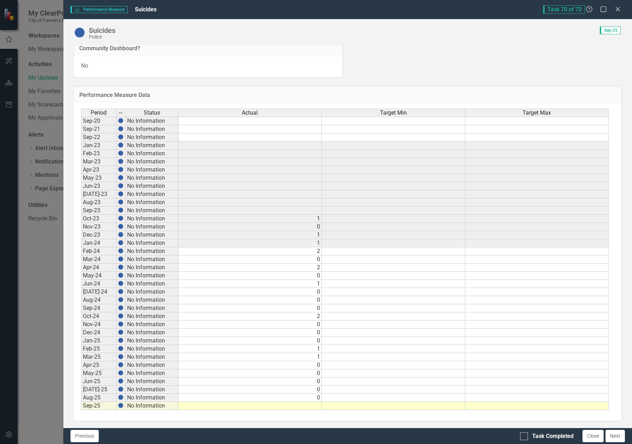
click at [318, 404] on td at bounding box center [249, 406] width 143 height 8
type textarea "1"
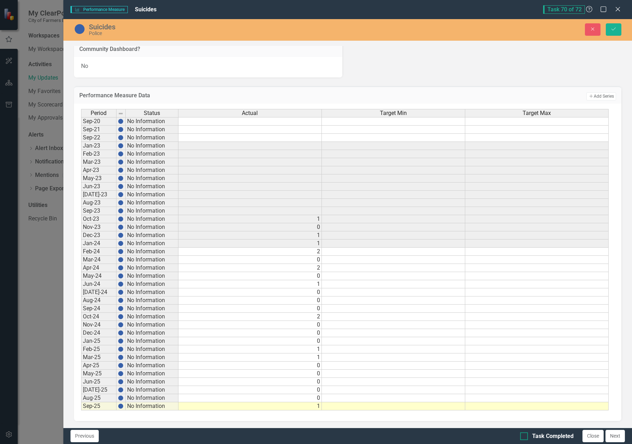
click at [527, 439] on div at bounding box center [524, 436] width 8 height 8
click at [525, 437] on input "Task Completed" at bounding box center [522, 434] width 5 height 5
checkbox input "true"
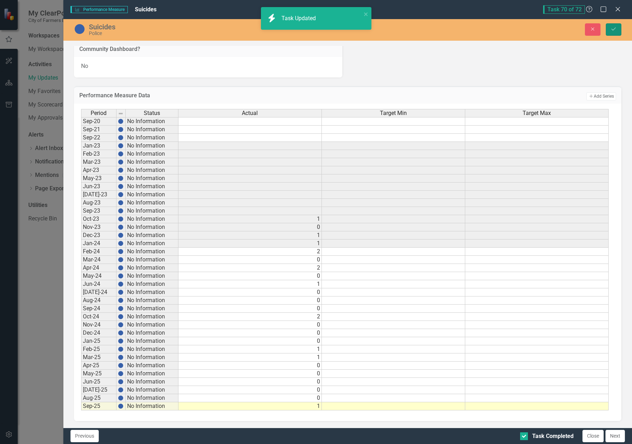
click at [611, 25] on button "Save" at bounding box center [614, 29] width 16 height 12
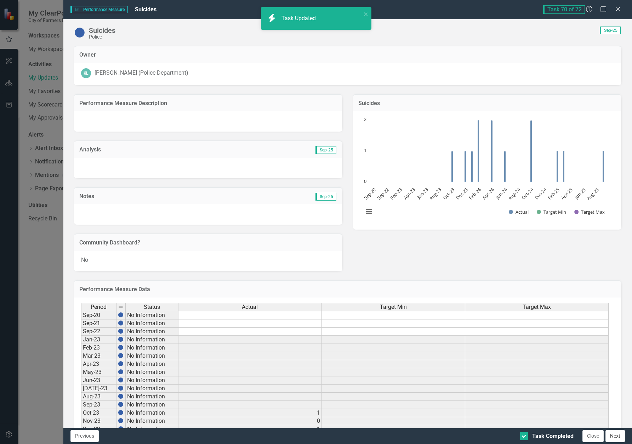
click at [618, 434] on button "Next" at bounding box center [614, 436] width 19 height 12
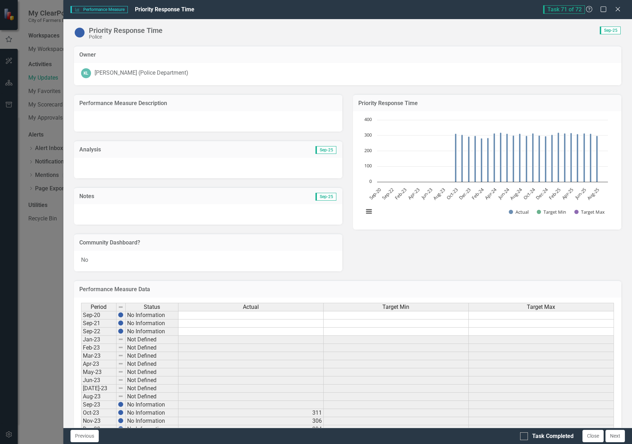
checkbox input "true"
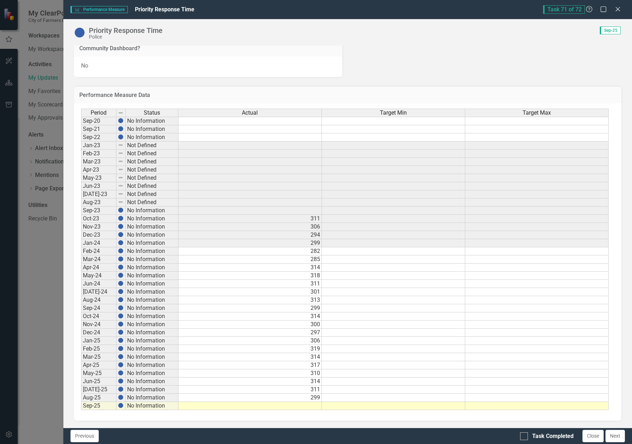
click at [300, 408] on td at bounding box center [249, 406] width 143 height 8
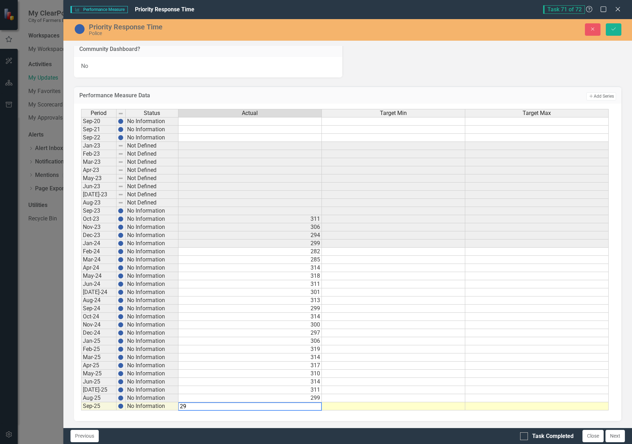
type textarea "299"
click at [525, 432] on div at bounding box center [524, 436] width 8 height 8
click at [525, 432] on input "Task Completed" at bounding box center [522, 434] width 5 height 5
checkbox input "true"
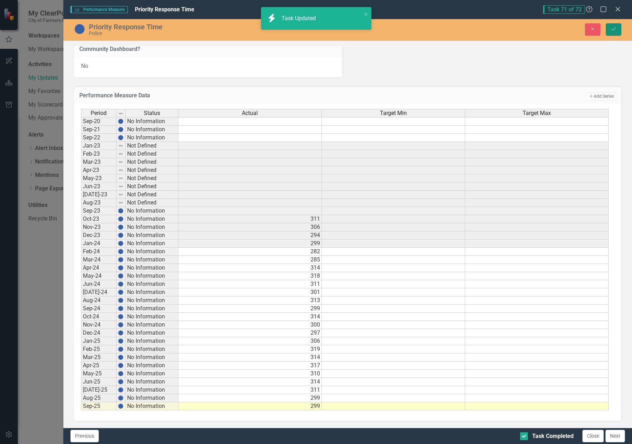
click at [612, 29] on icon "Save" at bounding box center [613, 29] width 6 height 5
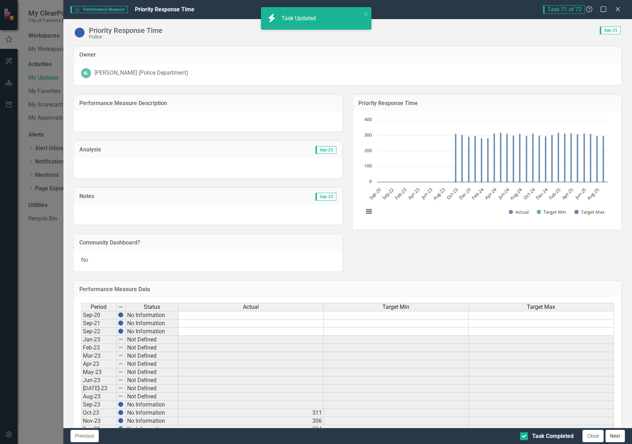
click at [615, 440] on button "Next" at bounding box center [614, 436] width 19 height 12
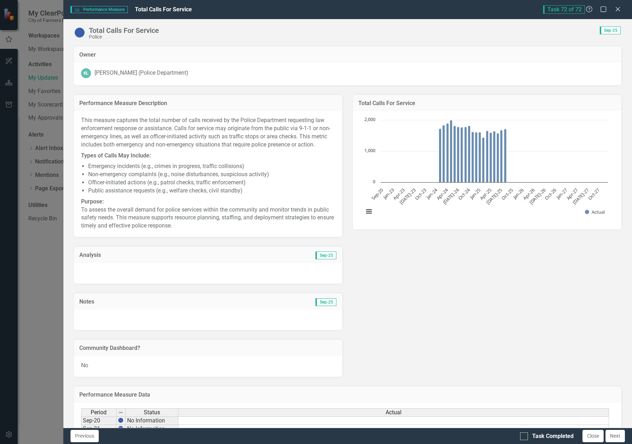
checkbox input "true"
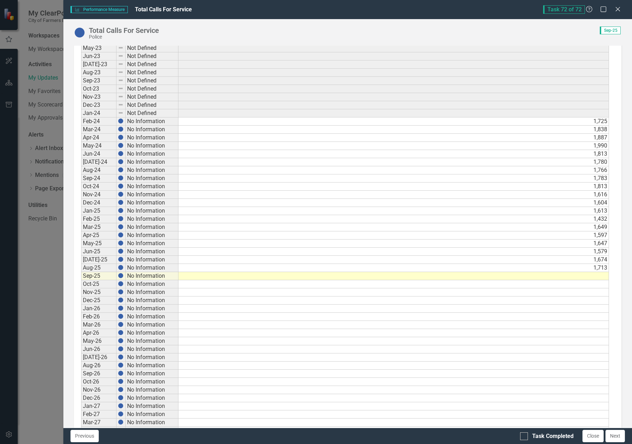
scroll to position [389, 0]
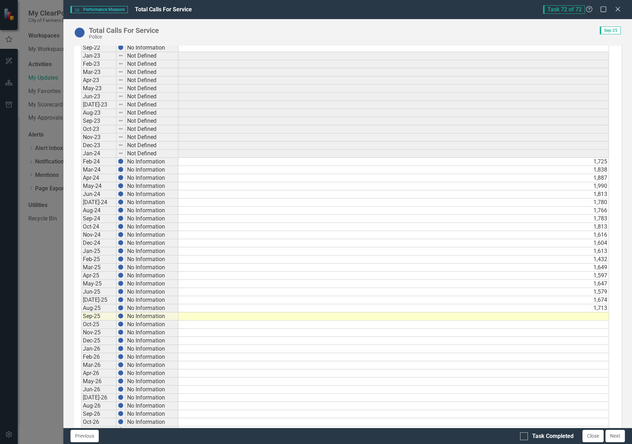
click at [81, 328] on div "Period Status Actual Sep-20 No Information Sep-21 No Information Sep-22 No Info…" at bounding box center [81, 279] width 0 height 521
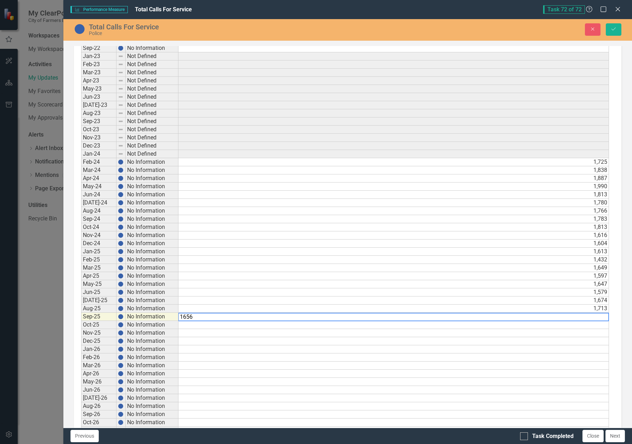
type textarea "1656"
click at [81, 353] on div "Period Status Actual Sep-20 No Information Sep-21 No Information Sep-22 No Info…" at bounding box center [81, 279] width 0 height 521
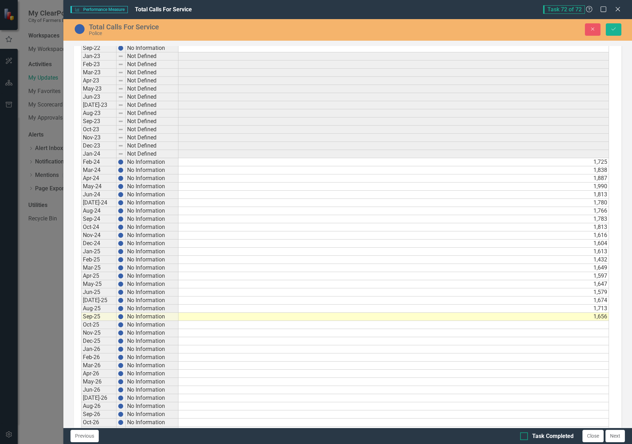
click at [528, 435] on div "Task Completed" at bounding box center [546, 436] width 53 height 8
click at [525, 435] on input "Task Completed" at bounding box center [522, 434] width 5 height 5
checkbox input "false"
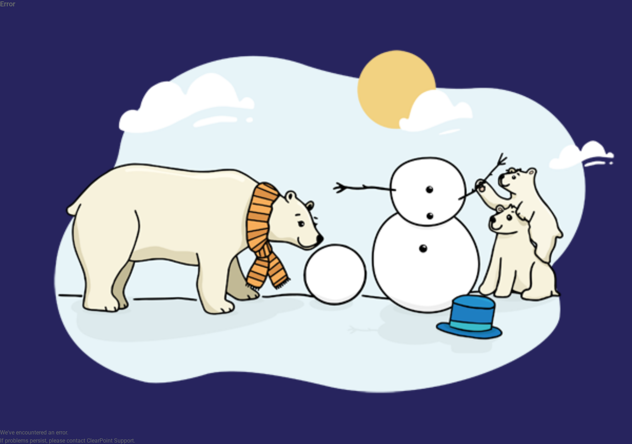
click at [290, 444] on button "Refresh the Page" at bounding box center [288, 451] width 47 height 12
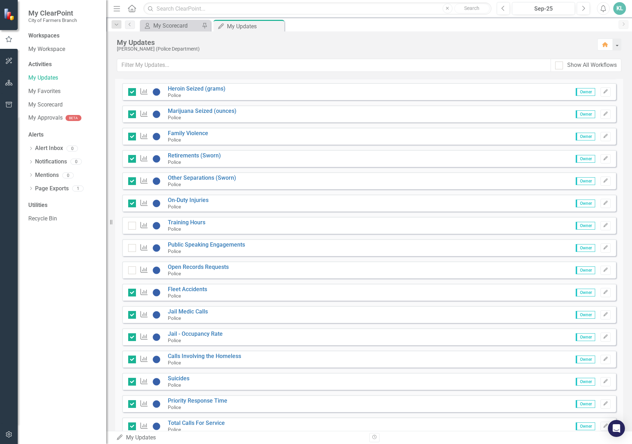
scroll to position [1395, 0]
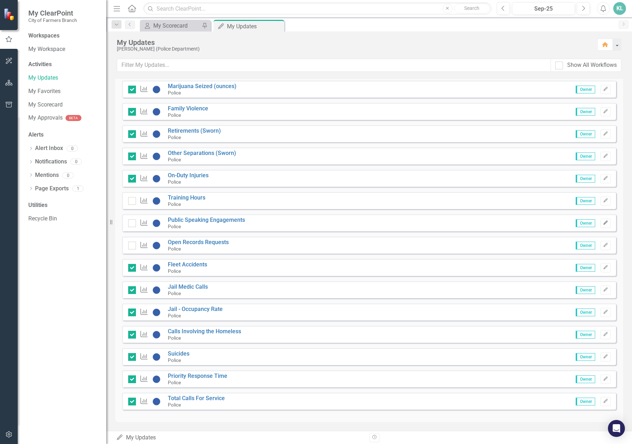
click at [603, 224] on icon "button" at bounding box center [605, 223] width 4 height 4
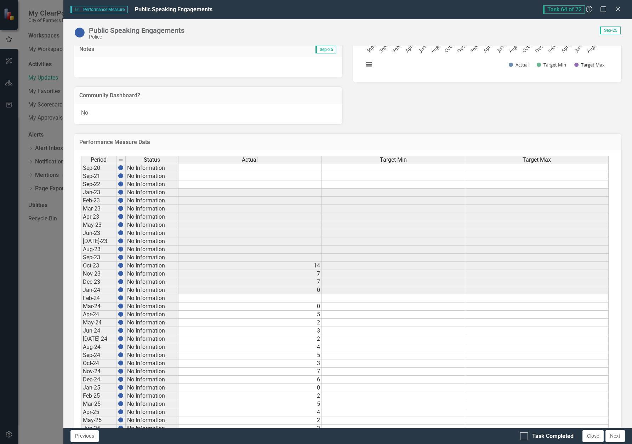
scroll to position [194, 0]
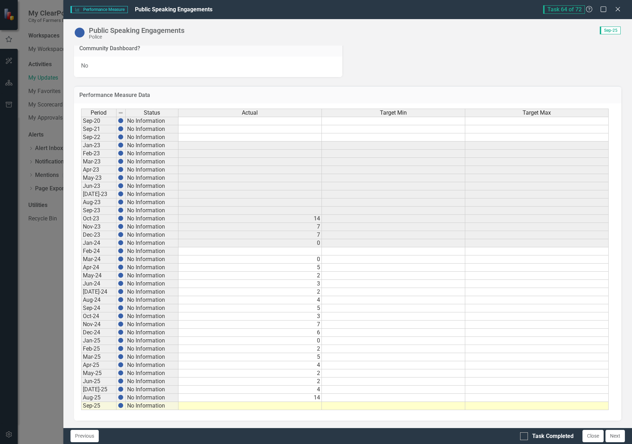
click at [313, 408] on td at bounding box center [249, 406] width 143 height 8
type textarea "5"
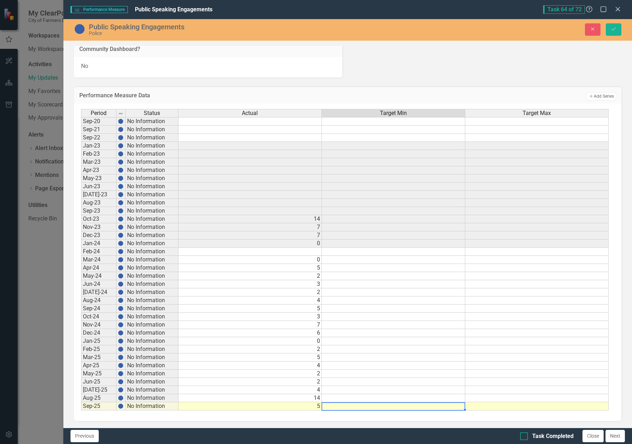
click at [526, 432] on div at bounding box center [524, 436] width 8 height 8
click at [525, 432] on input "Task Completed" at bounding box center [522, 434] width 5 height 5
checkbox input "true"
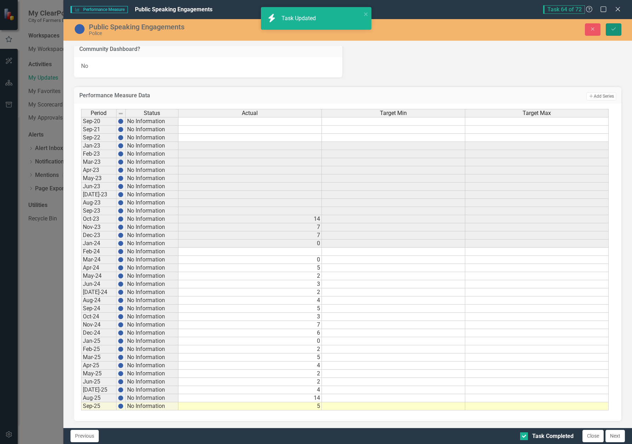
click at [609, 29] on button "Save" at bounding box center [614, 29] width 16 height 12
